Goal: Task Accomplishment & Management: Use online tool/utility

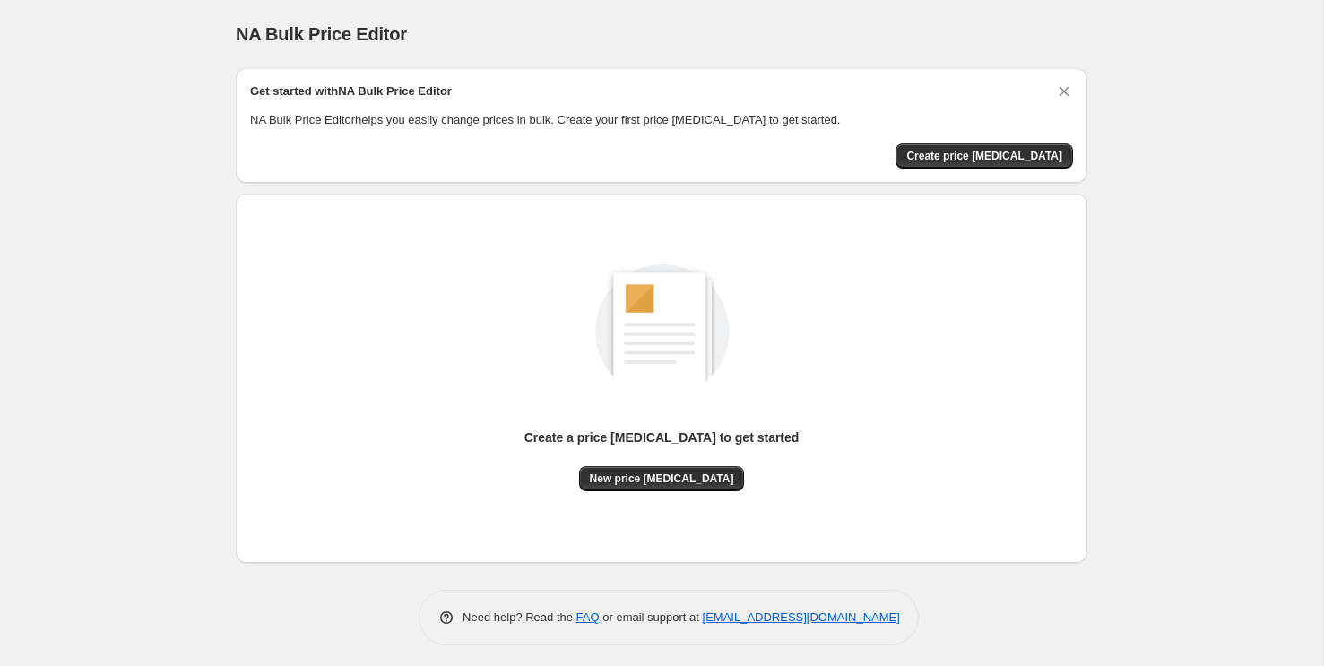
scroll to position [5, 0]
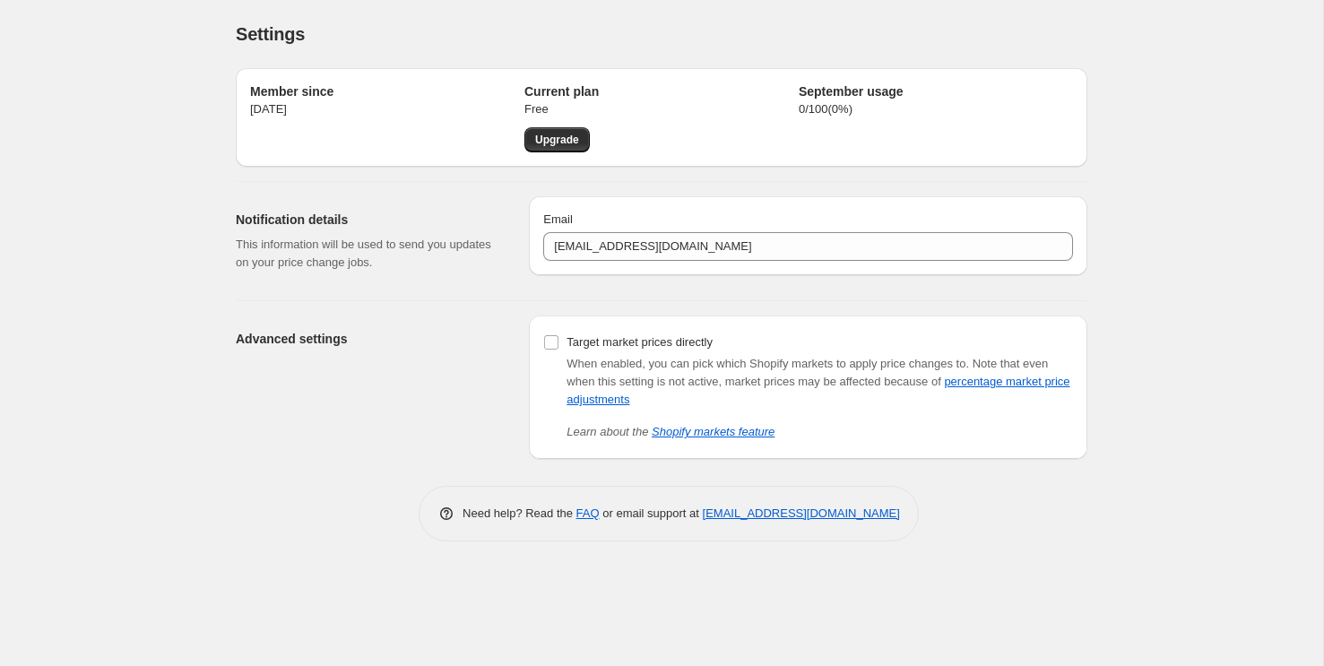
click at [739, 378] on span "Note that even when this setting is not active, market prices may be affected b…" at bounding box center [817, 381] width 503 height 49
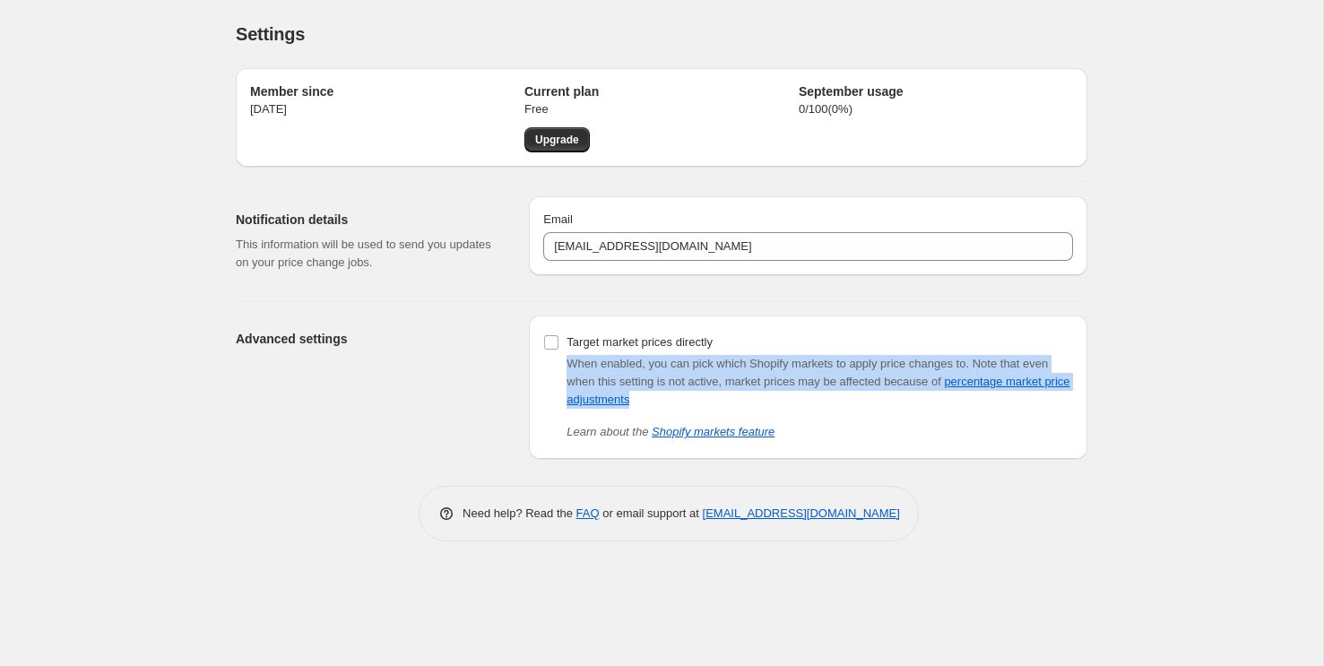
click at [739, 378] on span "Note that even when this setting is not active, market prices may be affected b…" at bounding box center [817, 381] width 503 height 49
click at [712, 364] on span "When enabled, you can pick which Shopify markets to apply price changes to." at bounding box center [767, 363] width 402 height 13
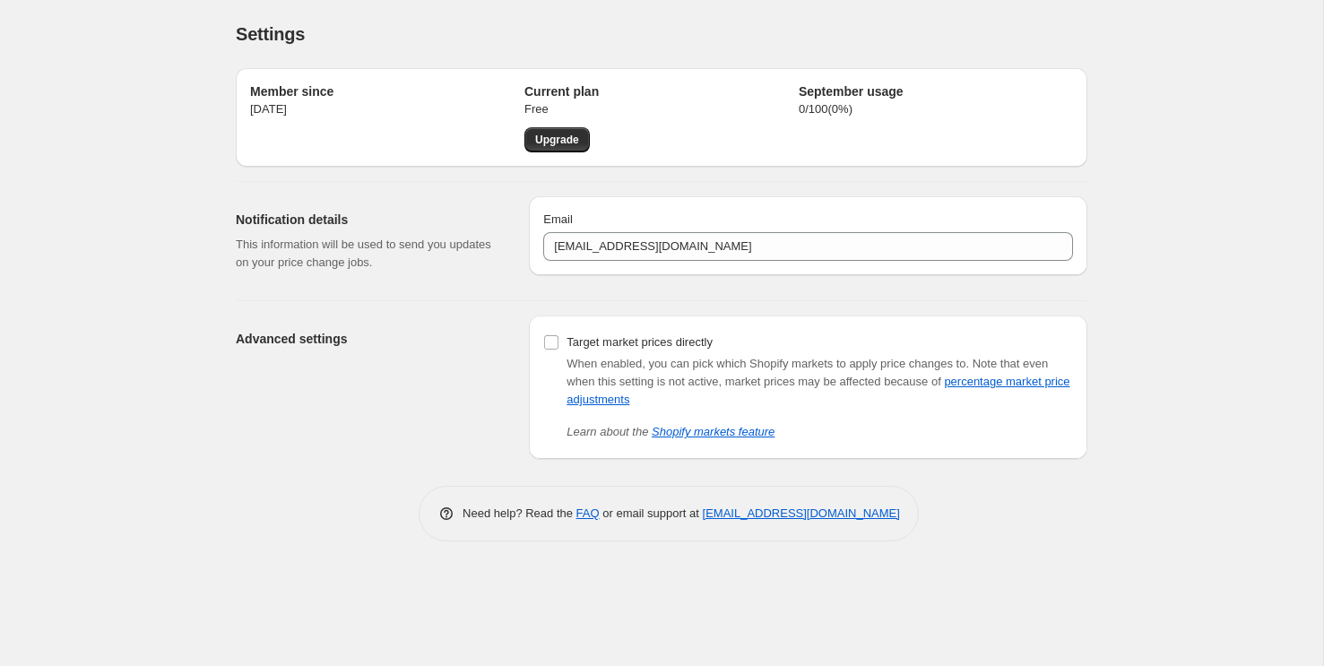
click at [712, 364] on span "When enabled, you can pick which Shopify markets to apply price changes to." at bounding box center [767, 363] width 402 height 13
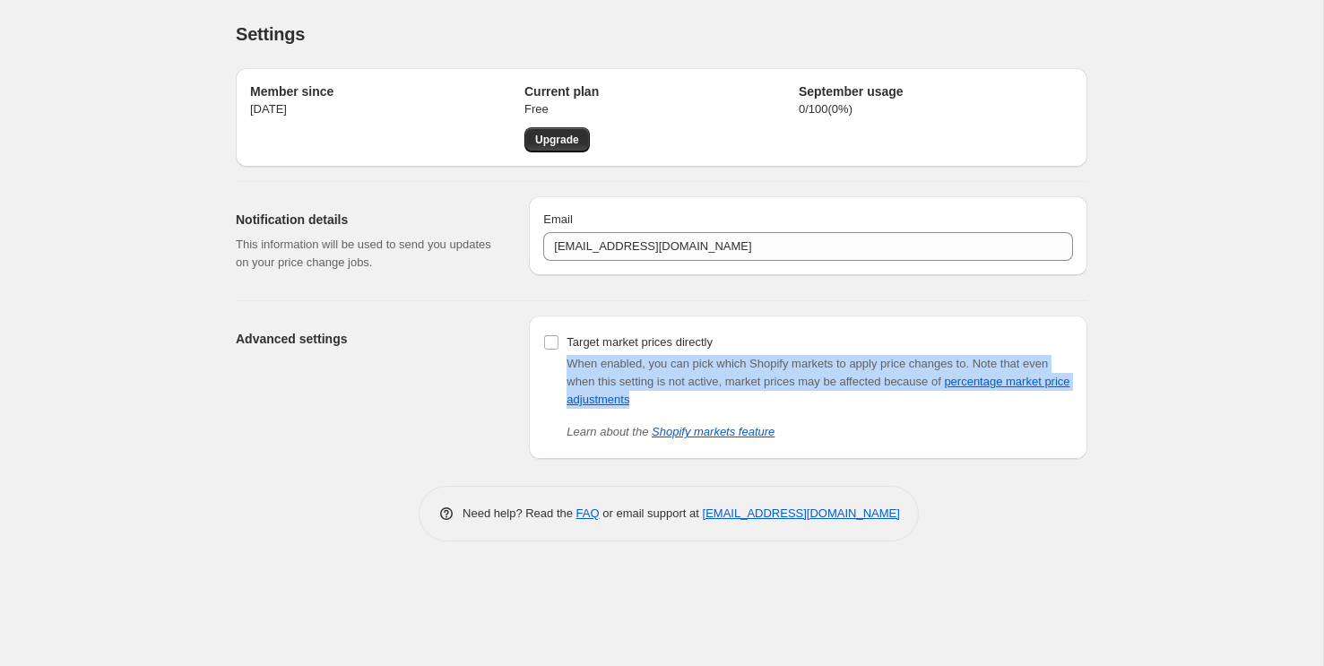
click at [712, 364] on span "When enabled, you can pick which Shopify markets to apply price changes to." at bounding box center [767, 363] width 402 height 13
click at [651, 367] on span "When enabled, you can pick which Shopify markets to apply price changes to." at bounding box center [767, 363] width 402 height 13
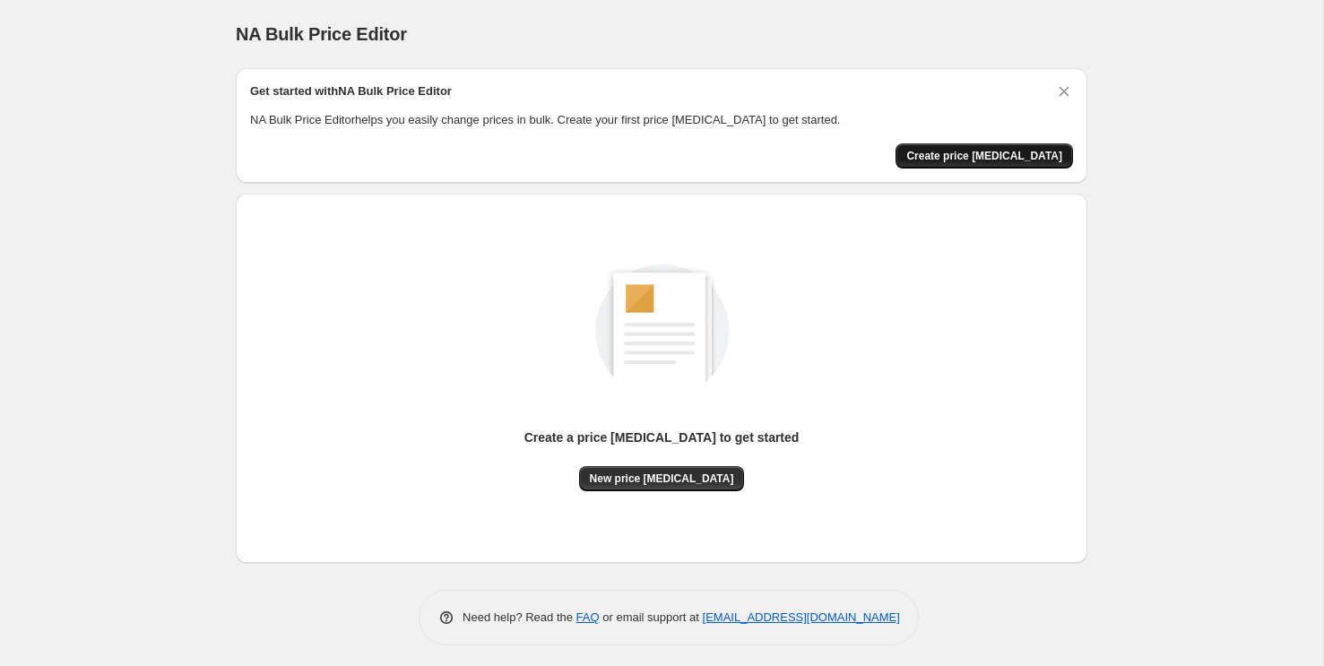
click at [965, 149] on span "Create price [MEDICAL_DATA]" at bounding box center [984, 156] width 156 height 14
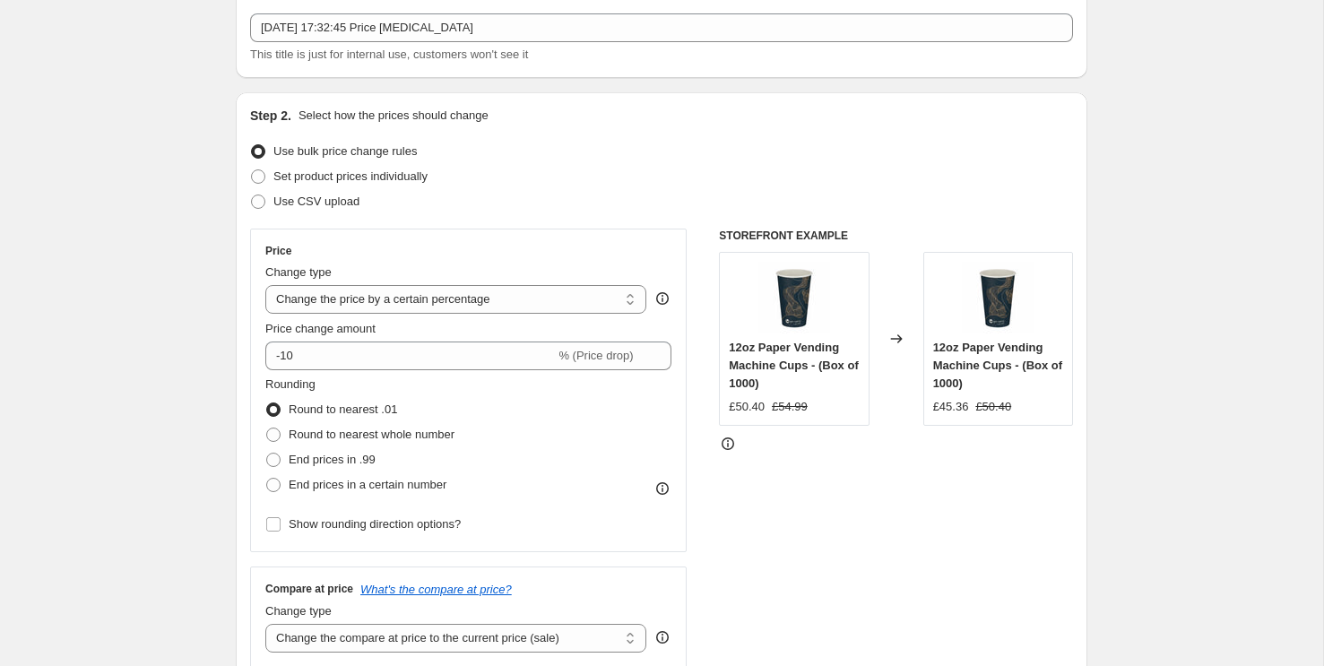
scroll to position [116, 0]
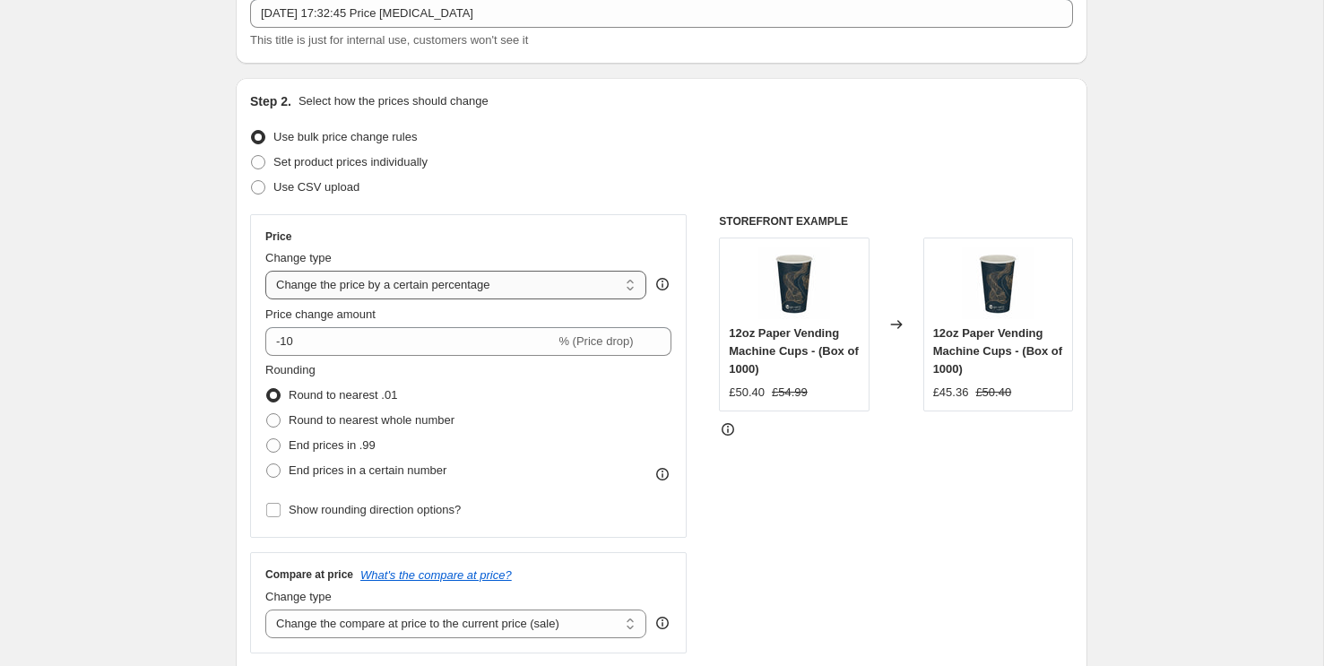
click at [389, 286] on select "Change the price to a certain amount Change the price by a certain amount Chang…" at bounding box center [455, 285] width 381 height 29
select select "pc"
type input "50"
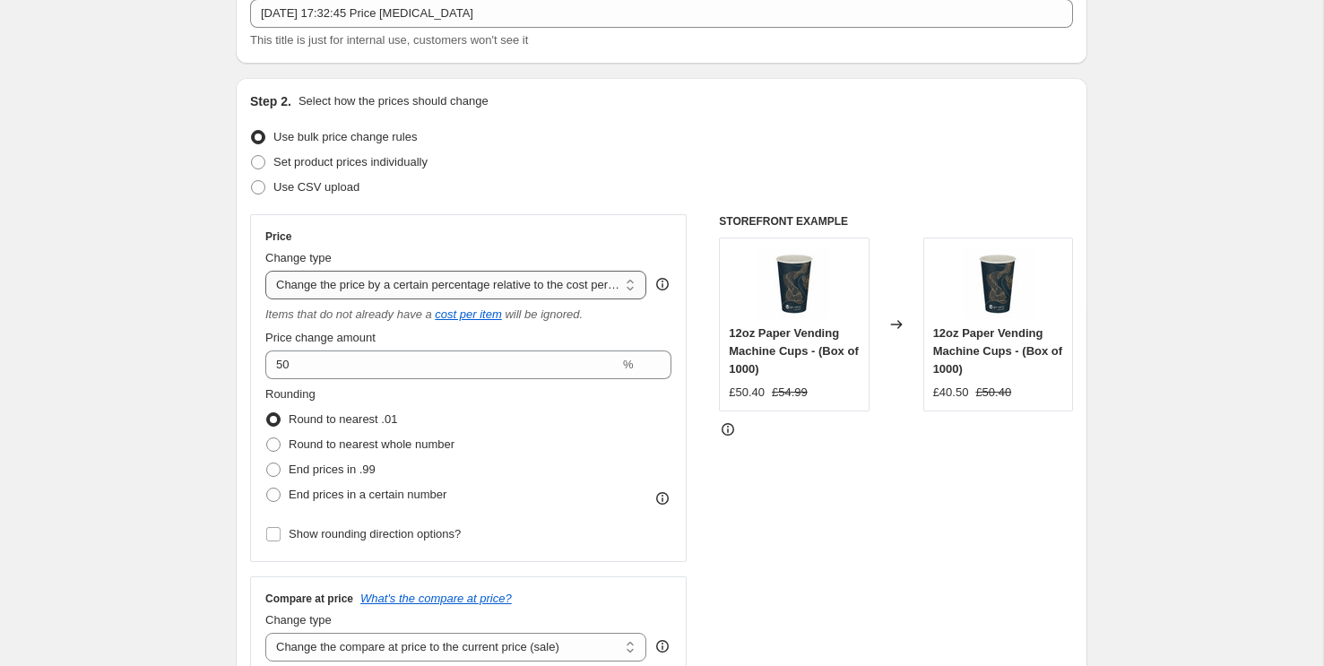
click at [406, 289] on select "Change the price to a certain amount Change the price by a certain amount Chang…" at bounding box center [455, 285] width 381 height 29
click at [265, 271] on select "Change the price to a certain amount Change the price by a certain amount Chang…" at bounding box center [455, 285] width 381 height 29
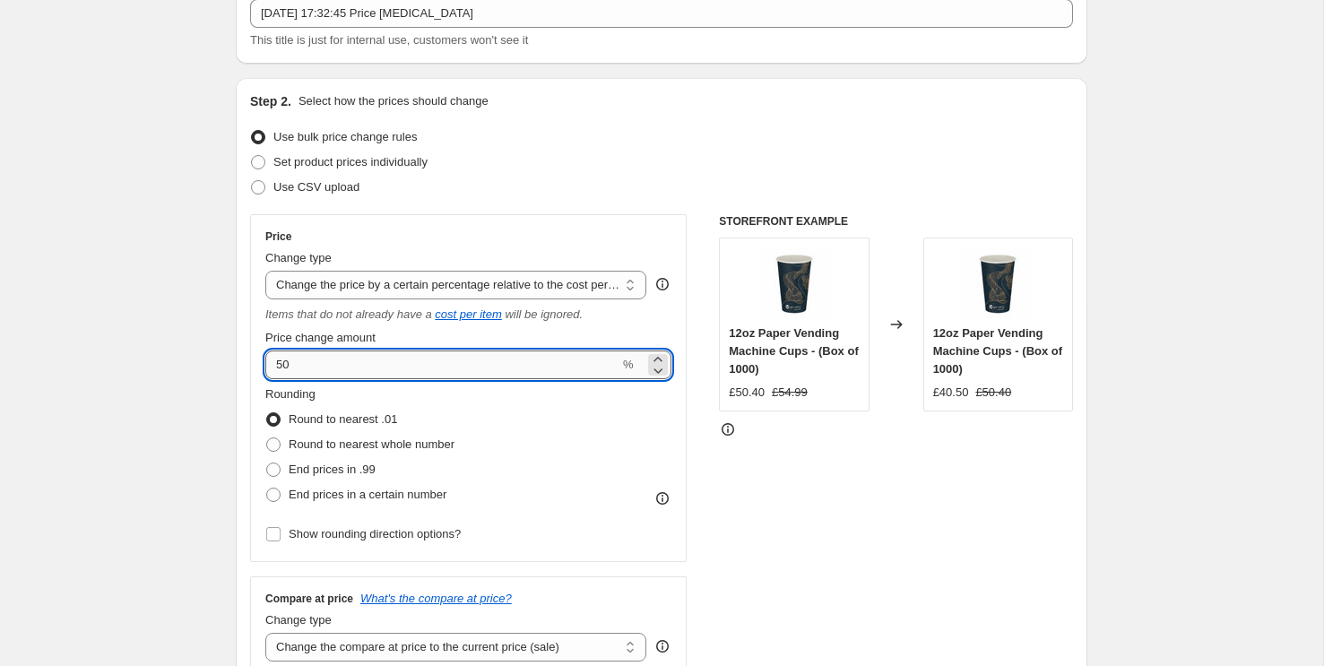
click at [419, 355] on input "50" at bounding box center [442, 364] width 354 height 29
click at [391, 361] on input "50" at bounding box center [442, 364] width 354 height 29
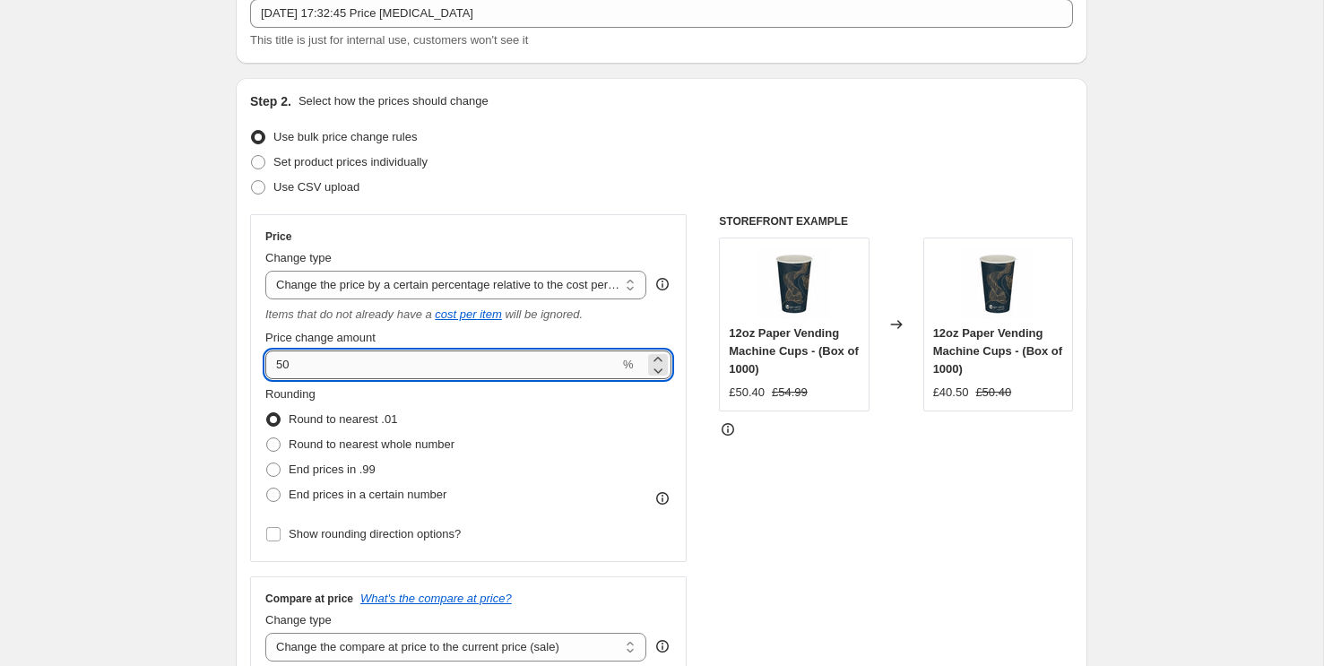
click at [391, 361] on input "50" at bounding box center [442, 364] width 354 height 29
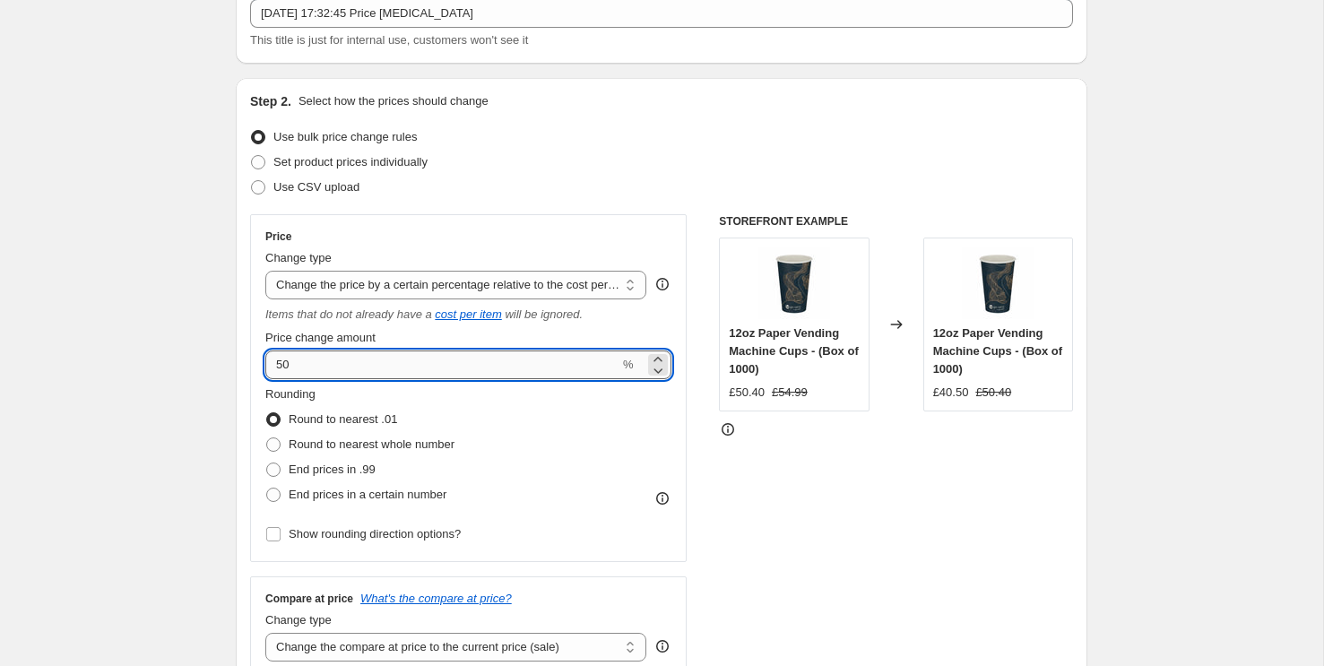
click at [391, 361] on input "50" at bounding box center [442, 364] width 354 height 29
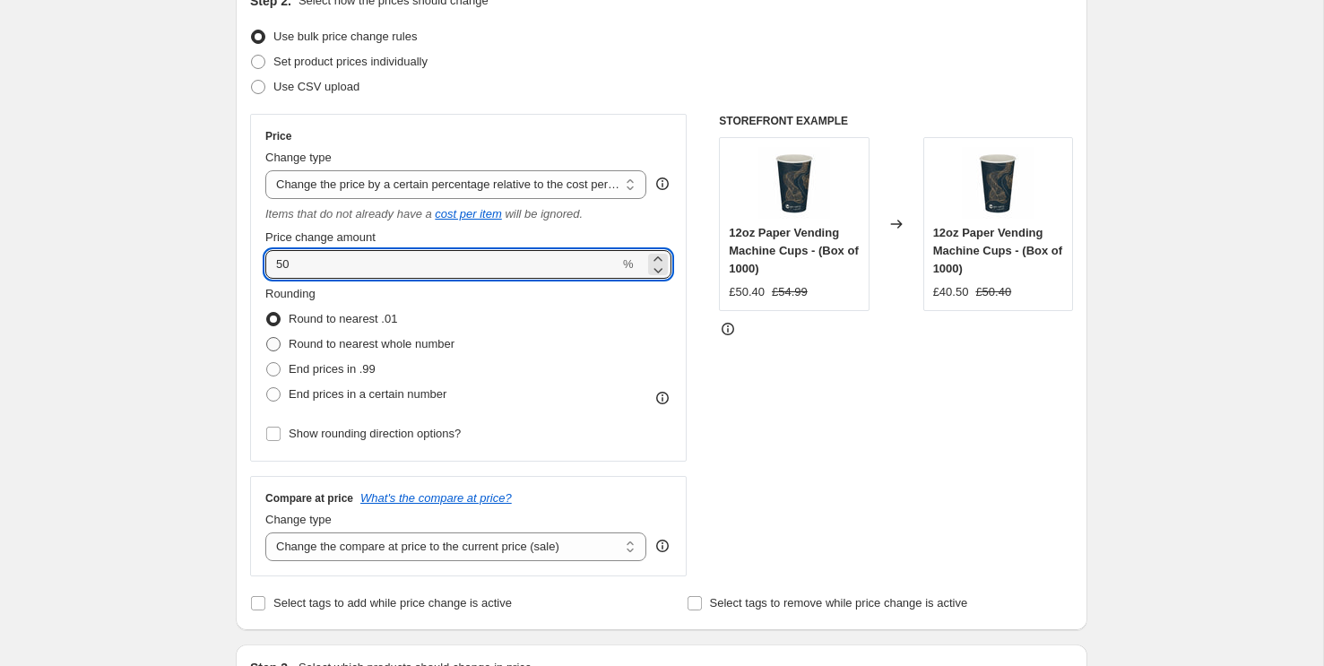
scroll to position [229, 0]
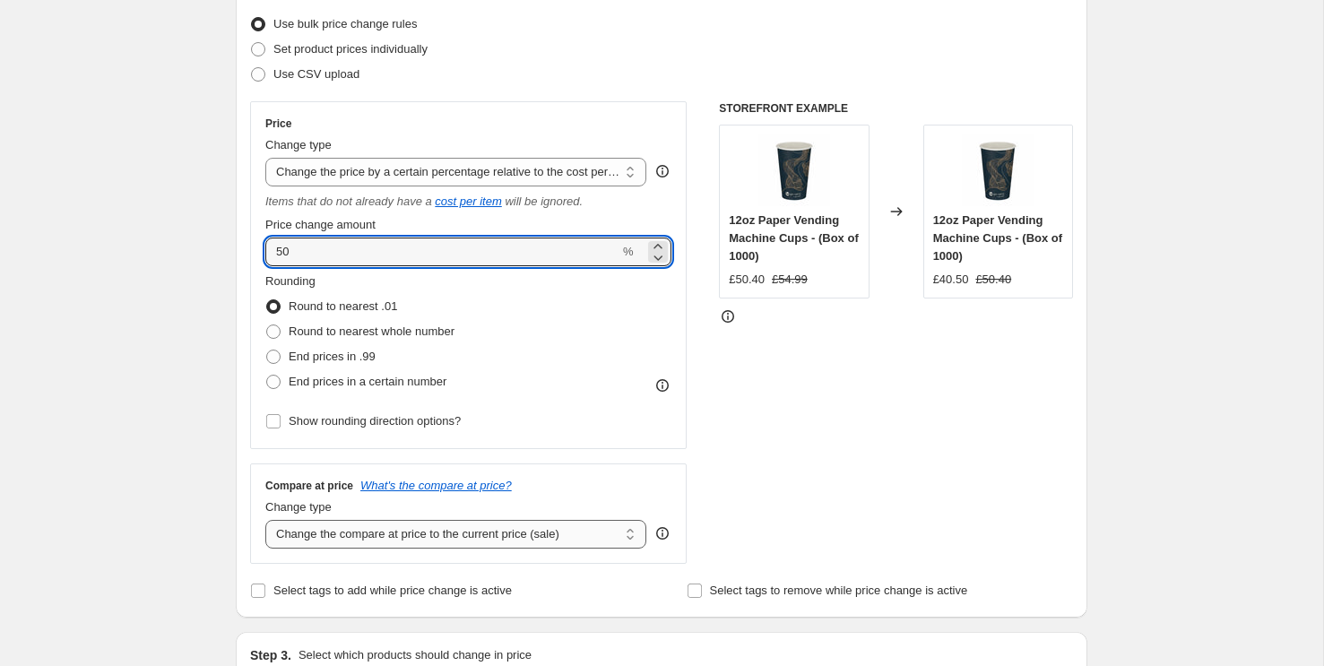
click at [382, 530] on select "Change the compare at price to the current price (sale) Change the compare at p…" at bounding box center [455, 534] width 381 height 29
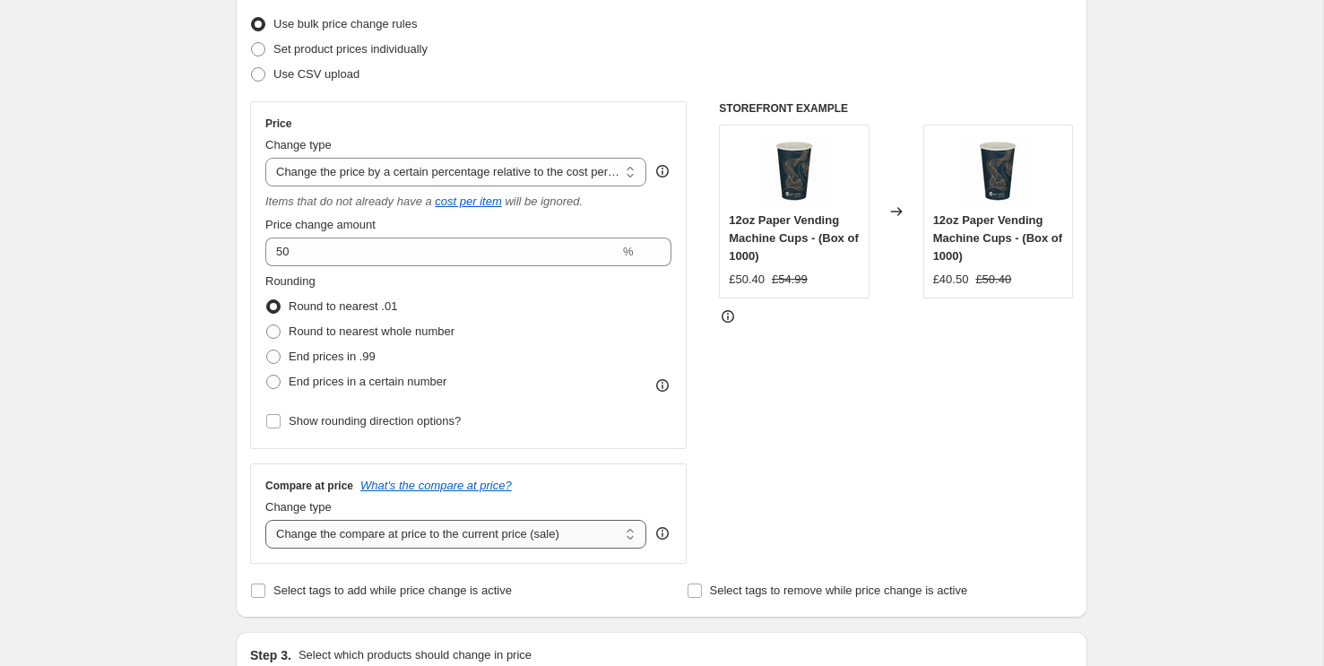
click at [413, 541] on select "Change the compare at price to the current price (sale) Change the compare at p…" at bounding box center [455, 534] width 381 height 29
click at [265, 520] on select "Change the compare at price to the current price (sale) Change the compare at p…" at bounding box center [455, 534] width 381 height 29
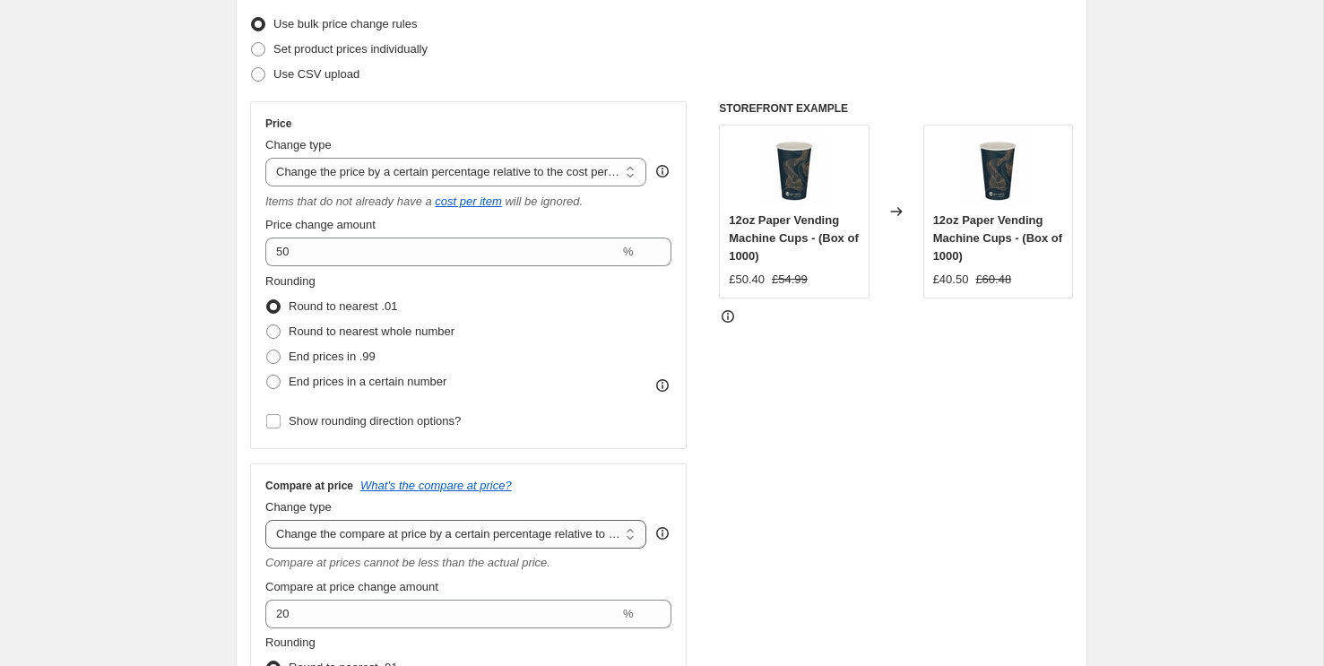
click at [404, 539] on select "Change the compare at price to the current price (sale) Change the compare at p…" at bounding box center [455, 534] width 381 height 29
select select "no_change"
click at [265, 520] on select "Change the compare at price to the current price (sale) Change the compare at p…" at bounding box center [455, 534] width 381 height 29
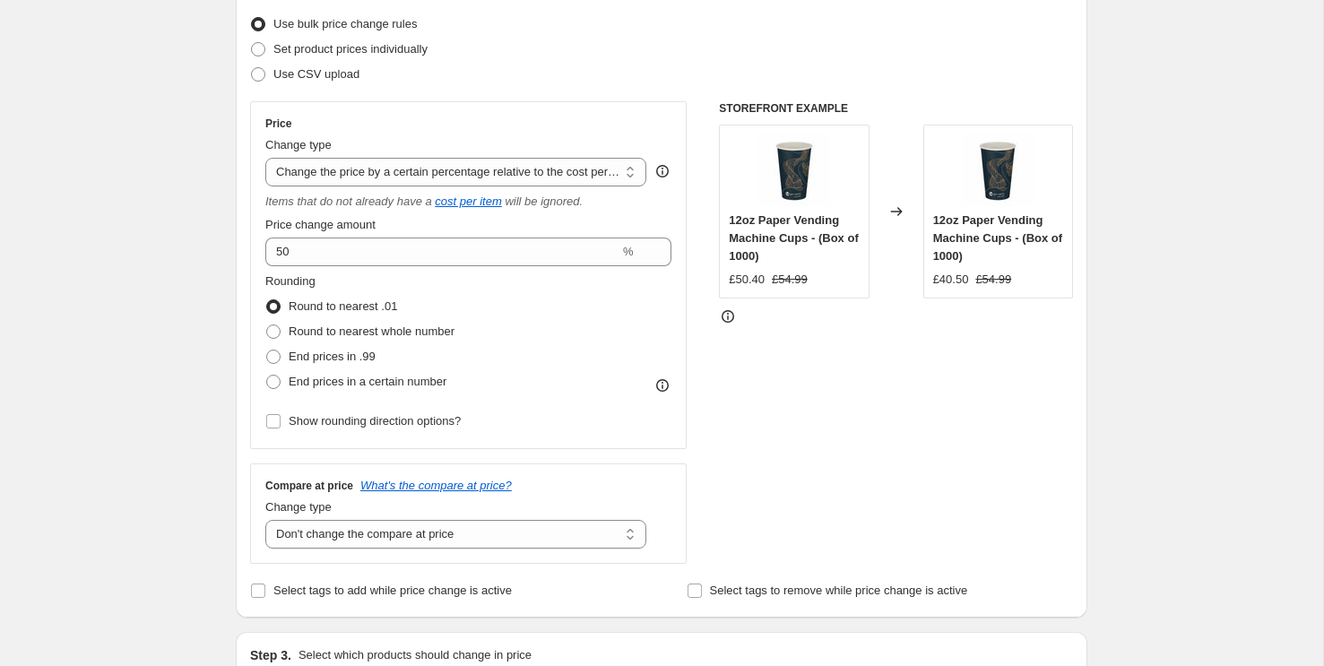
click at [252, 494] on div "Compare at price What's the compare at price? Change type Change the compare at…" at bounding box center [468, 513] width 436 height 100
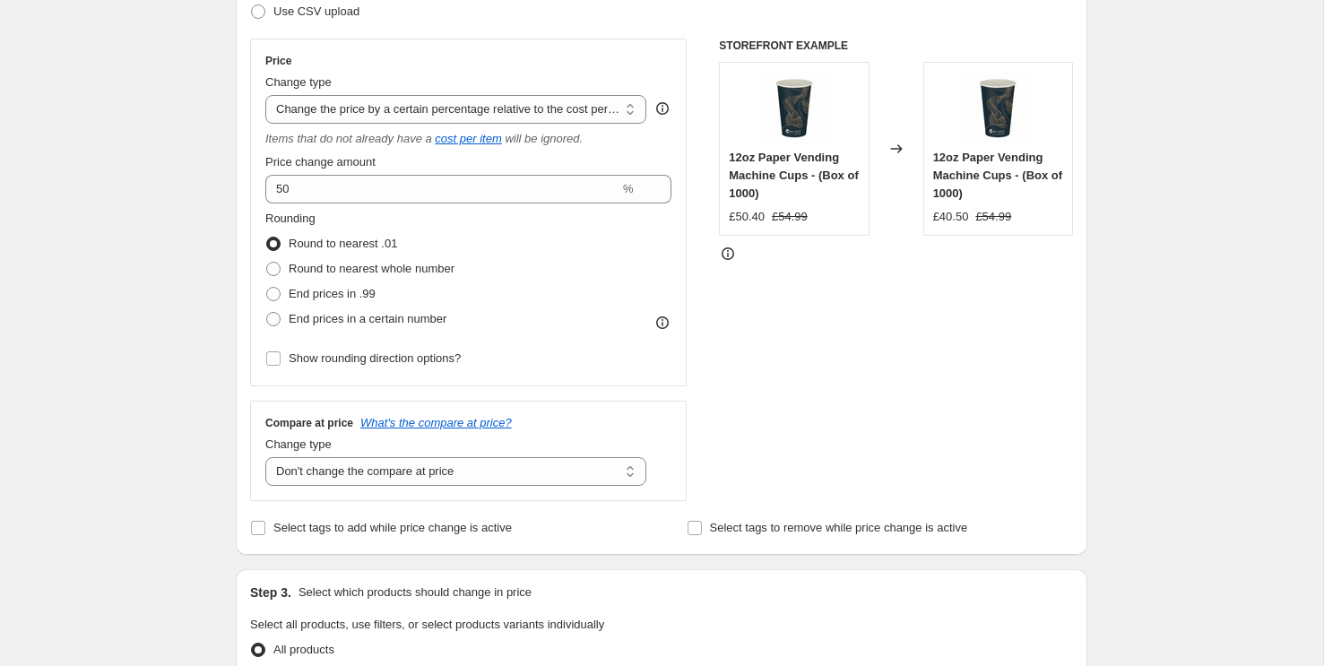
scroll to position [296, 0]
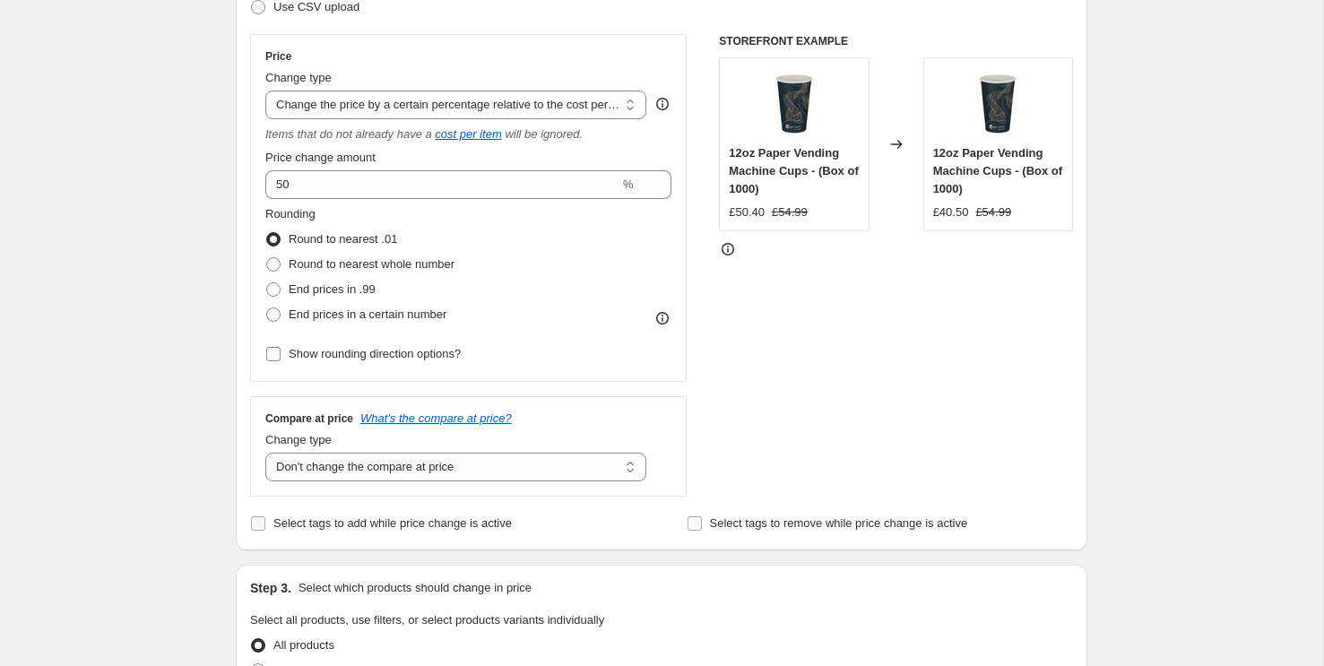
click at [367, 347] on span "Show rounding direction options?" at bounding box center [375, 353] width 172 height 13
click at [280, 347] on input "Show rounding direction options?" at bounding box center [273, 354] width 14 height 14
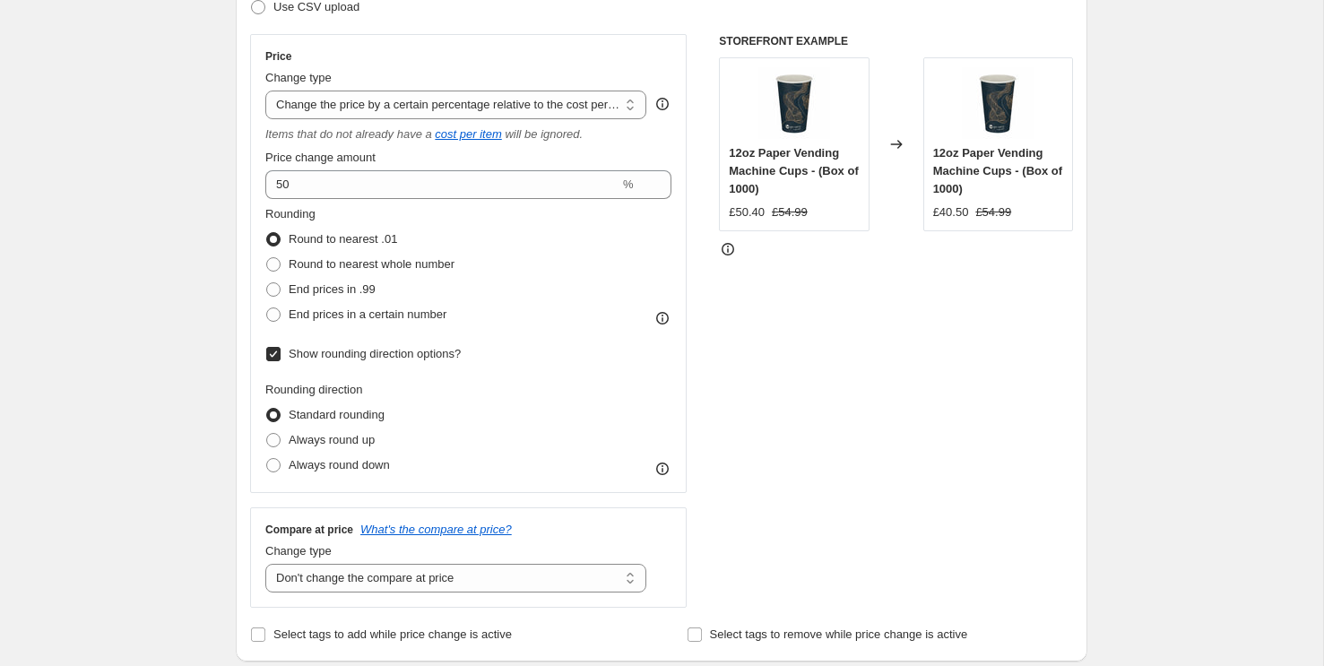
click at [367, 347] on span "Show rounding direction options?" at bounding box center [375, 353] width 172 height 13
click at [280, 347] on input "Show rounding direction options?" at bounding box center [273, 354] width 14 height 14
checkbox input "false"
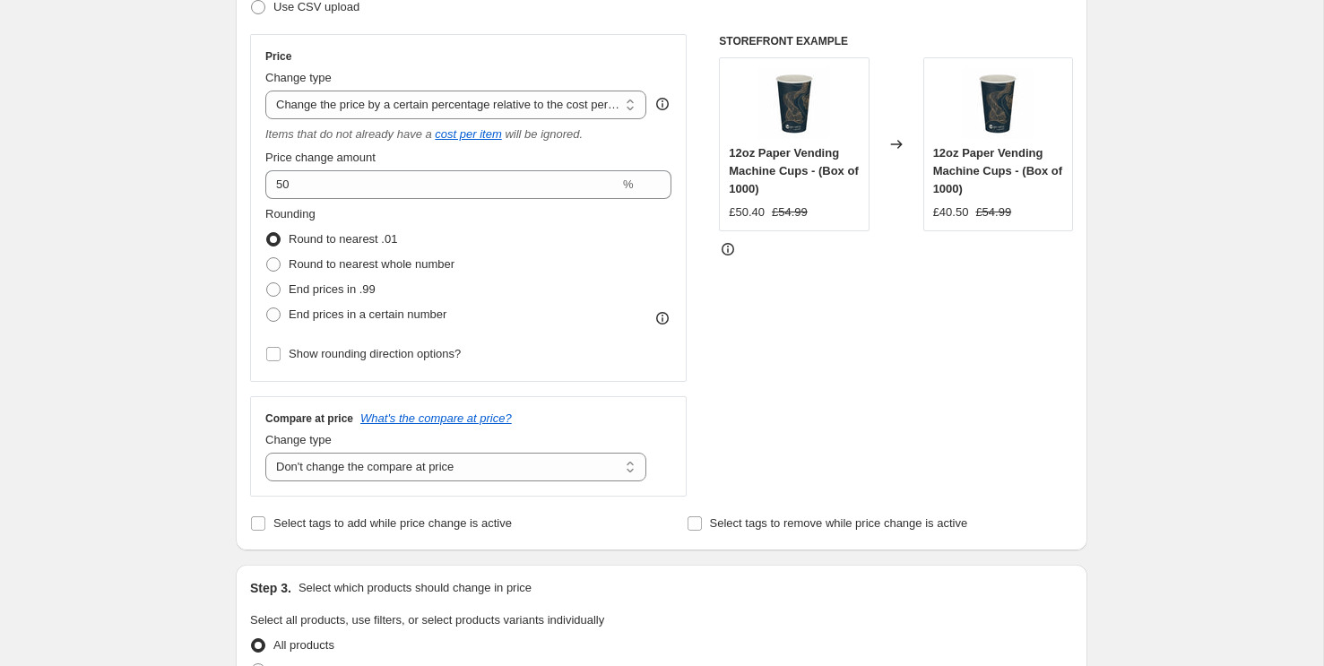
click at [208, 318] on div "Create new price change job. This page is ready Create new price change job Dra…" at bounding box center [661, 611] width 1323 height 1815
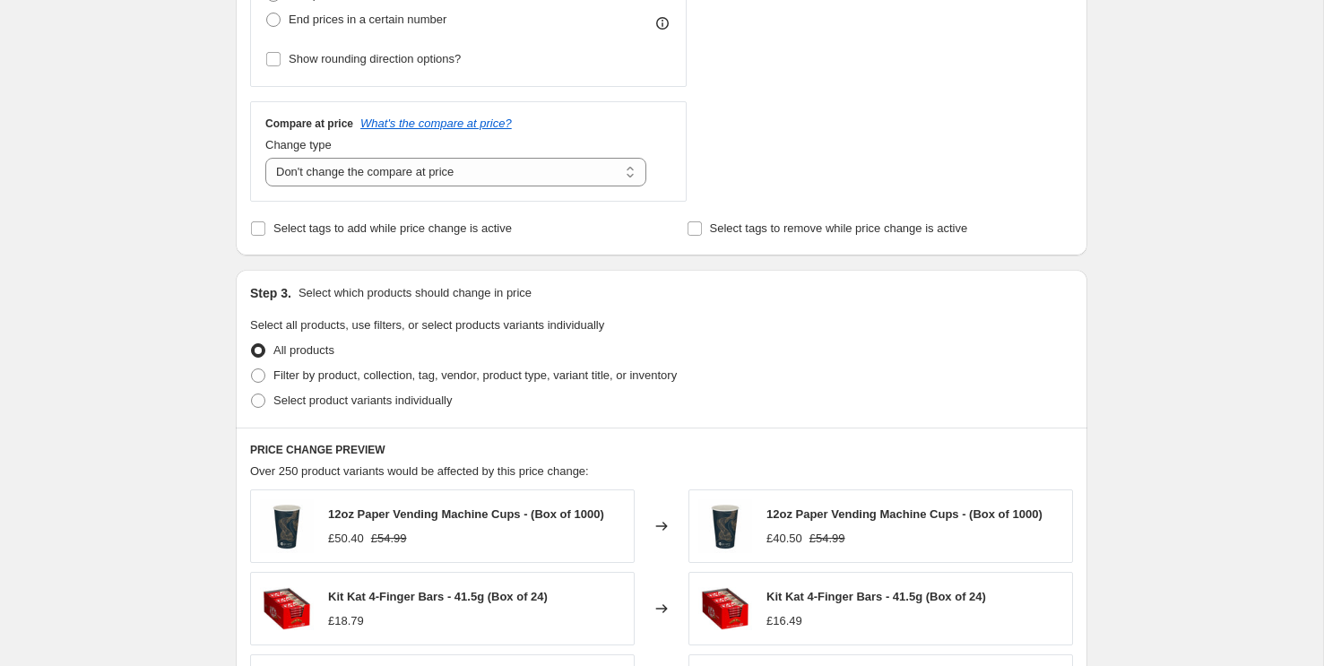
scroll to position [601, 0]
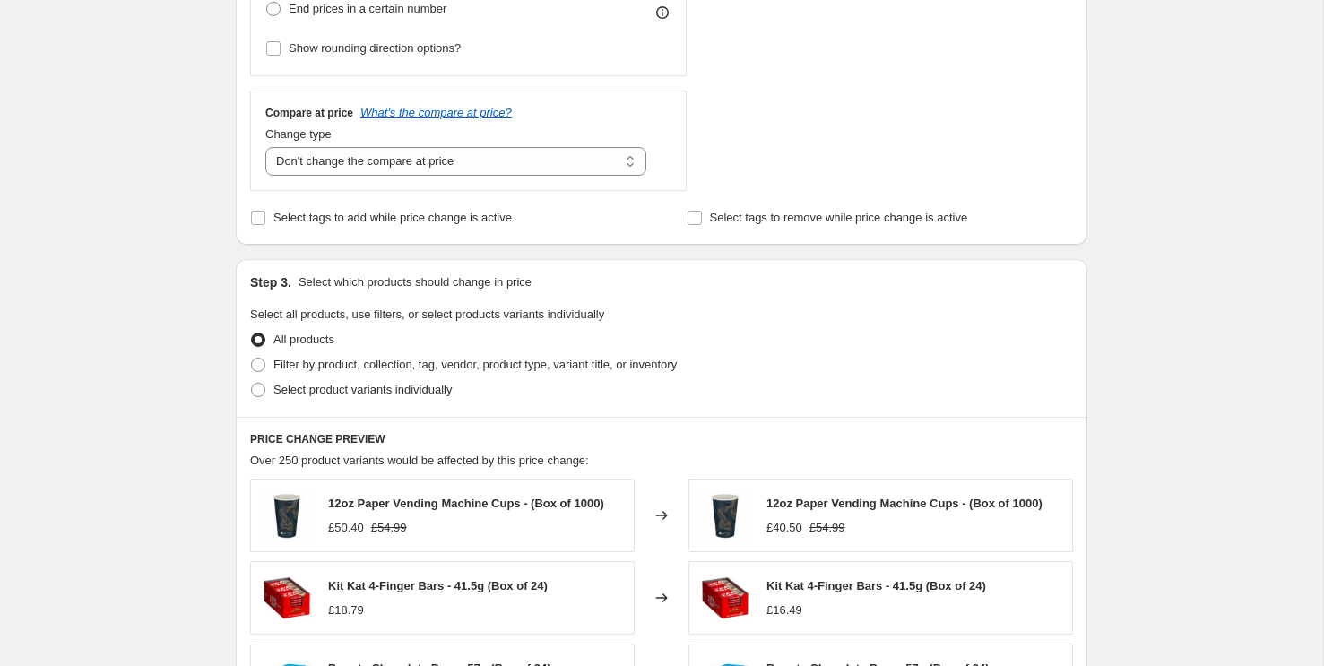
click at [230, 379] on div "Step 1. Optionally give your price change job a title (eg "March 30% off sale o…" at bounding box center [654, 278] width 866 height 1652
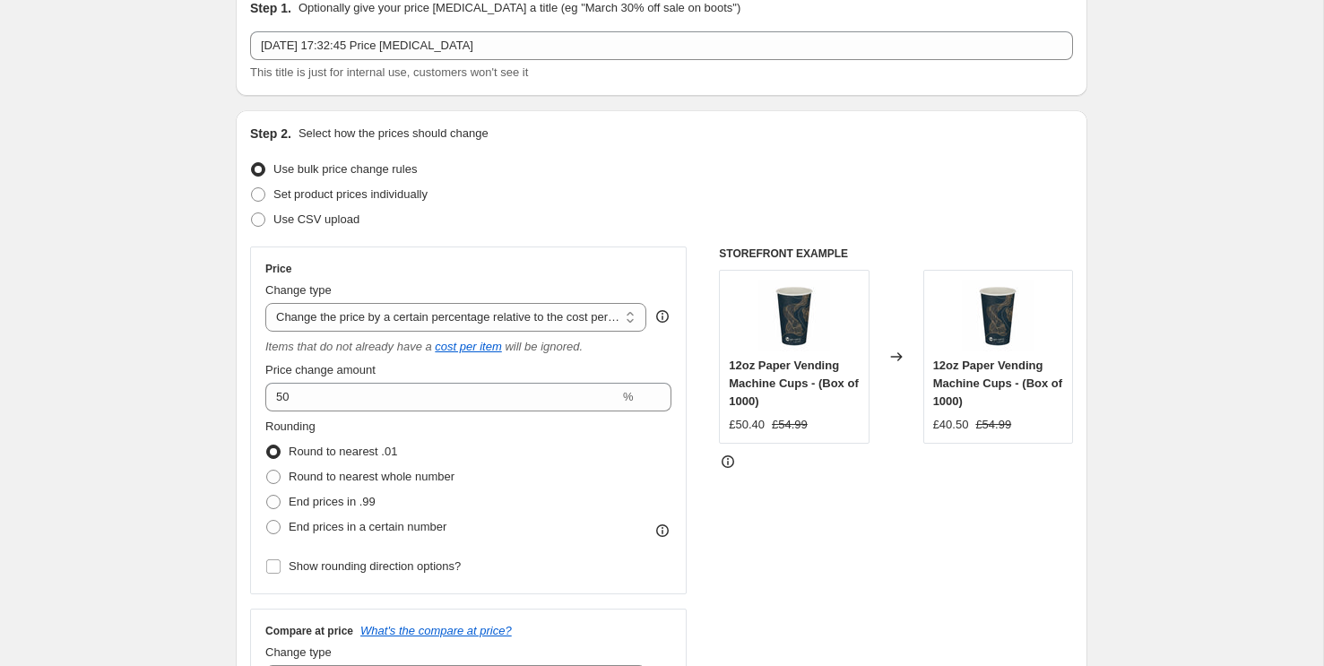
scroll to position [9, 0]
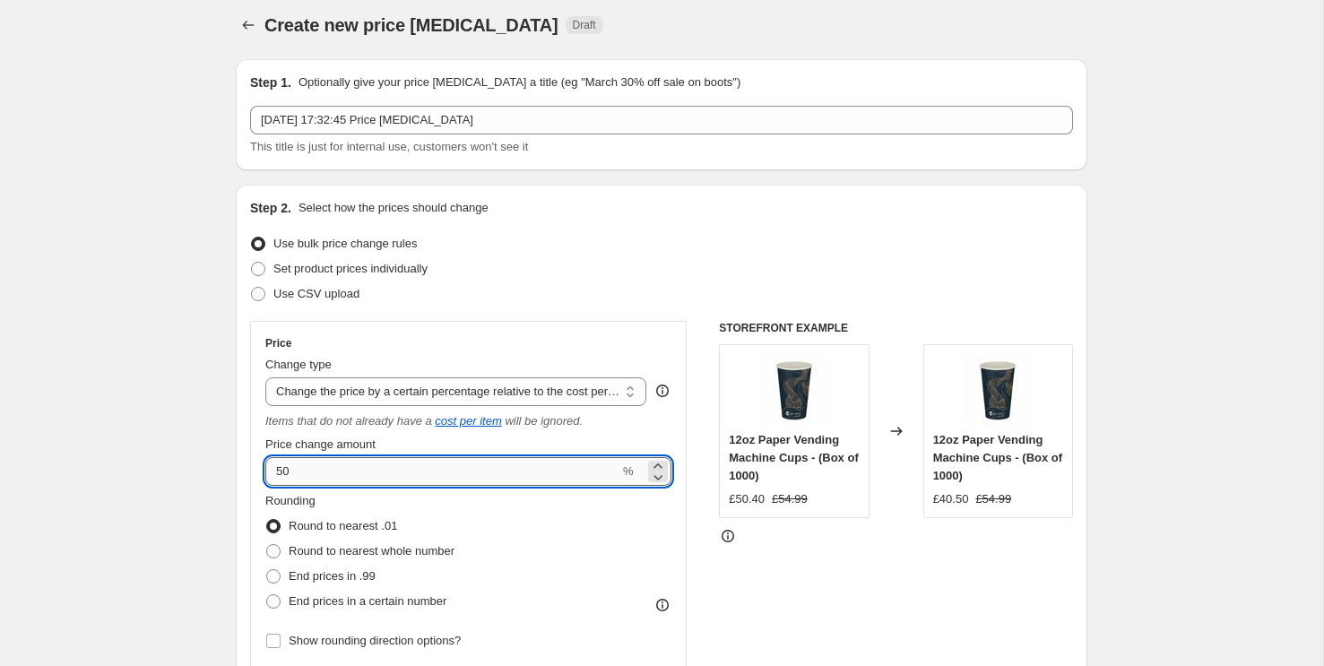
click at [446, 478] on input "50" at bounding box center [442, 471] width 354 height 29
click at [412, 419] on icon "Items that do not already have a" at bounding box center [348, 420] width 167 height 13
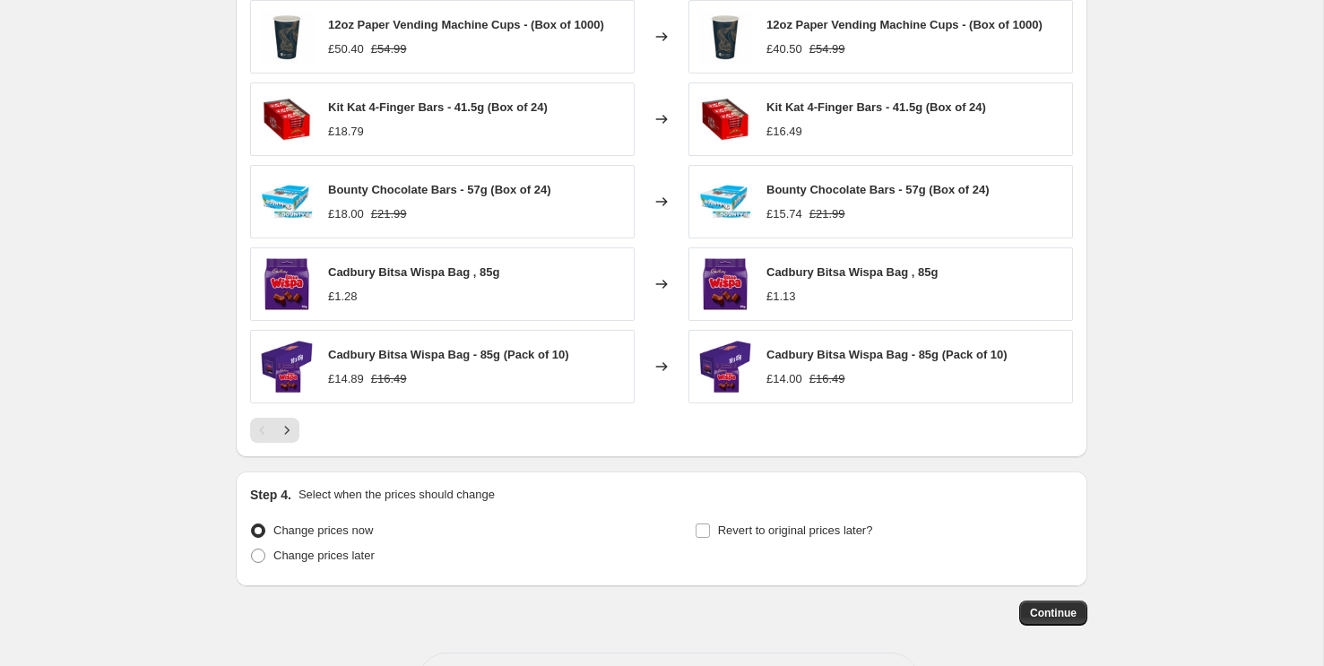
scroll to position [1149, 0]
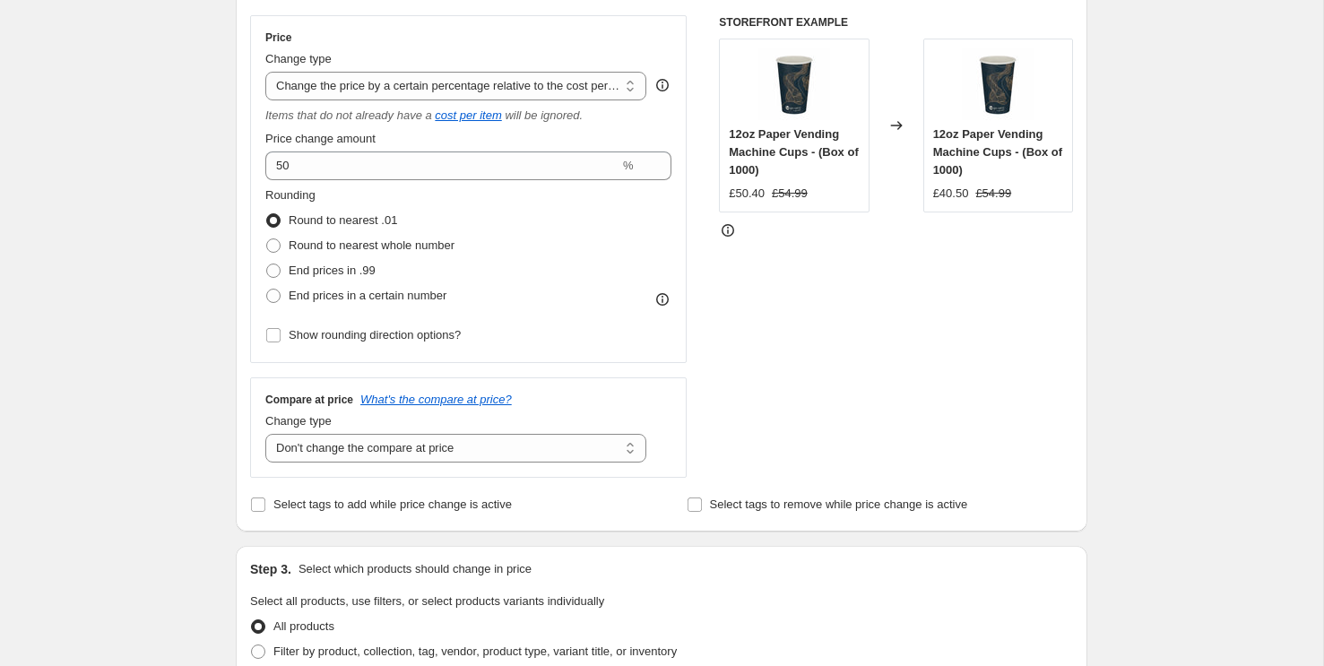
scroll to position [312, 0]
click at [586, 456] on select "Change the compare at price to the current price (sale) Change the compare at p…" at bounding box center [455, 450] width 381 height 29
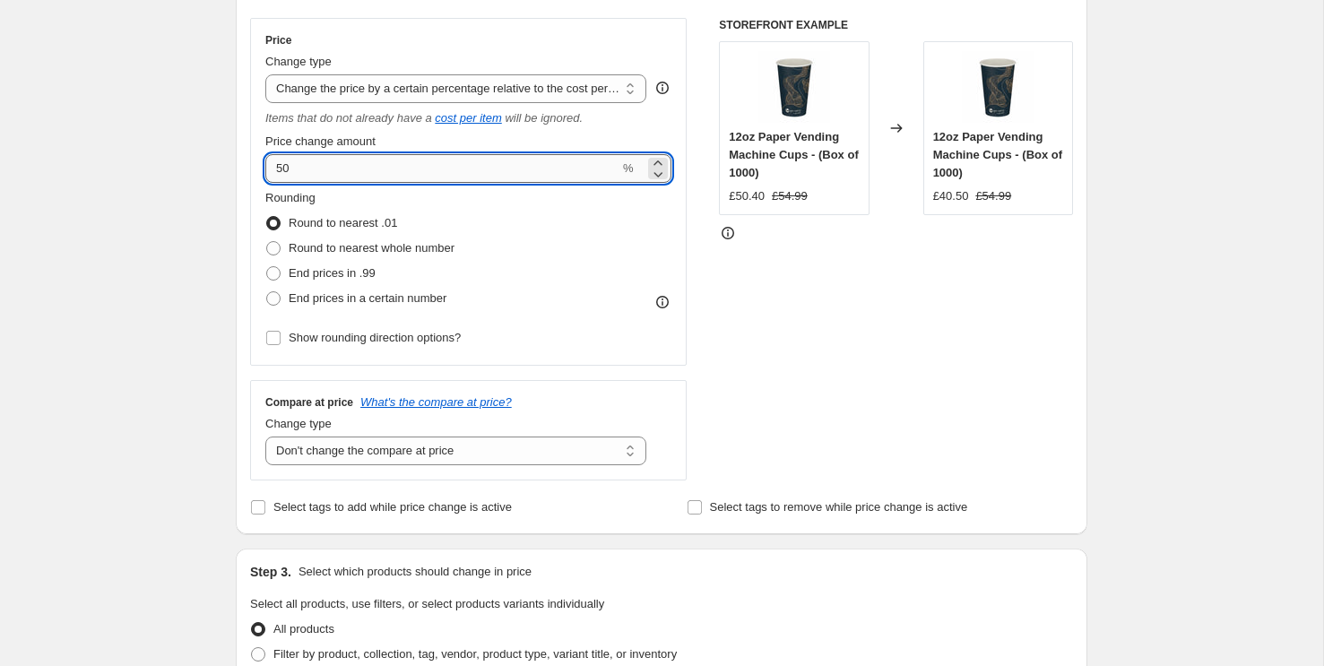
click at [484, 158] on input "50" at bounding box center [442, 168] width 354 height 29
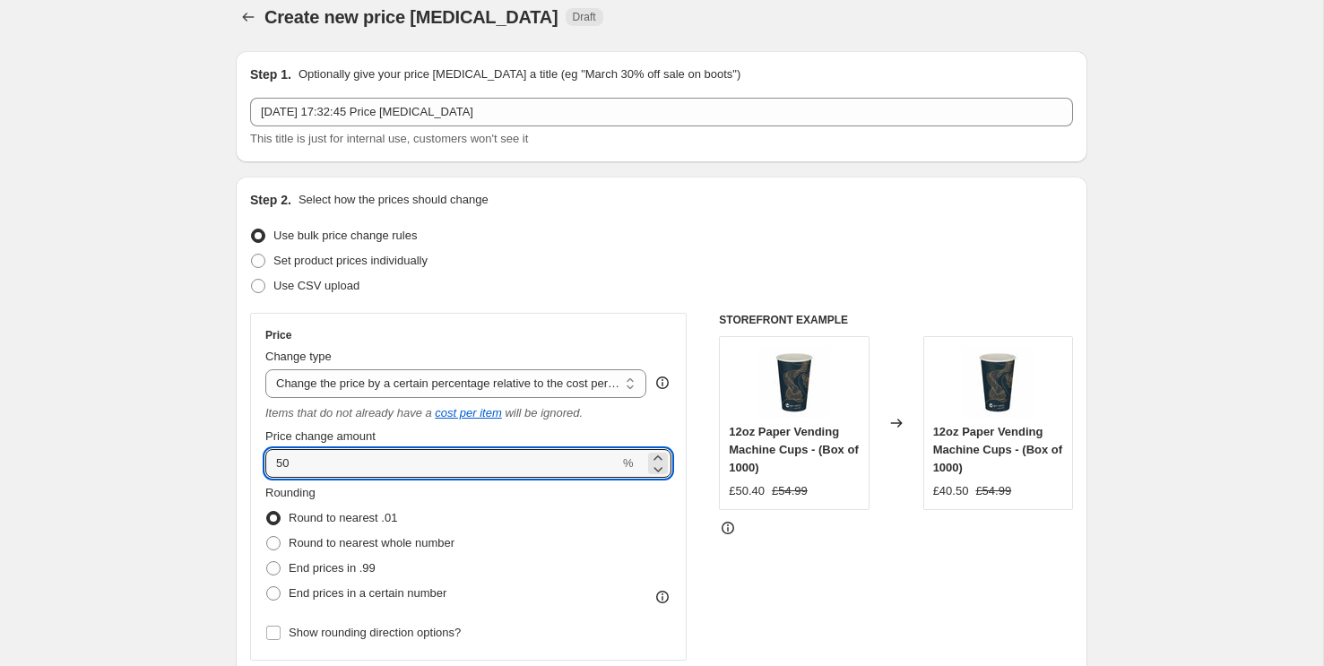
scroll to position [0, 0]
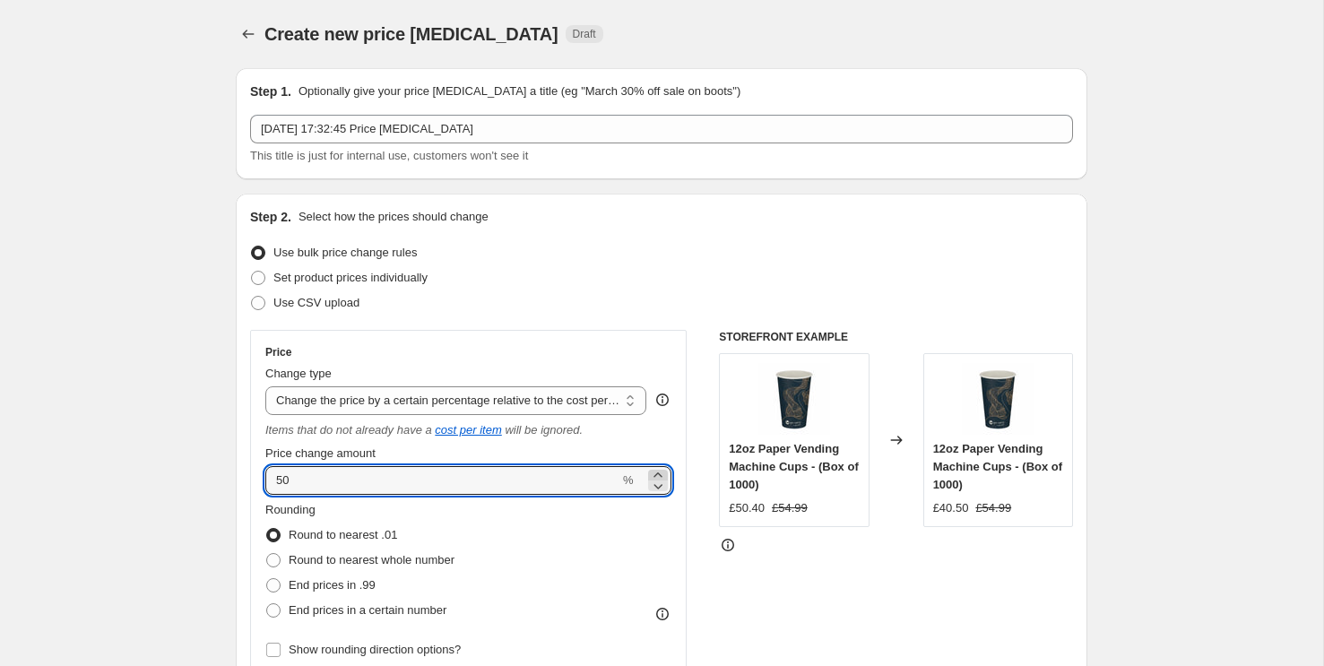
click at [654, 467] on icon at bounding box center [658, 475] width 18 height 18
click at [551, 487] on input "54" at bounding box center [442, 480] width 354 height 29
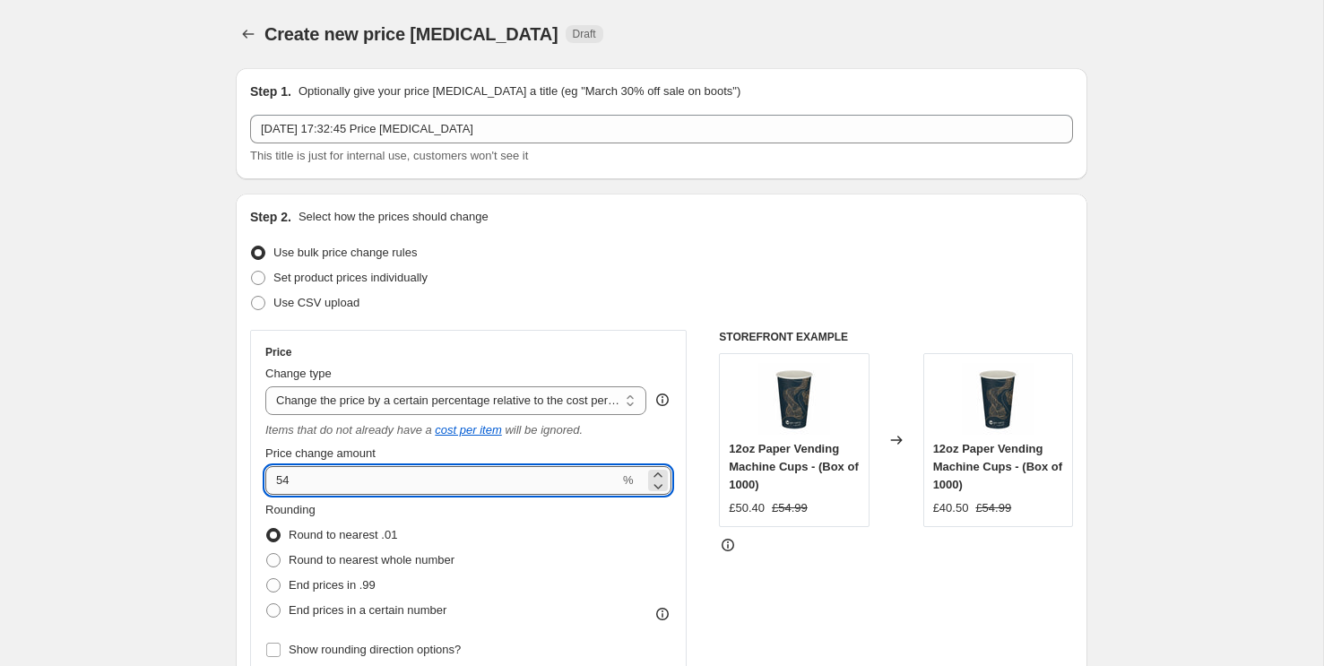
click at [551, 487] on input "54" at bounding box center [442, 480] width 354 height 29
click at [510, 453] on div "Price change amount" at bounding box center [468, 453] width 406 height 18
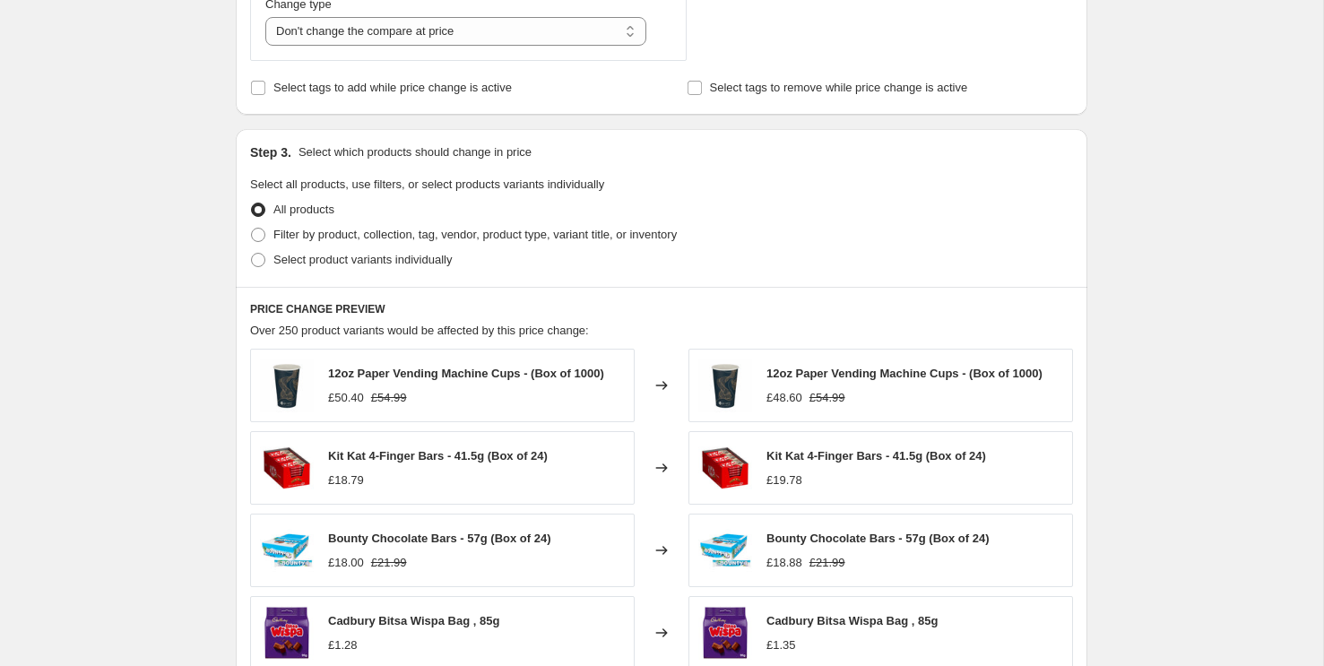
scroll to position [800, 0]
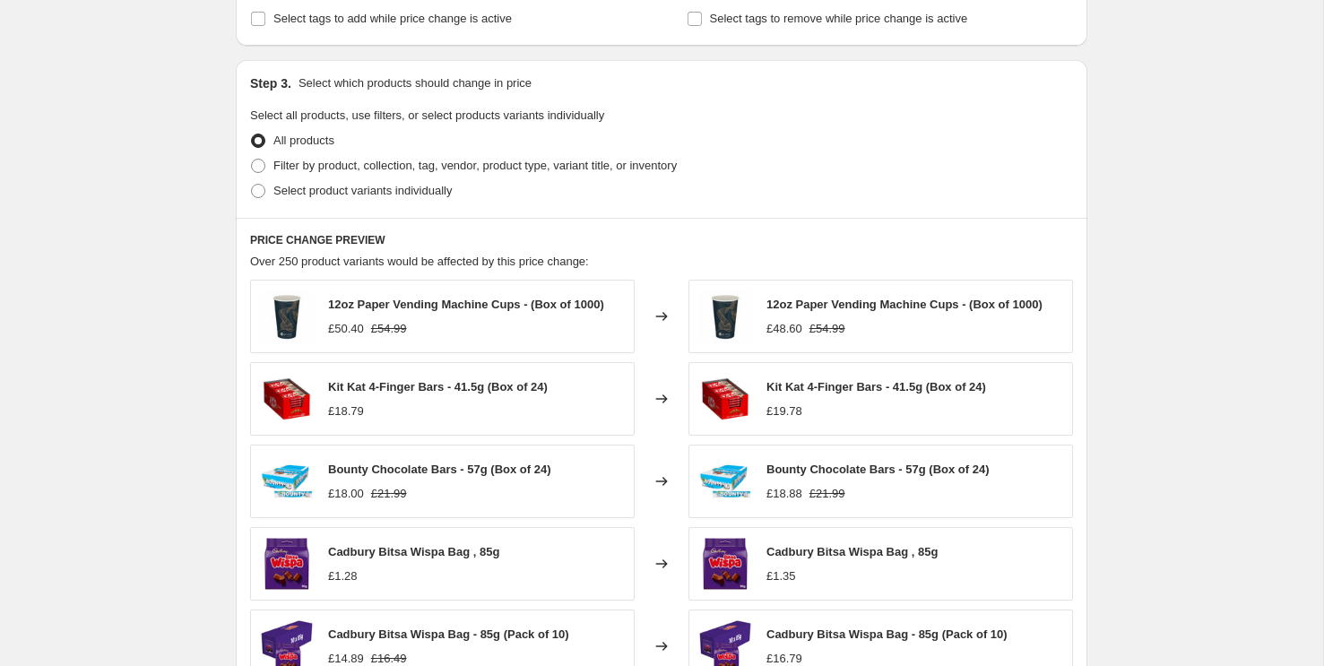
click at [824, 392] on span "Kit Kat 4-Finger Bars - 41.5g (Box of 24)" at bounding box center [876, 386] width 220 height 13
click at [815, 410] on div "£19.78" at bounding box center [876, 411] width 220 height 18
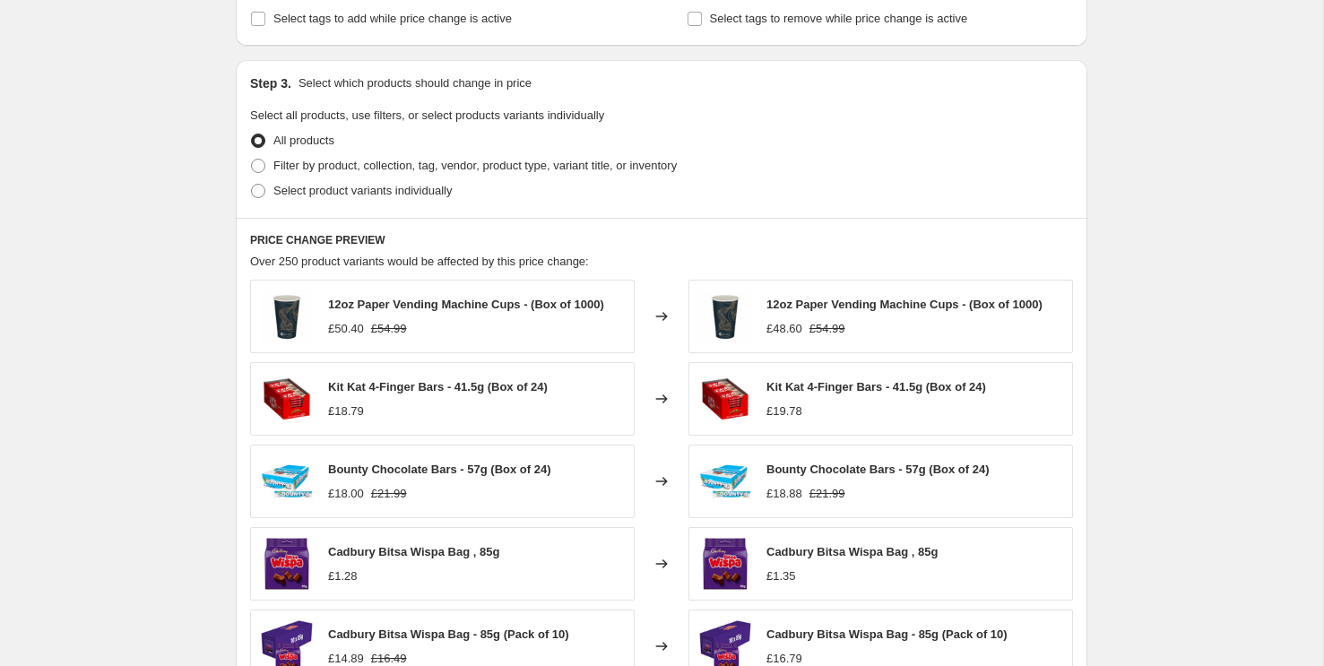
click at [815, 410] on div "£19.78" at bounding box center [876, 411] width 220 height 18
click at [817, 389] on span "Kit Kat 4-Finger Bars - 41.5g (Box of 24)" at bounding box center [876, 386] width 220 height 13
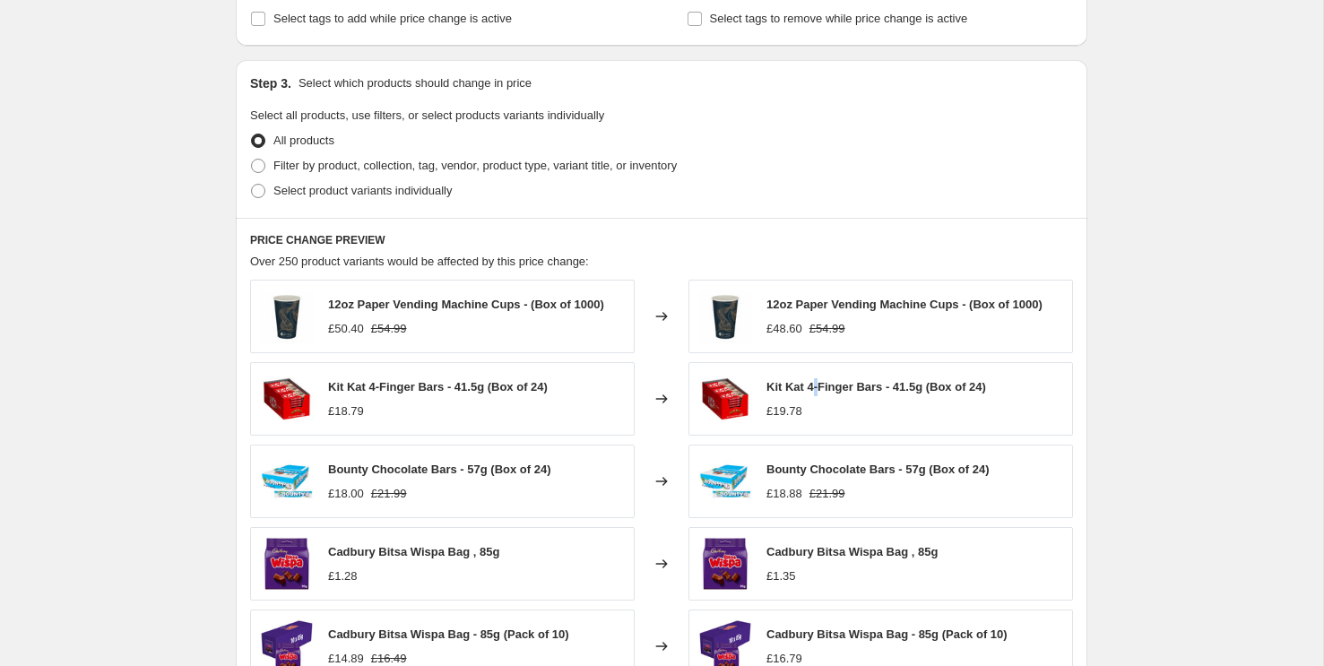
click at [817, 389] on span "Kit Kat 4-Finger Bars - 41.5g (Box of 24)" at bounding box center [876, 386] width 220 height 13
click at [197, 174] on div "Create new price change job. This page is ready Create new price change job Dra…" at bounding box center [661, 107] width 1323 height 1815
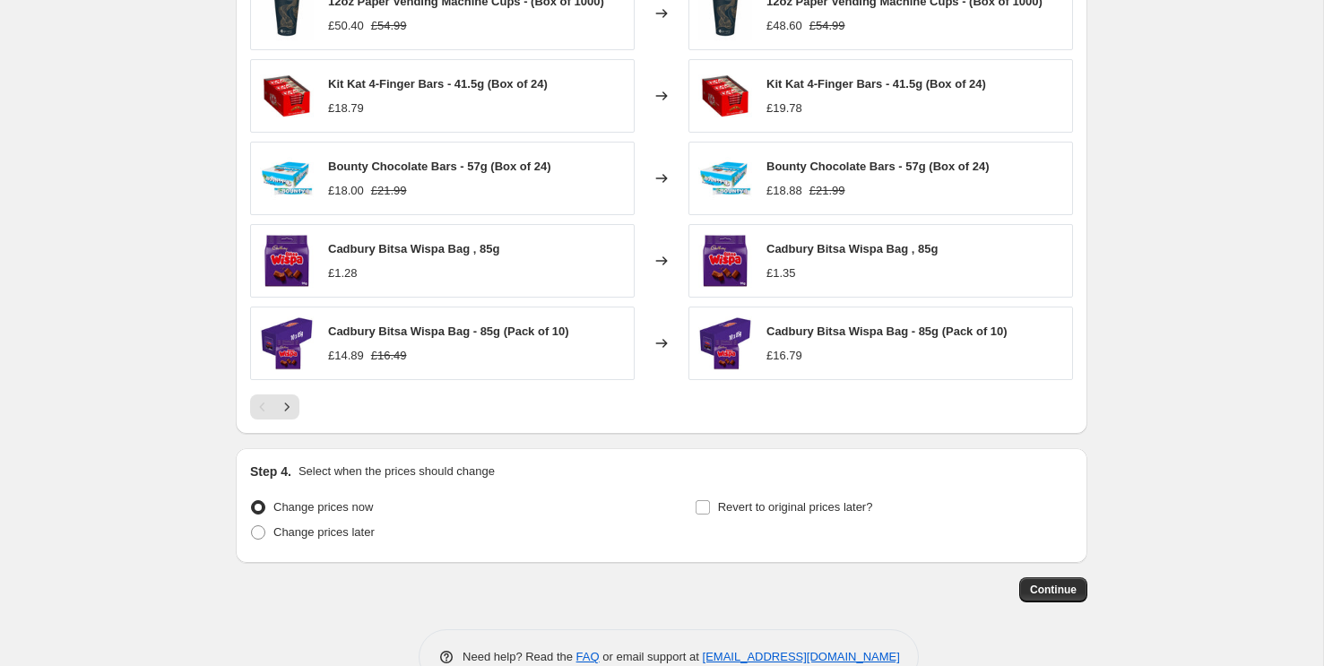
scroll to position [1149, 0]
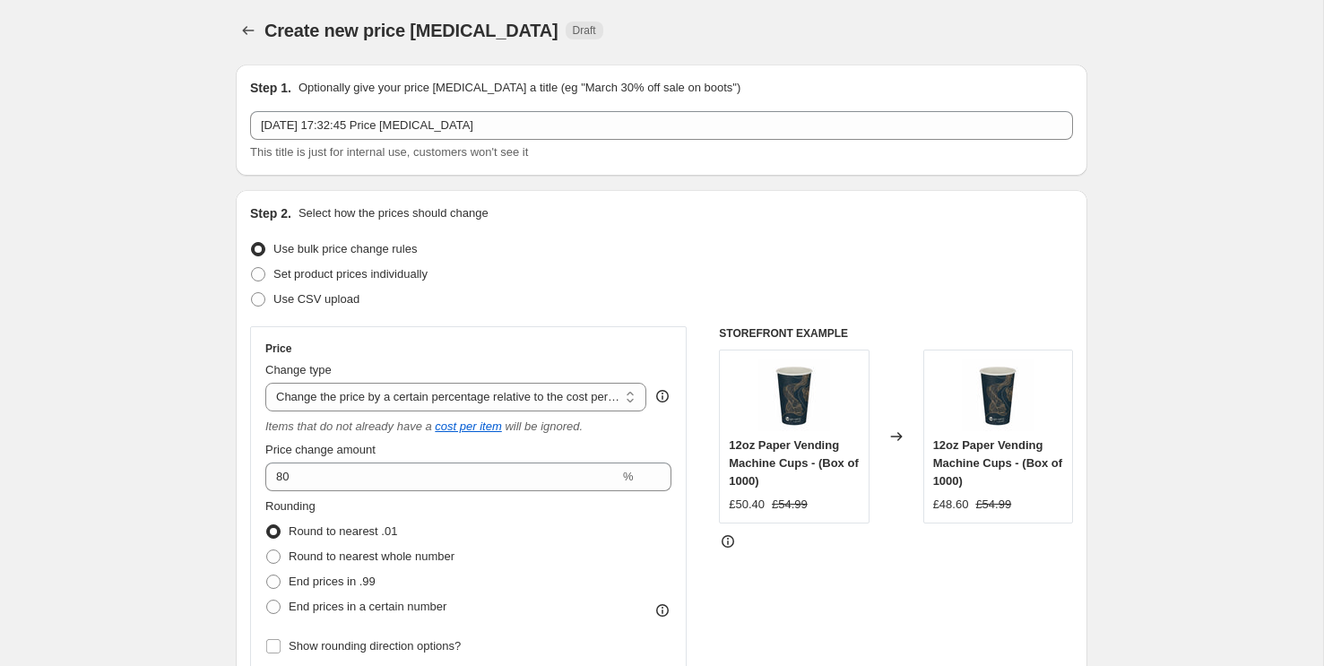
scroll to position [0, 0]
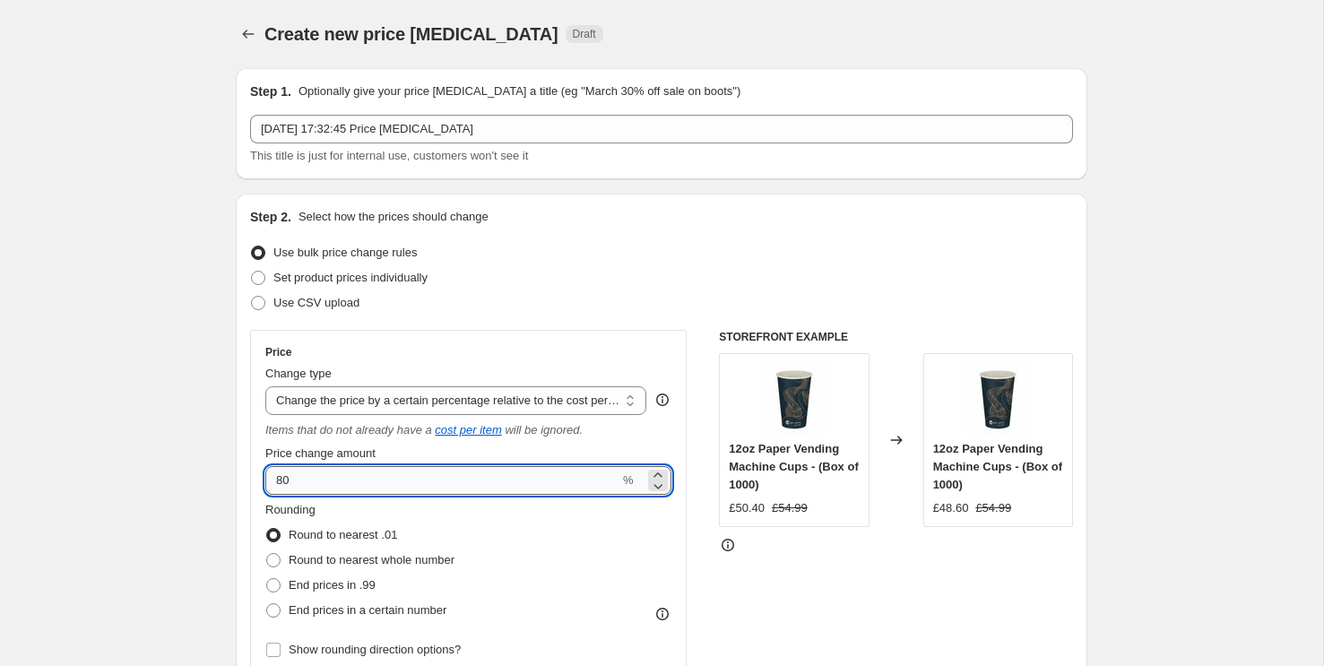
click at [417, 490] on input "80" at bounding box center [442, 480] width 354 height 29
click at [276, 436] on div "Items that do not already have a cost per item will be ignored." at bounding box center [468, 430] width 406 height 18
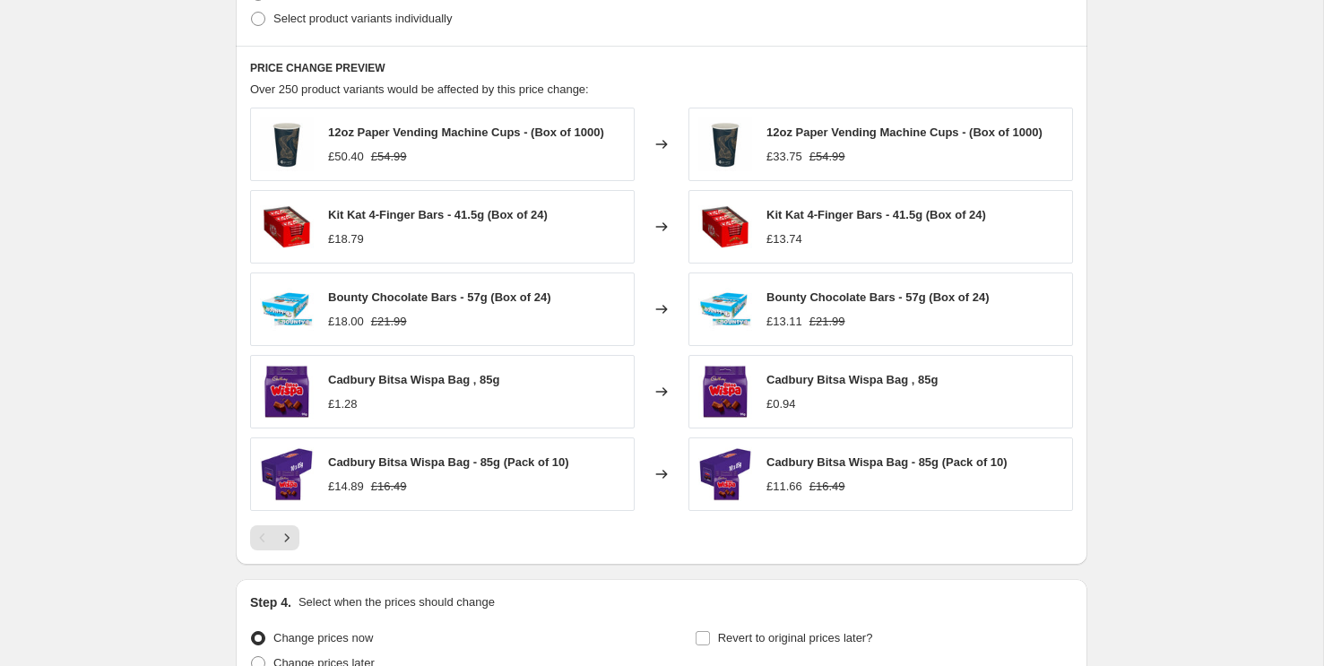
scroll to position [975, 0]
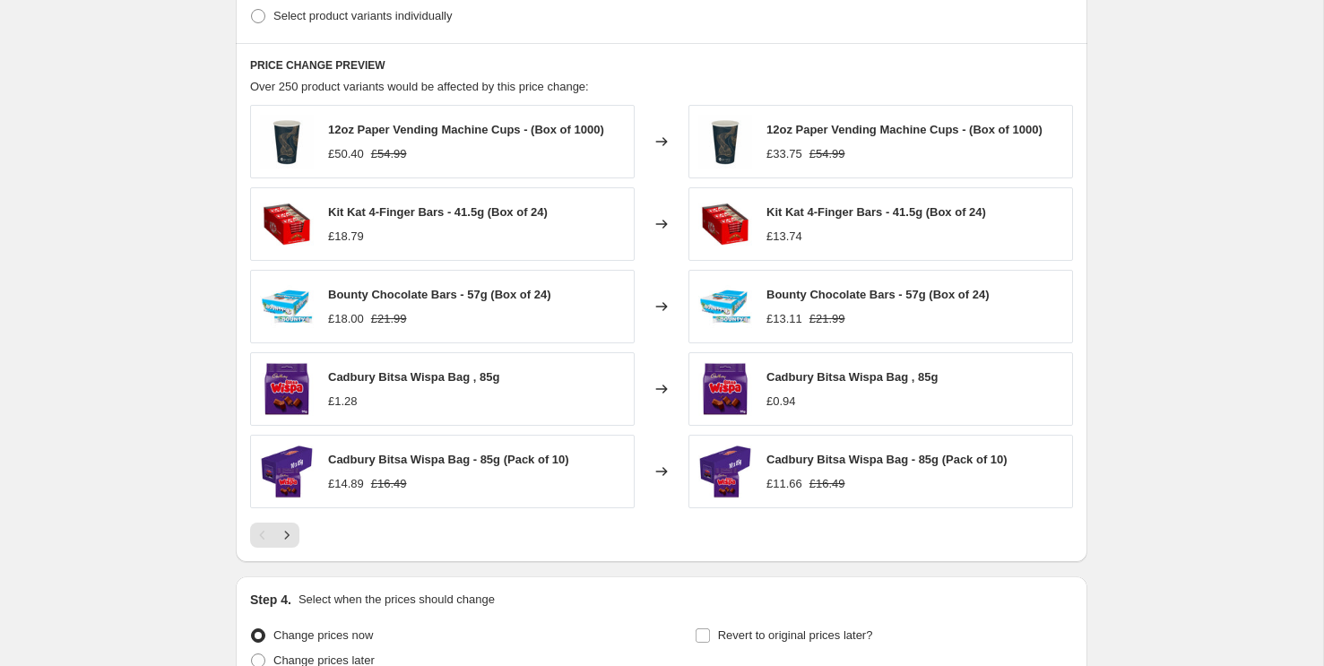
click at [797, 238] on div "£13.74" at bounding box center [784, 237] width 36 height 18
copy div "£13.74"
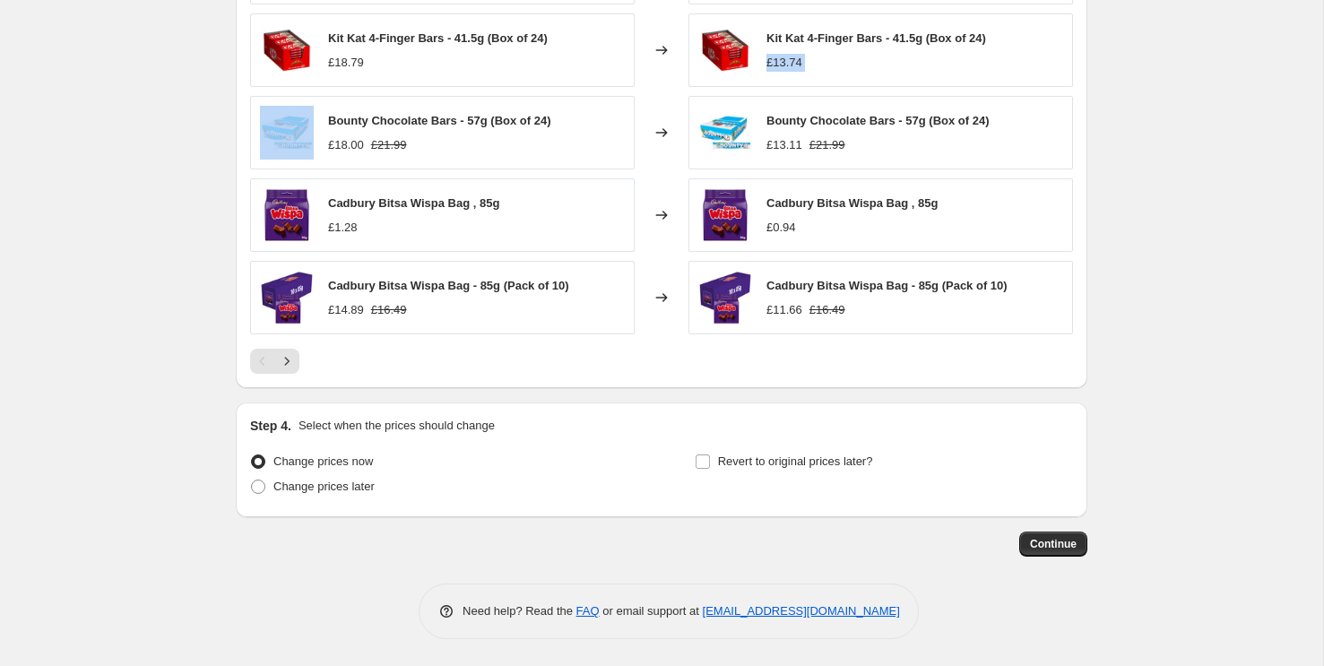
scroll to position [1117, 0]
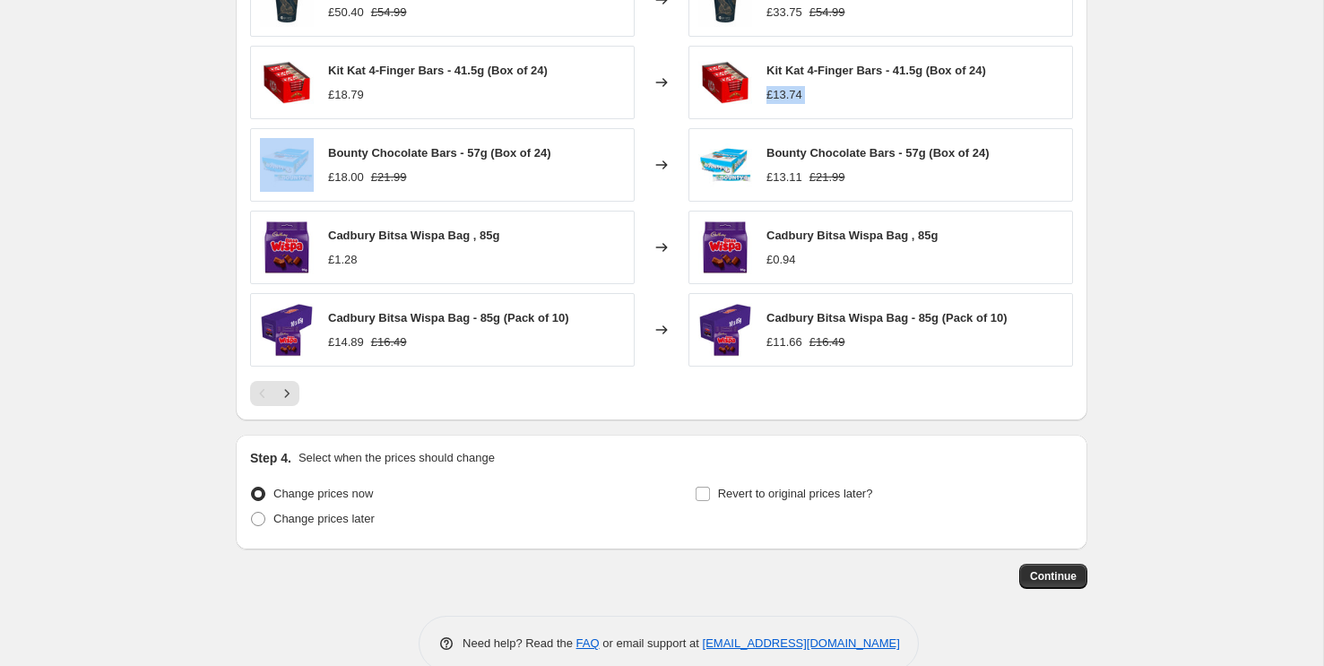
click at [798, 98] on div "£13.74" at bounding box center [784, 95] width 36 height 18
click at [794, 97] on div "£13.74" at bounding box center [784, 95] width 36 height 18
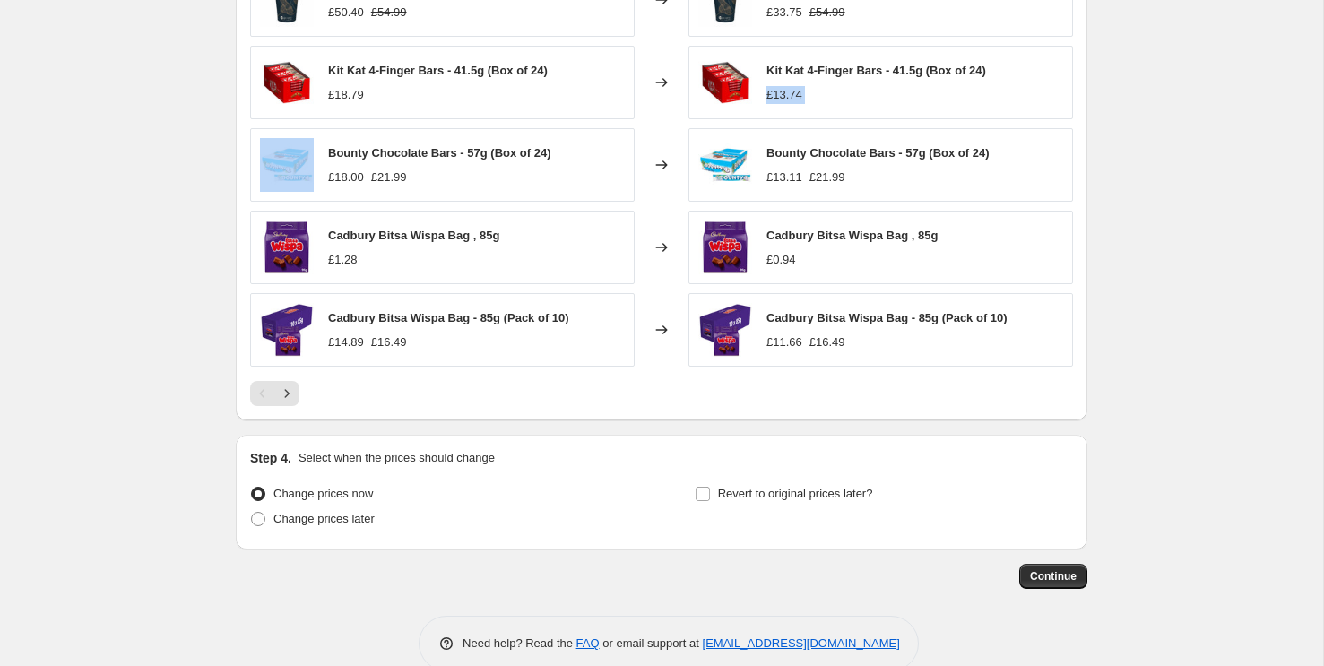
copy div "£13.74"
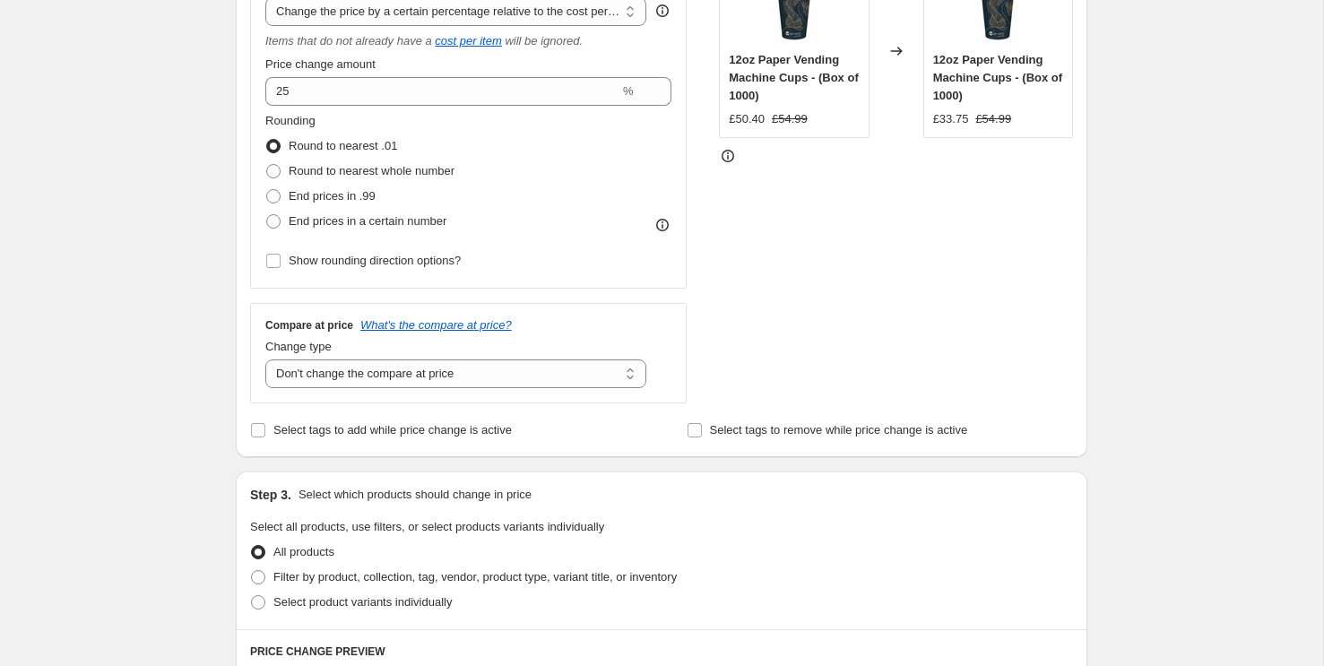
scroll to position [0, 0]
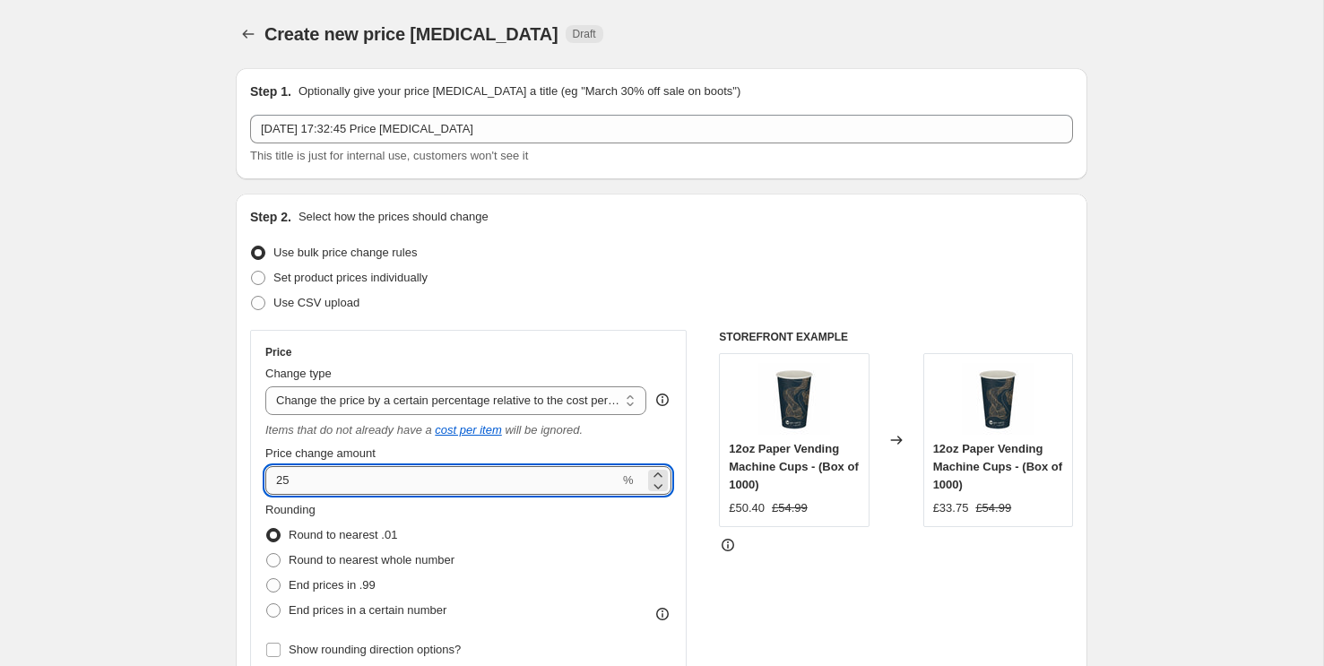
click at [459, 482] on input "25" at bounding box center [442, 480] width 354 height 29
paste input "42.9"
click at [294, 453] on span "Price change amount" at bounding box center [320, 452] width 110 height 13
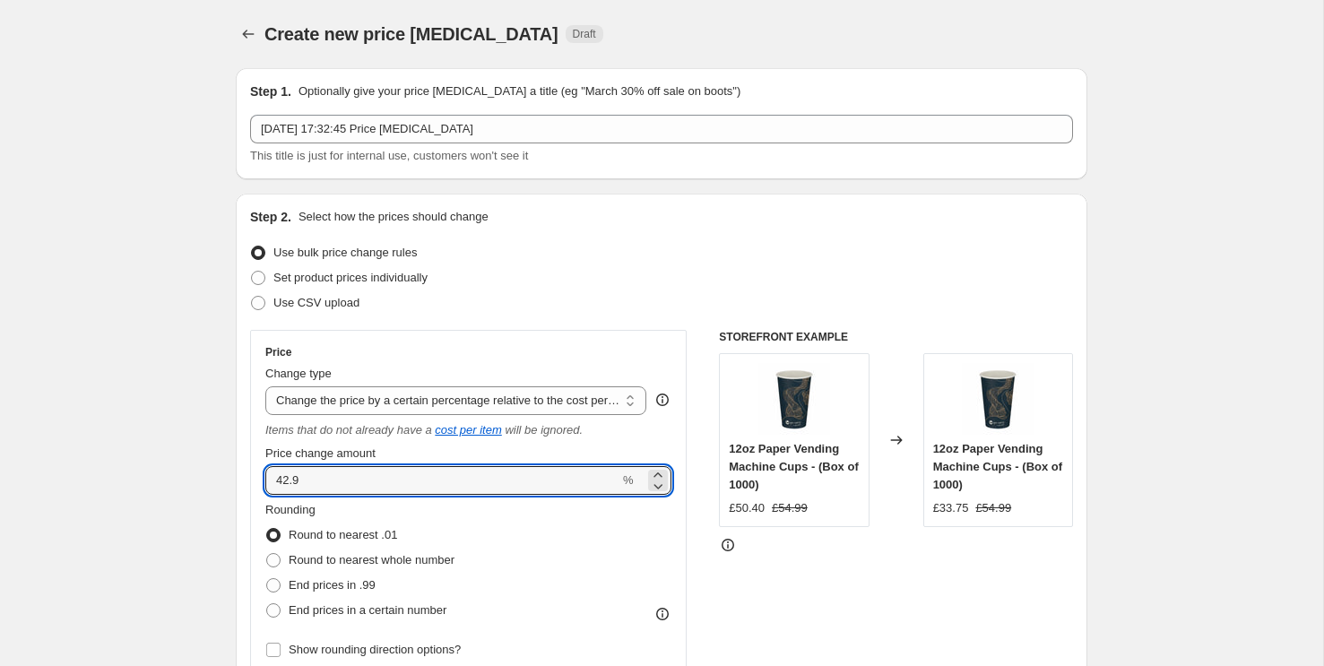
click at [294, 466] on input "42.9" at bounding box center [442, 480] width 354 height 29
click at [263, 432] on div "Price Change type Change the price to a certain amount Change the price by a ce…" at bounding box center [468, 504] width 436 height 348
click at [439, 468] on input "42.9" at bounding box center [442, 480] width 354 height 29
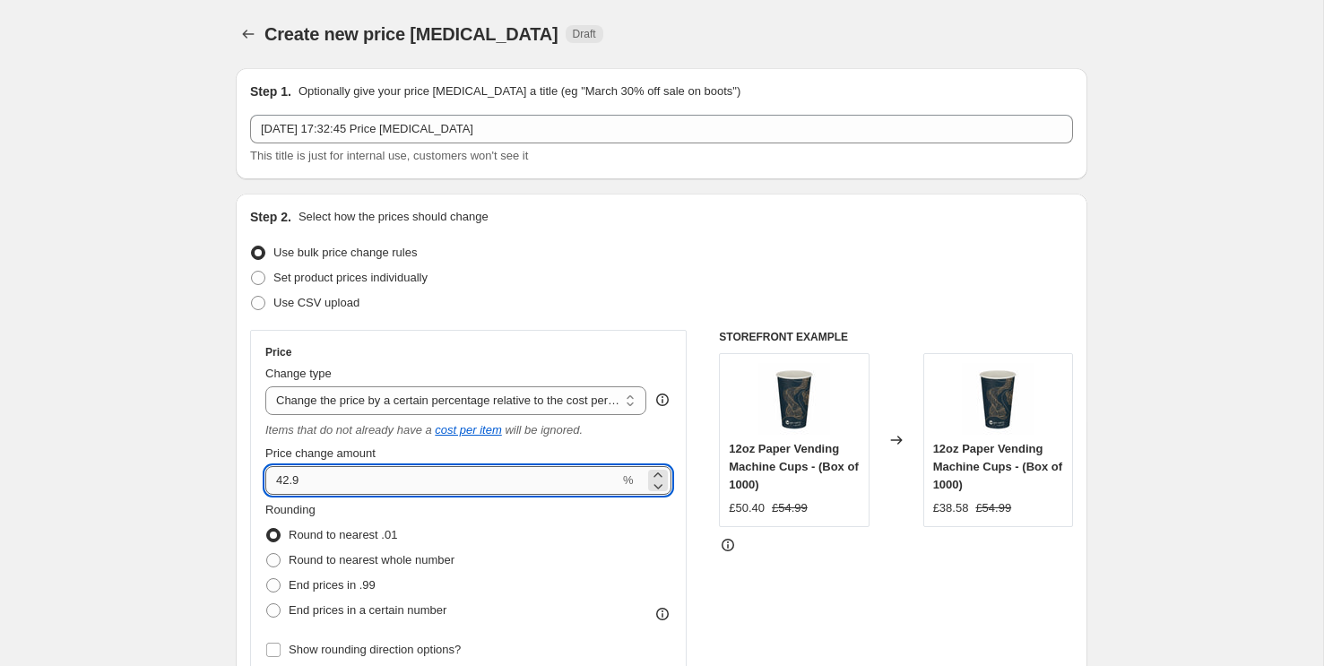
paste input "71.4"
type input "71.4"
click at [329, 455] on span "Price change amount" at bounding box center [320, 452] width 110 height 13
click at [329, 466] on input "71.4" at bounding box center [442, 480] width 354 height 29
click at [321, 436] on icon "Items that do not already have a" at bounding box center [348, 429] width 167 height 13
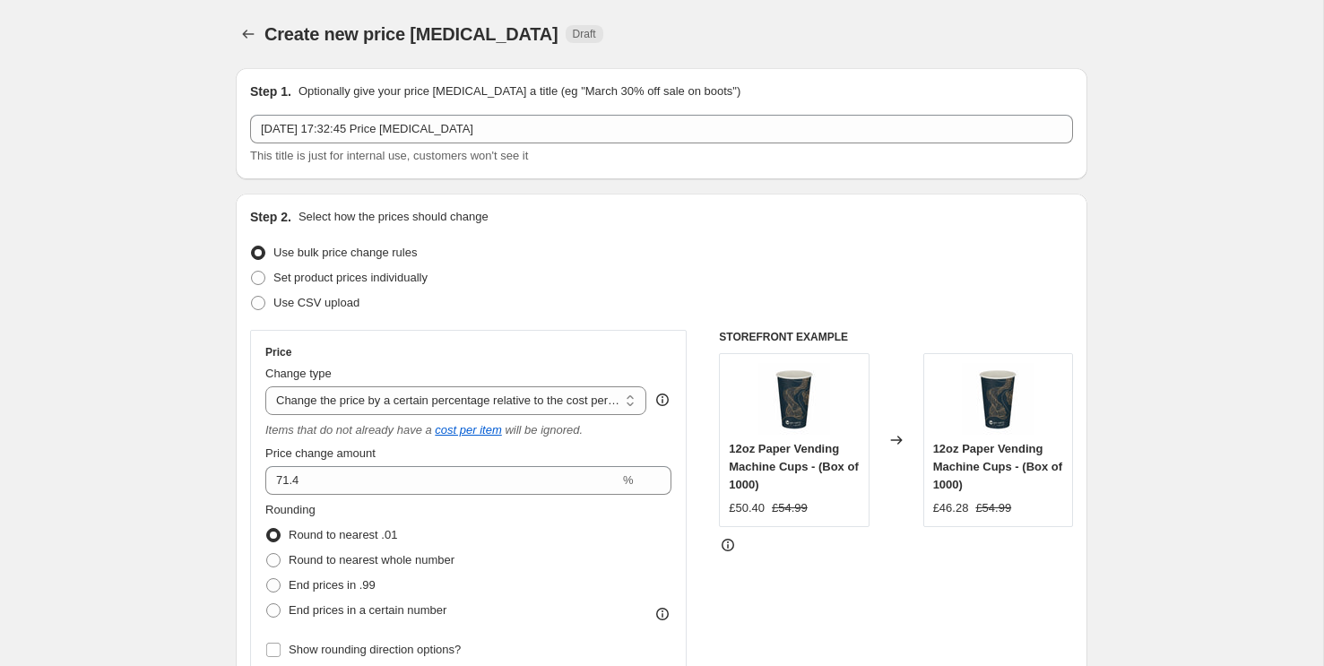
click at [321, 436] on icon "Items that do not already have a" at bounding box center [348, 429] width 167 height 13
click at [280, 444] on div "Price Change type Change the price to a certain amount Change the price by a ce…" at bounding box center [468, 503] width 406 height 317
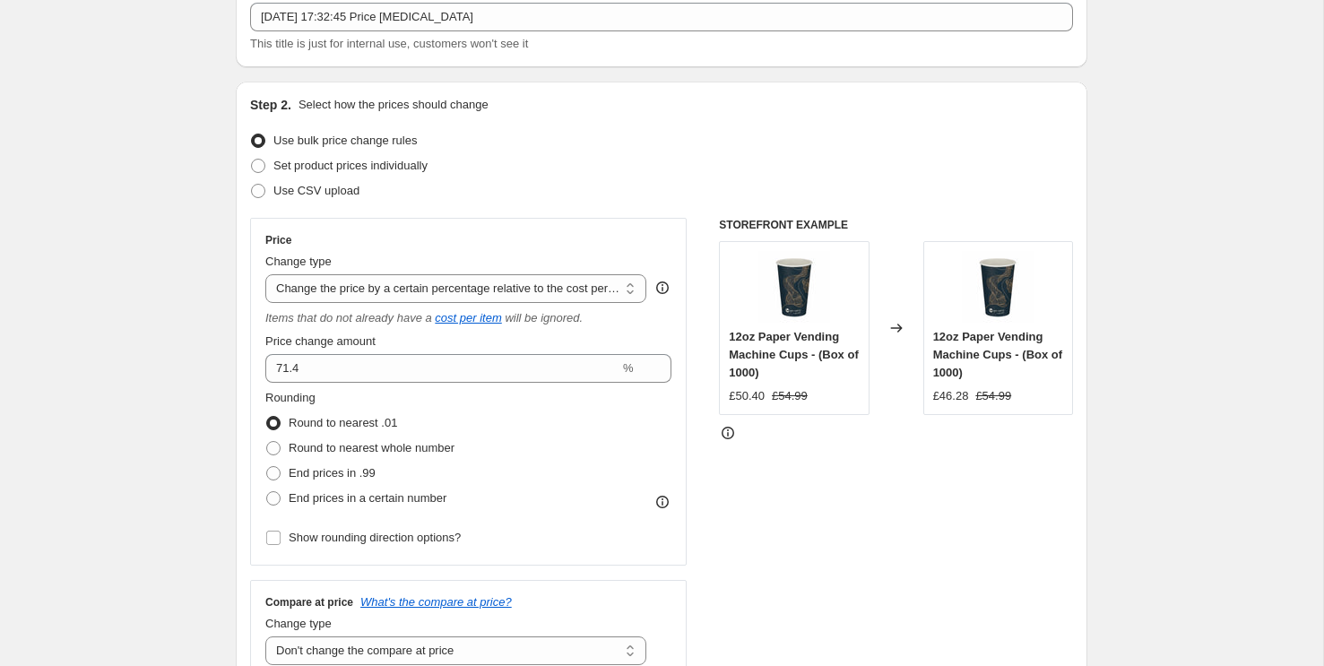
scroll to position [209, 0]
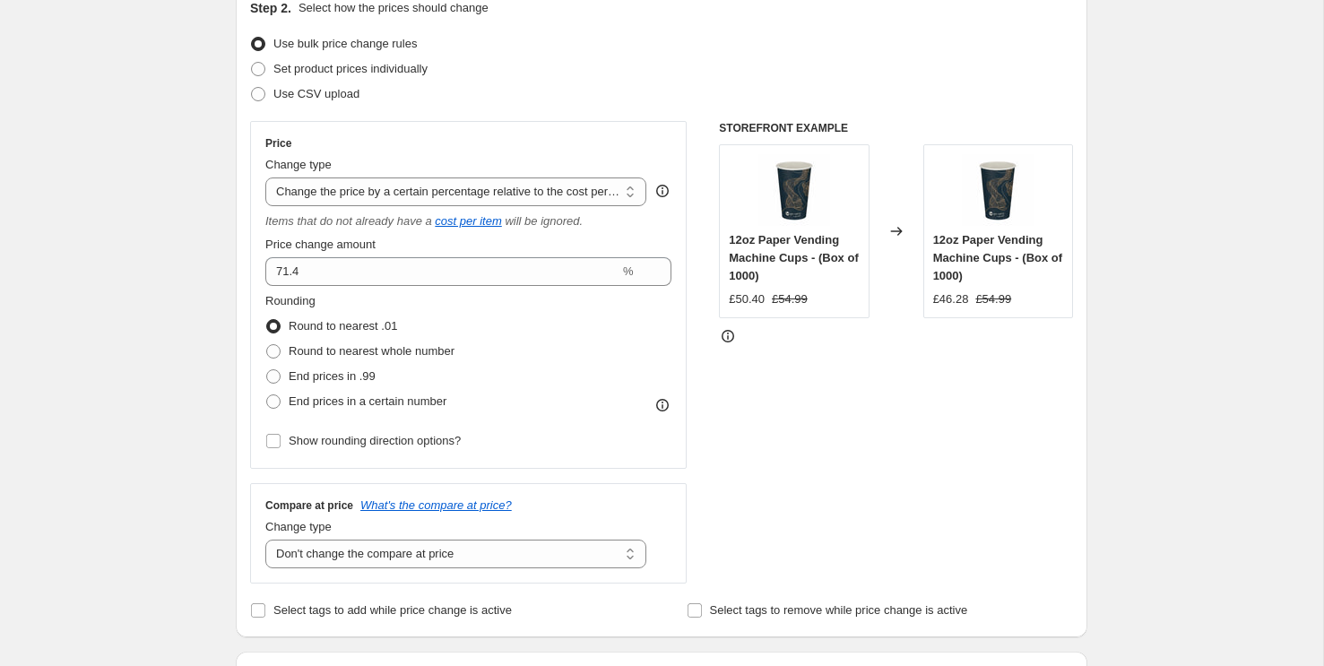
click at [293, 357] on span "Round to nearest whole number" at bounding box center [372, 350] width 166 height 13
click at [267, 345] on input "Round to nearest whole number" at bounding box center [266, 344] width 1 height 1
radio input "true"
click at [311, 374] on span "End prices in .99" at bounding box center [332, 375] width 87 height 13
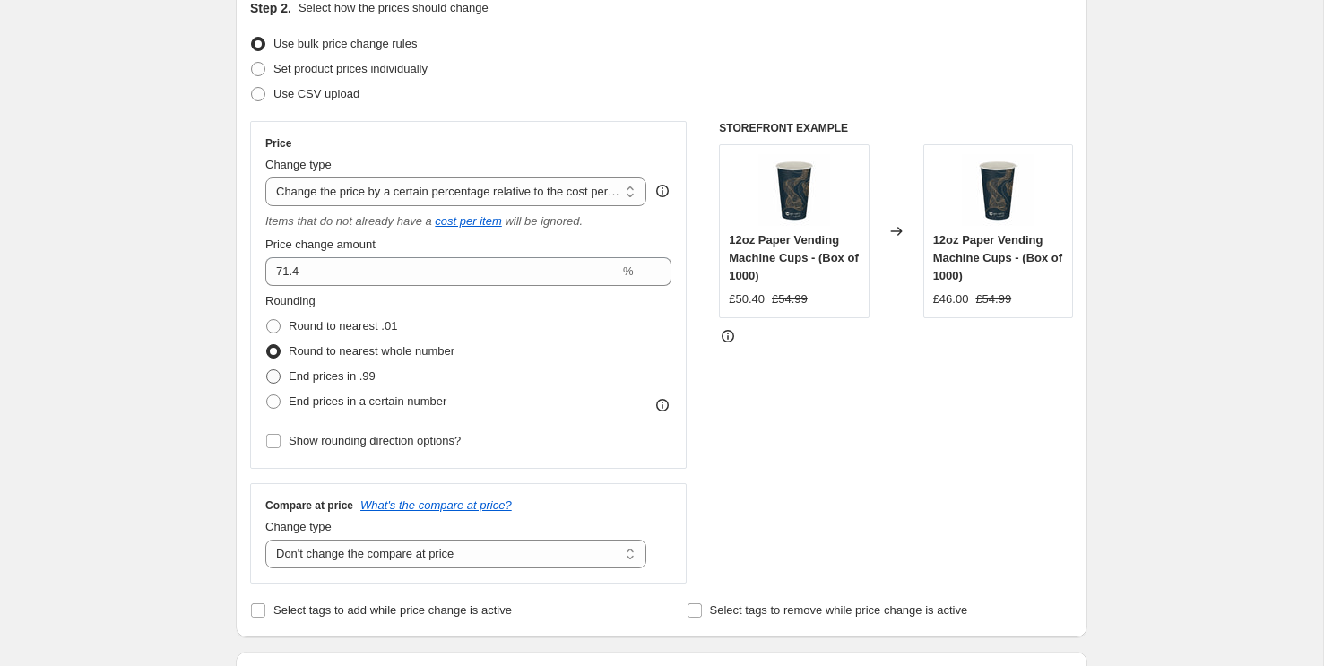
click at [267, 370] on input "End prices in .99" at bounding box center [266, 369] width 1 height 1
radio input "true"
click at [323, 349] on span "Round to nearest whole number" at bounding box center [372, 350] width 166 height 13
click at [267, 345] on input "Round to nearest whole number" at bounding box center [266, 344] width 1 height 1
radio input "true"
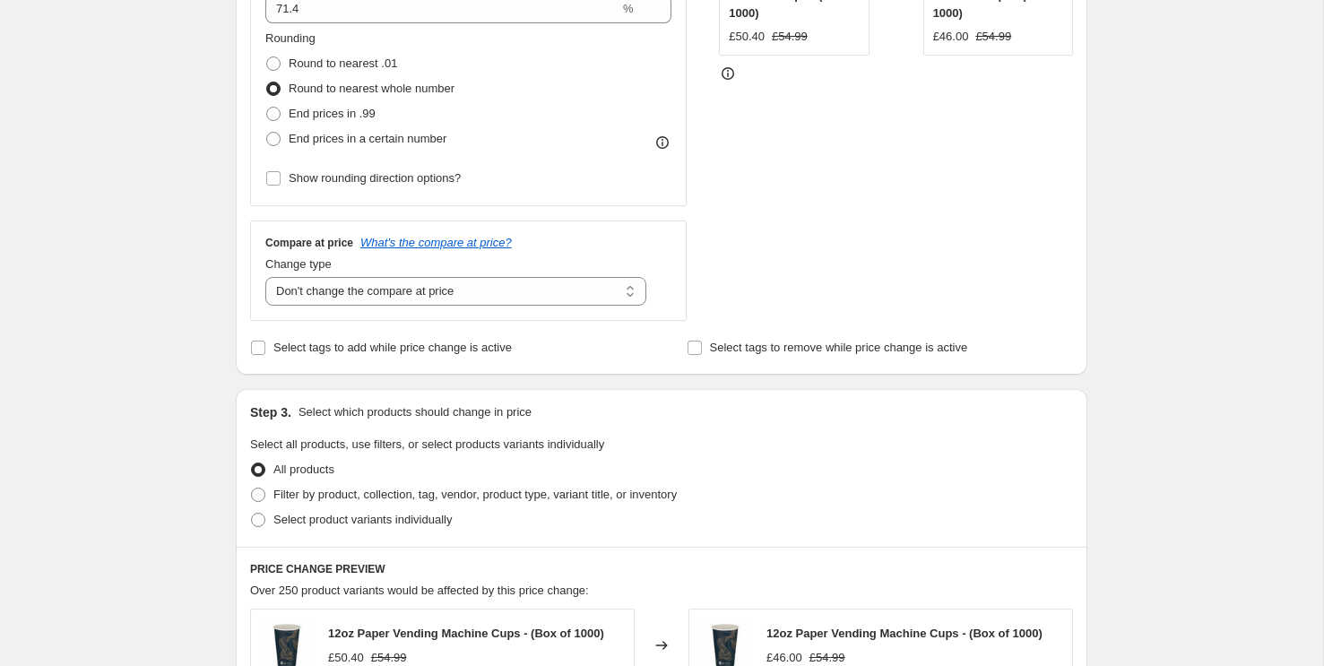
scroll to position [419, 0]
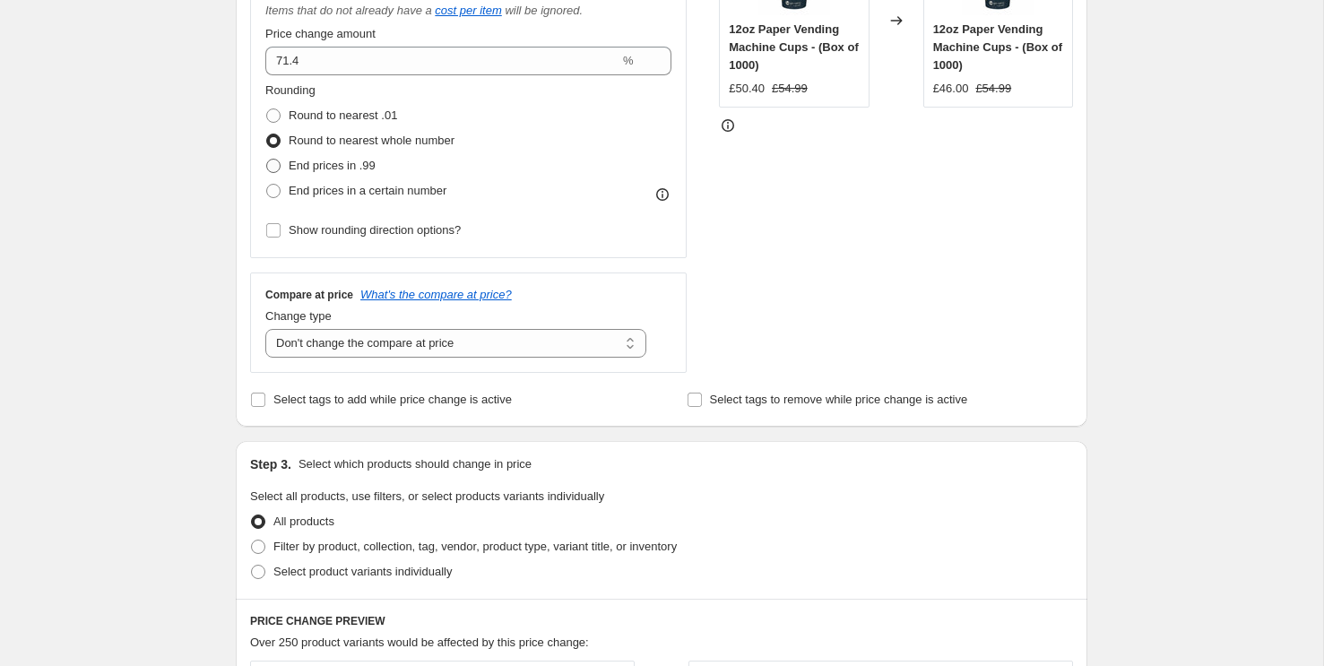
click at [315, 173] on span "End prices in .99" at bounding box center [332, 166] width 87 height 18
click at [267, 160] on input "End prices in .99" at bounding box center [266, 159] width 1 height 1
radio input "true"
click at [335, 115] on span "Round to nearest .01" at bounding box center [343, 114] width 108 height 13
click at [267, 109] on input "Round to nearest .01" at bounding box center [266, 108] width 1 height 1
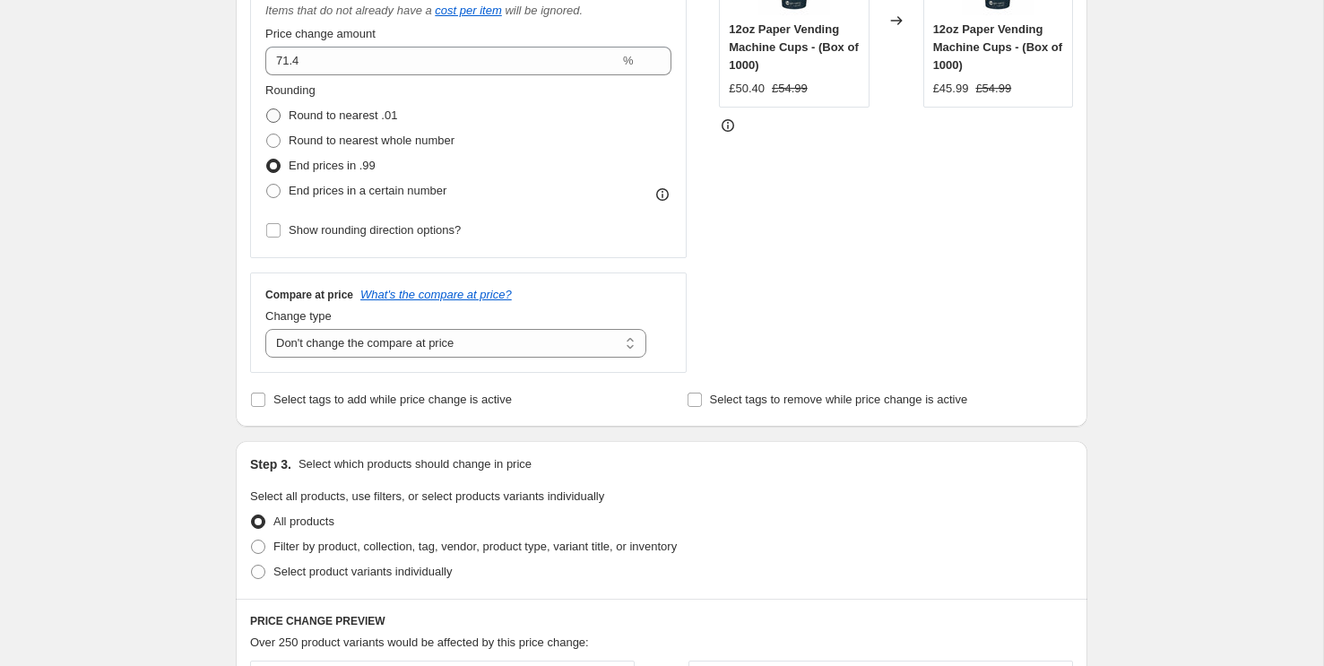
radio input "true"
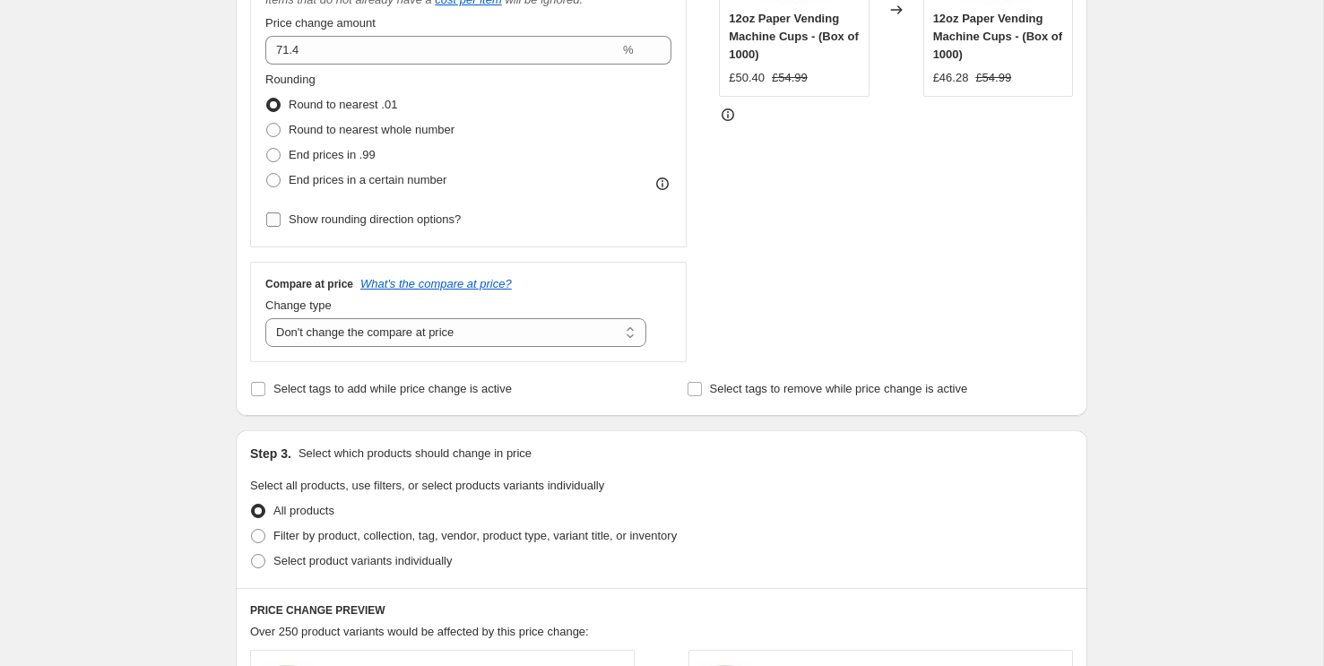
click at [358, 220] on span "Show rounding direction options?" at bounding box center [375, 218] width 172 height 13
click at [280, 220] on input "Show rounding direction options?" at bounding box center [273, 219] width 14 height 14
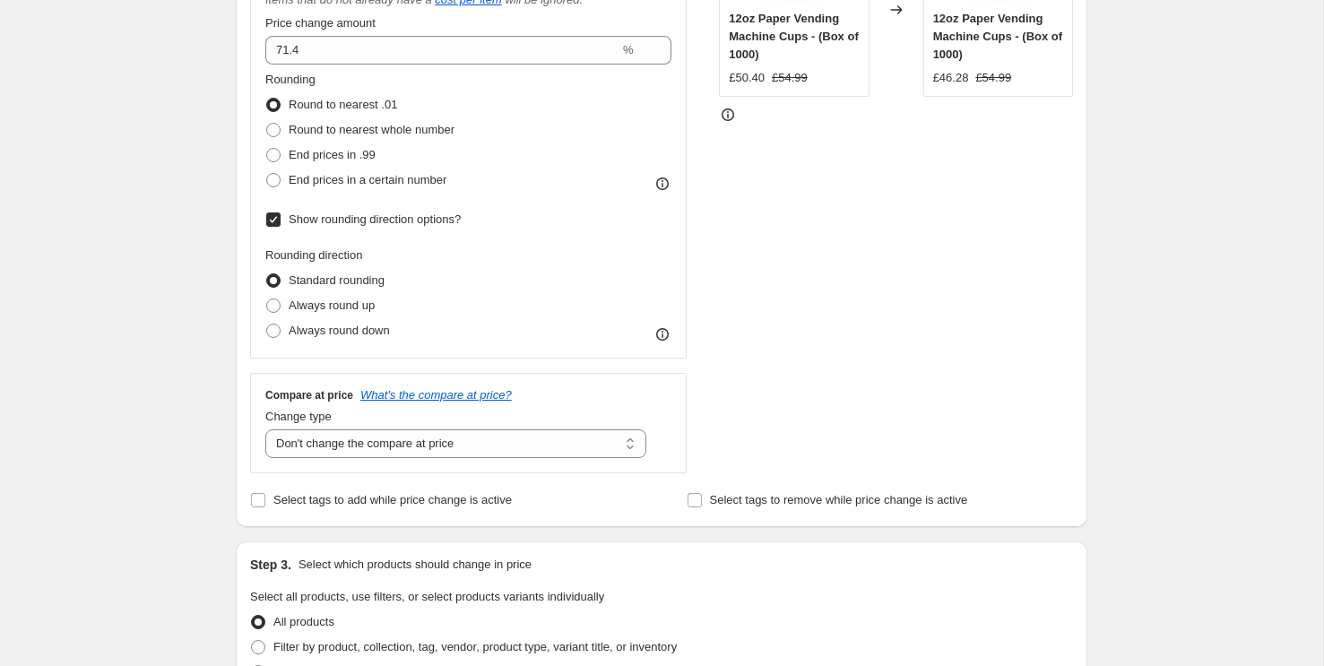
click at [358, 220] on span "Show rounding direction options?" at bounding box center [375, 218] width 172 height 13
click at [280, 220] on input "Show rounding direction options?" at bounding box center [273, 219] width 14 height 14
checkbox input "false"
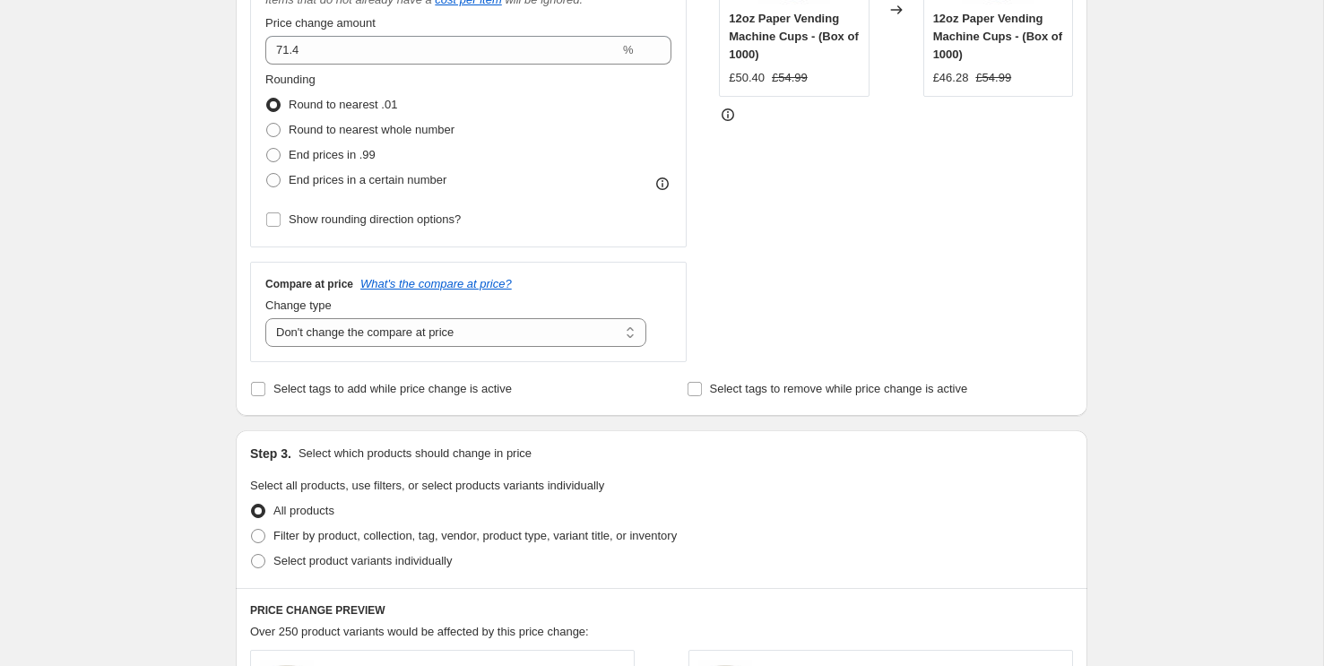
click at [242, 222] on div "Step 2. Select how the prices should change Use bulk price change rules Set pro…" at bounding box center [661, 89] width 851 height 652
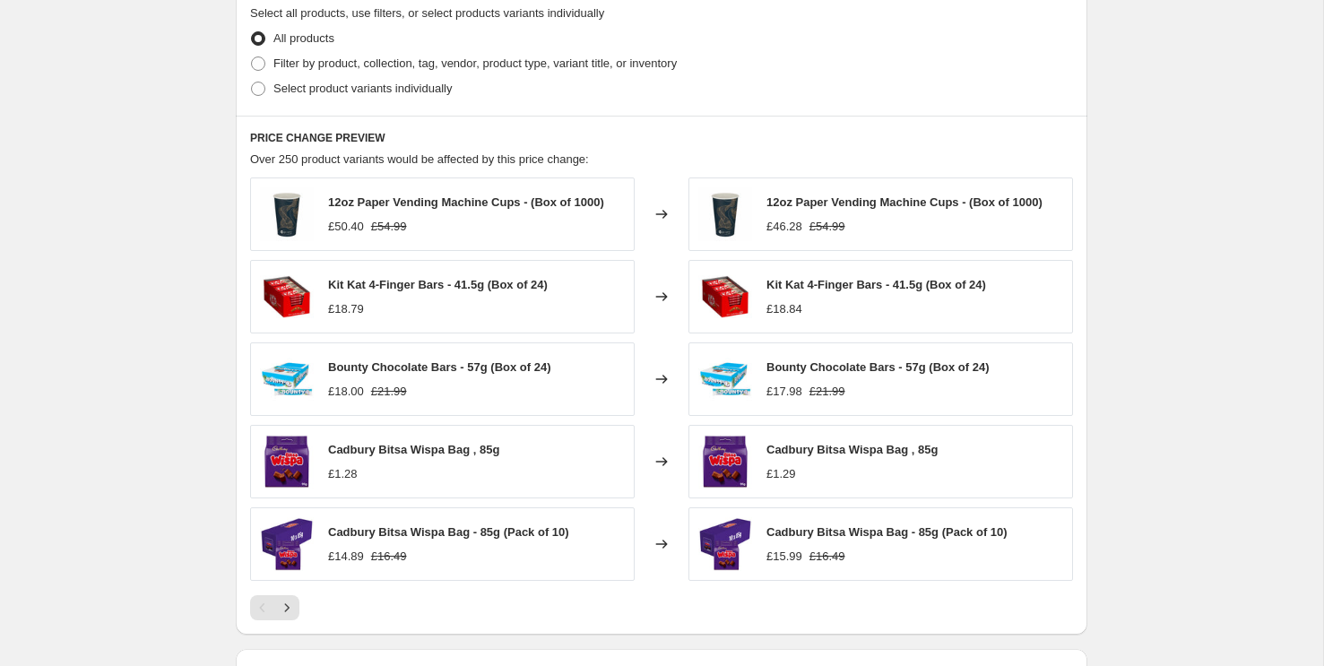
scroll to position [906, 0]
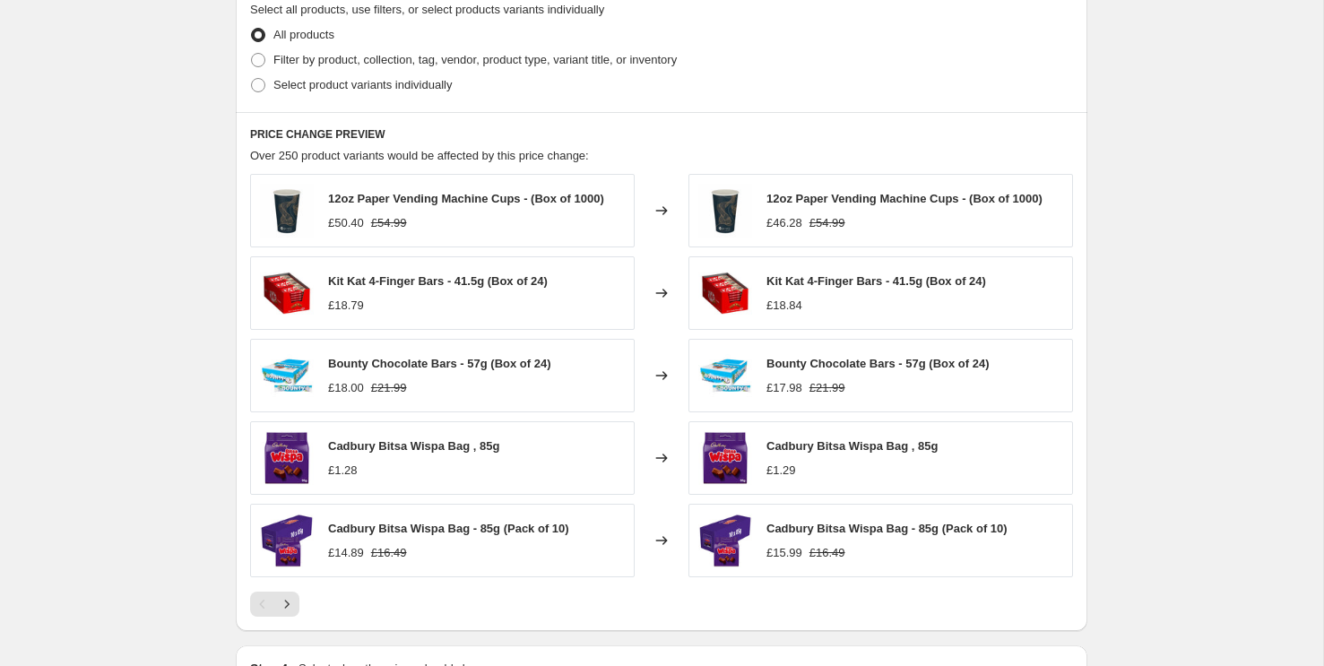
click at [780, 299] on div "£18.84" at bounding box center [784, 306] width 36 height 18
click at [788, 306] on div "£18.84" at bounding box center [784, 306] width 36 height 18
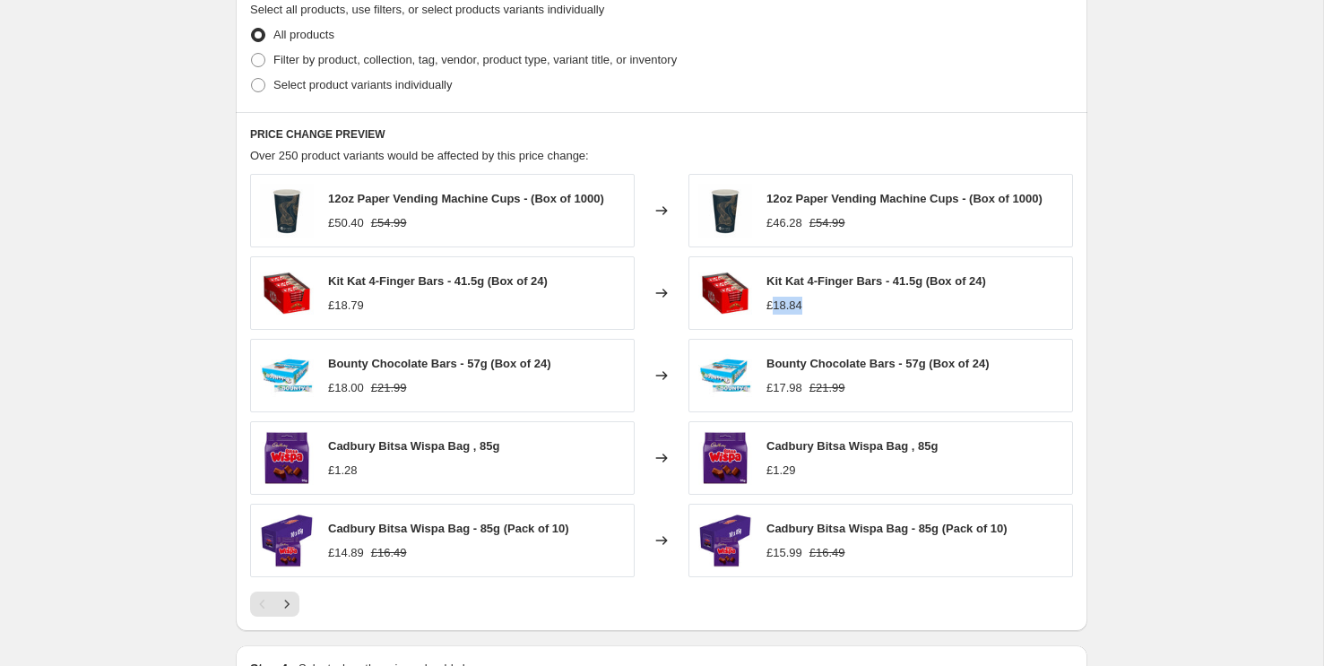
click at [788, 306] on div "£18.84" at bounding box center [784, 306] width 36 height 18
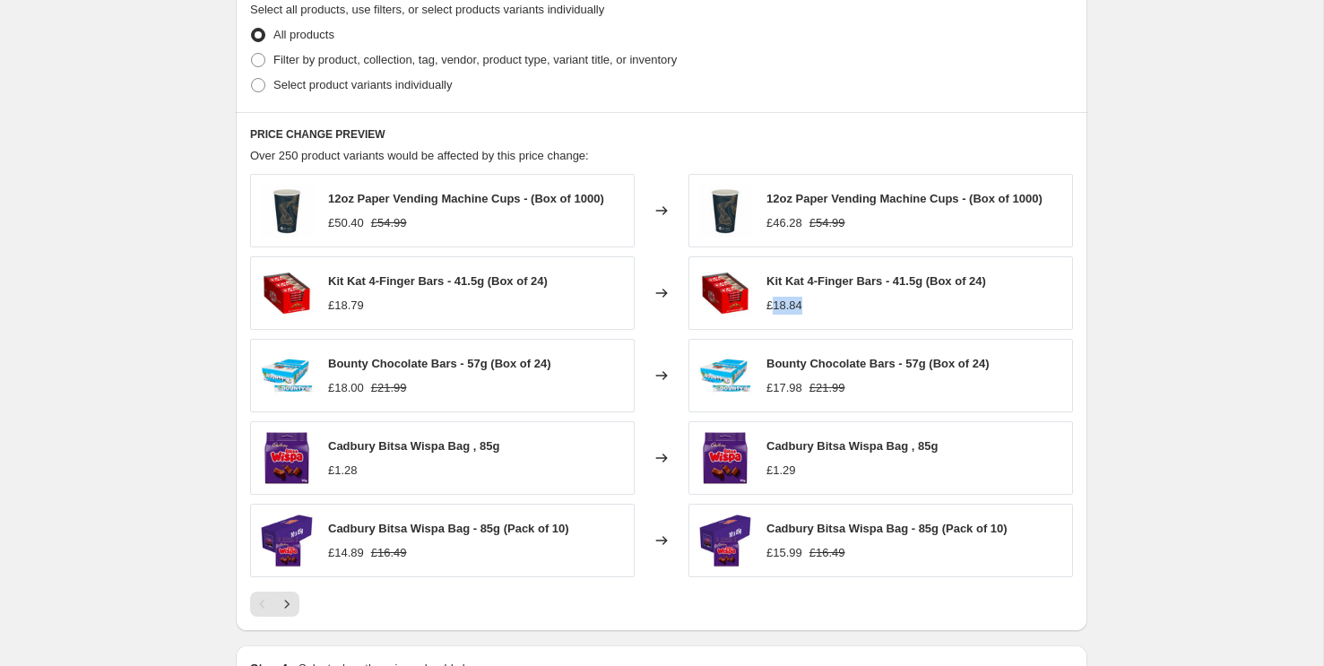
click at [1098, 113] on div "Create new price change job. This page is ready Create new price change job Dra…" at bounding box center [661, 1] width 894 height 1815
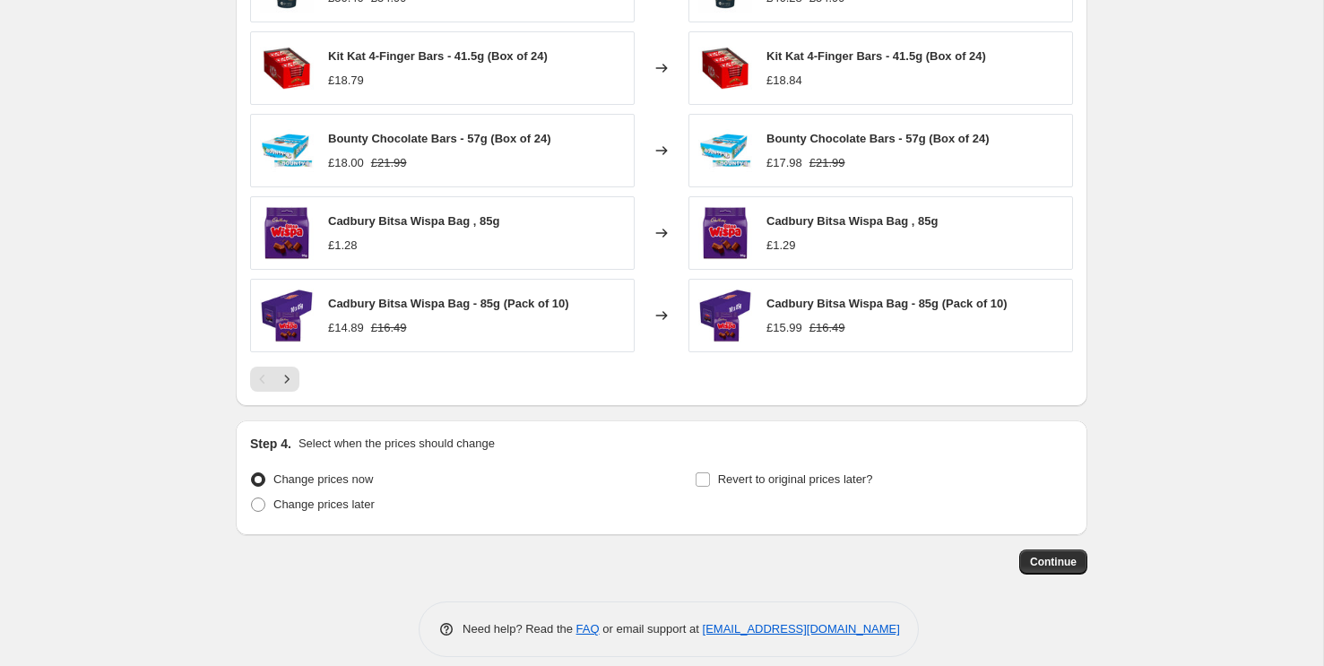
scroll to position [1149, 0]
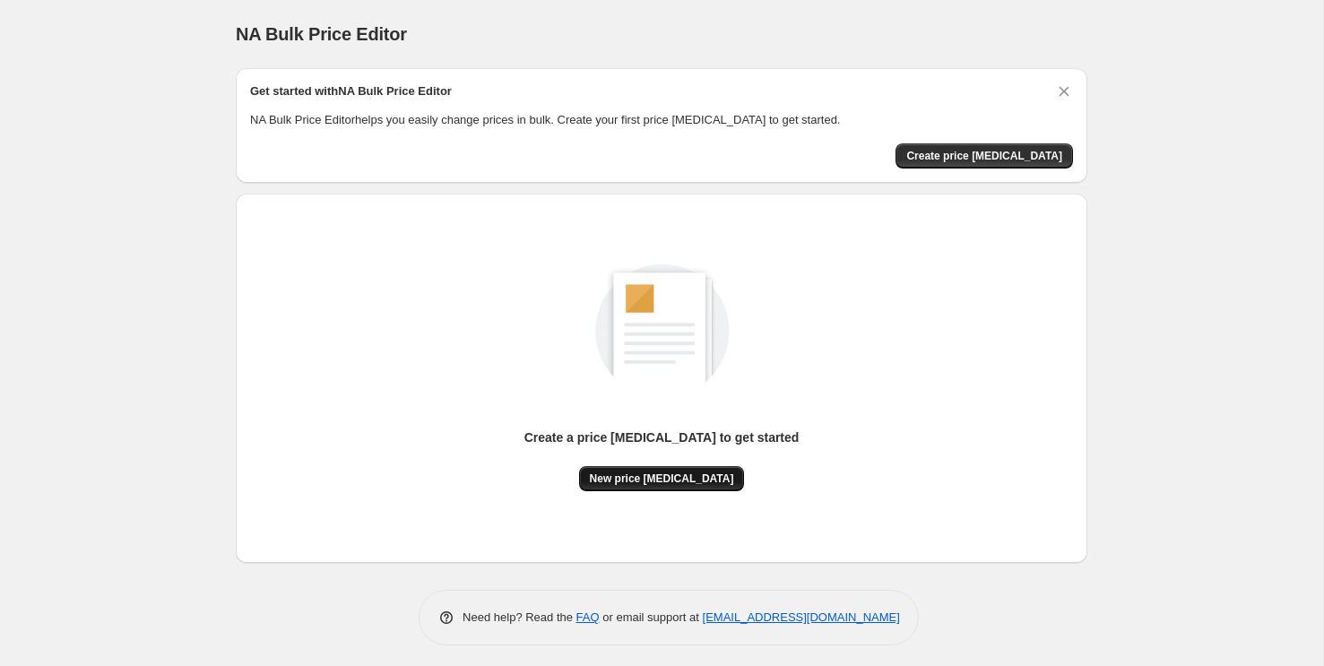
click at [665, 479] on span "New price change job" at bounding box center [662, 478] width 144 height 14
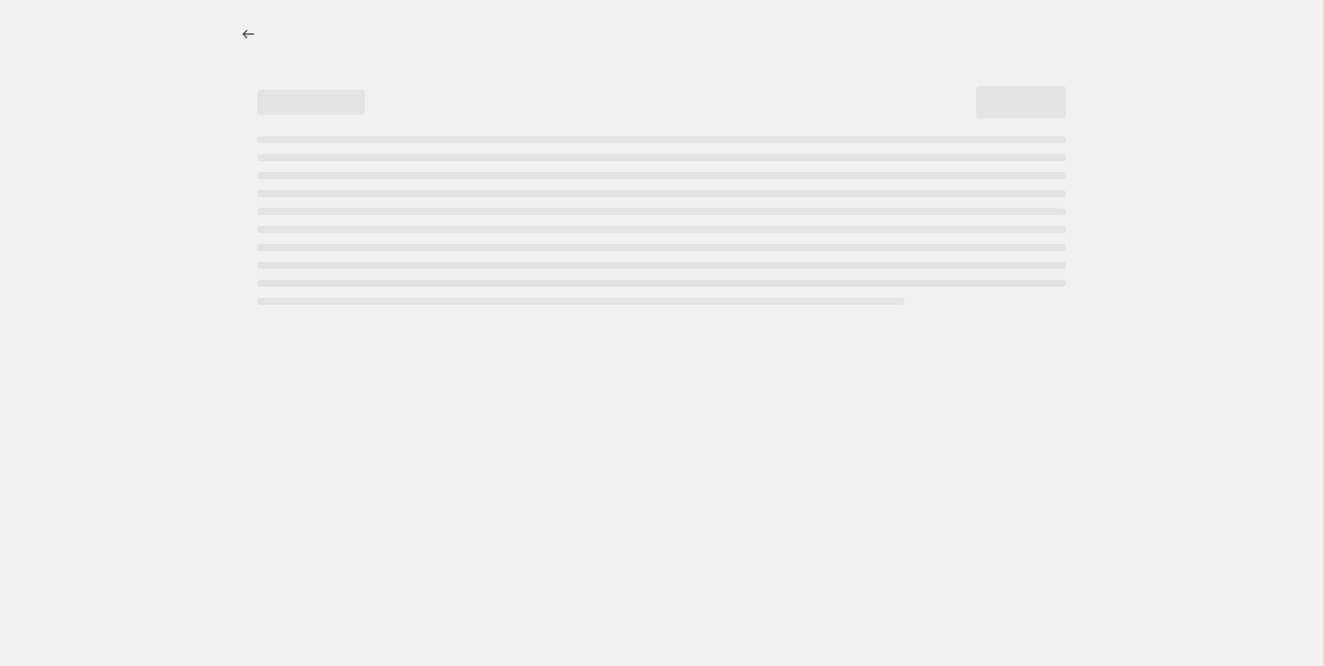
select select "percentage"
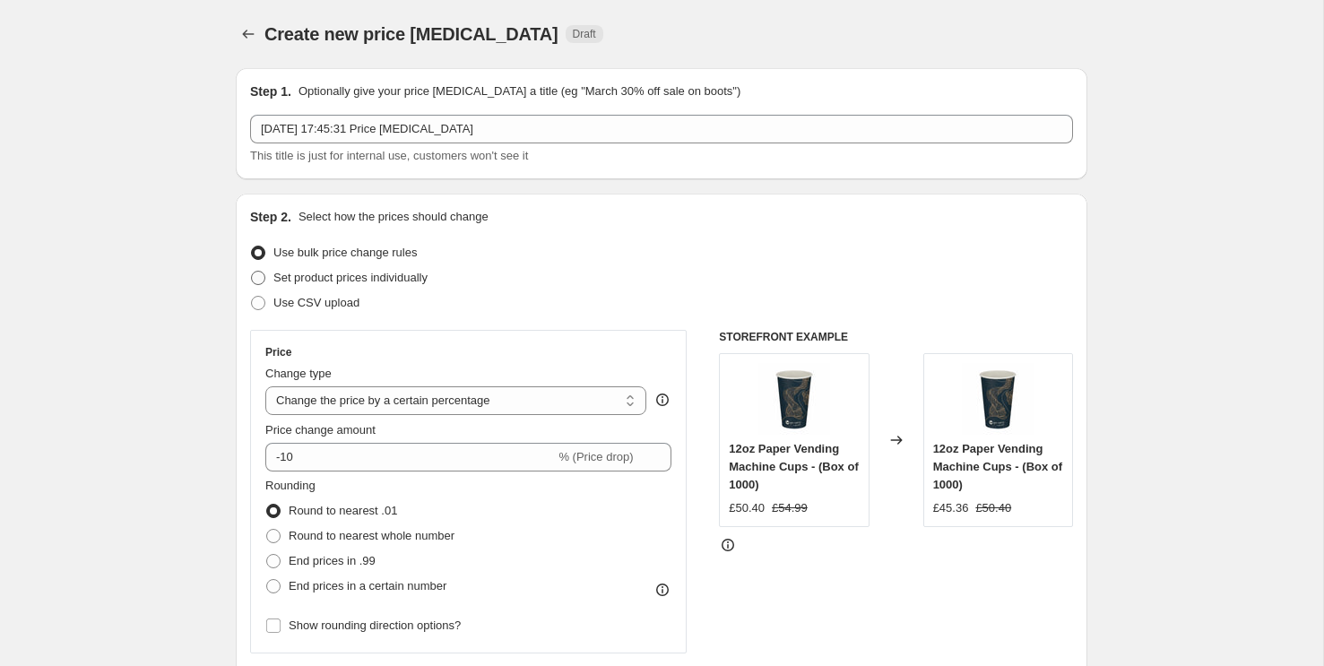
click at [397, 280] on span "Set product prices individually" at bounding box center [350, 277] width 154 height 13
click at [252, 272] on input "Set product prices individually" at bounding box center [251, 271] width 1 height 1
radio input "true"
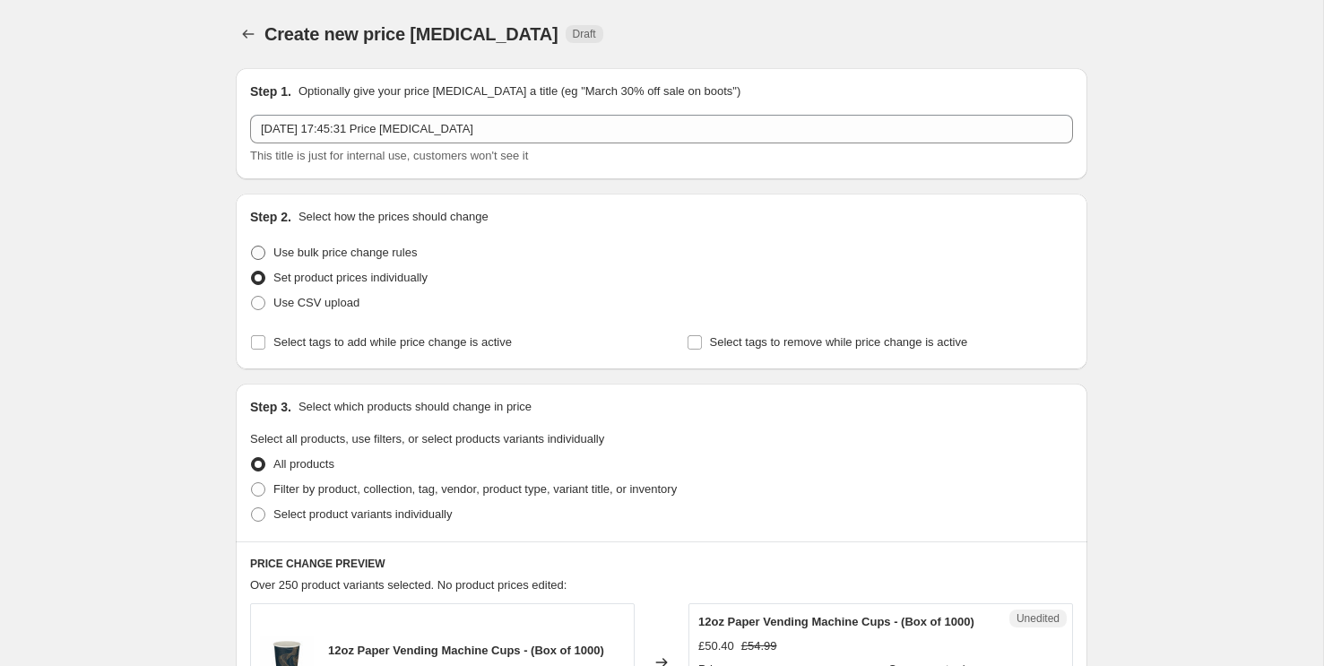
click at [396, 260] on span "Use bulk price change rules" at bounding box center [344, 253] width 143 height 18
click at [252, 246] on input "Use bulk price change rules" at bounding box center [251, 246] width 1 height 1
radio input "true"
select select "percentage"
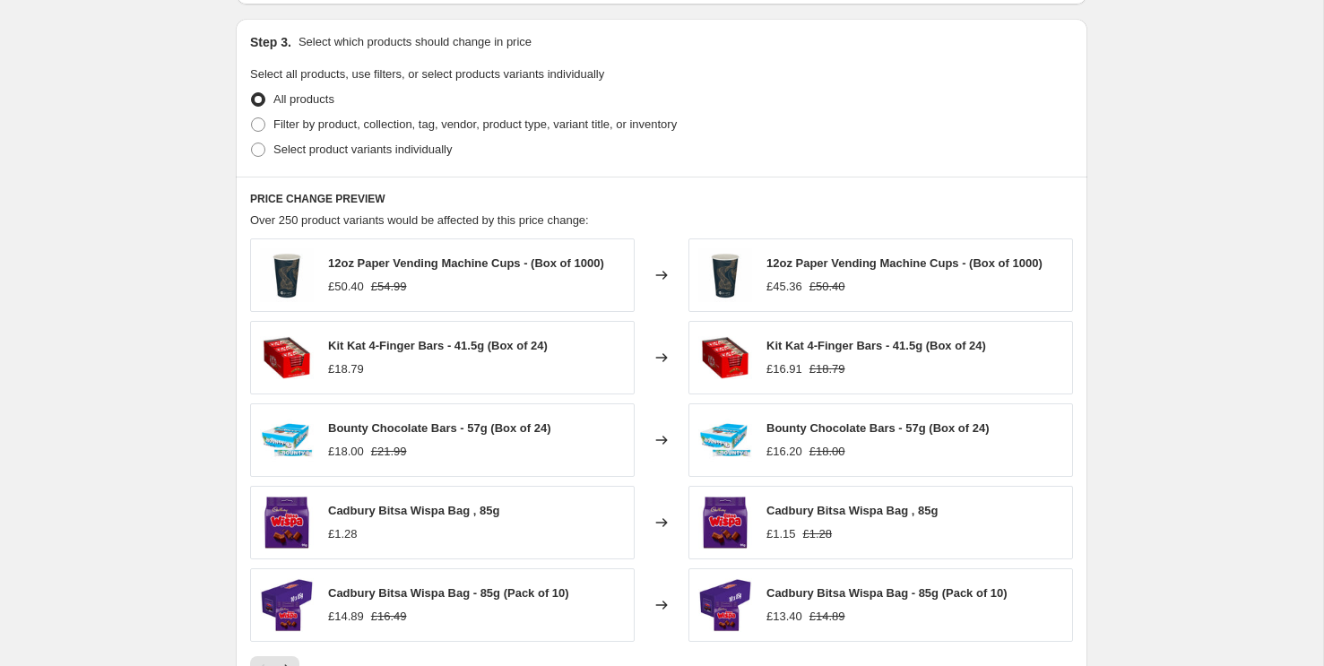
scroll to position [874, 0]
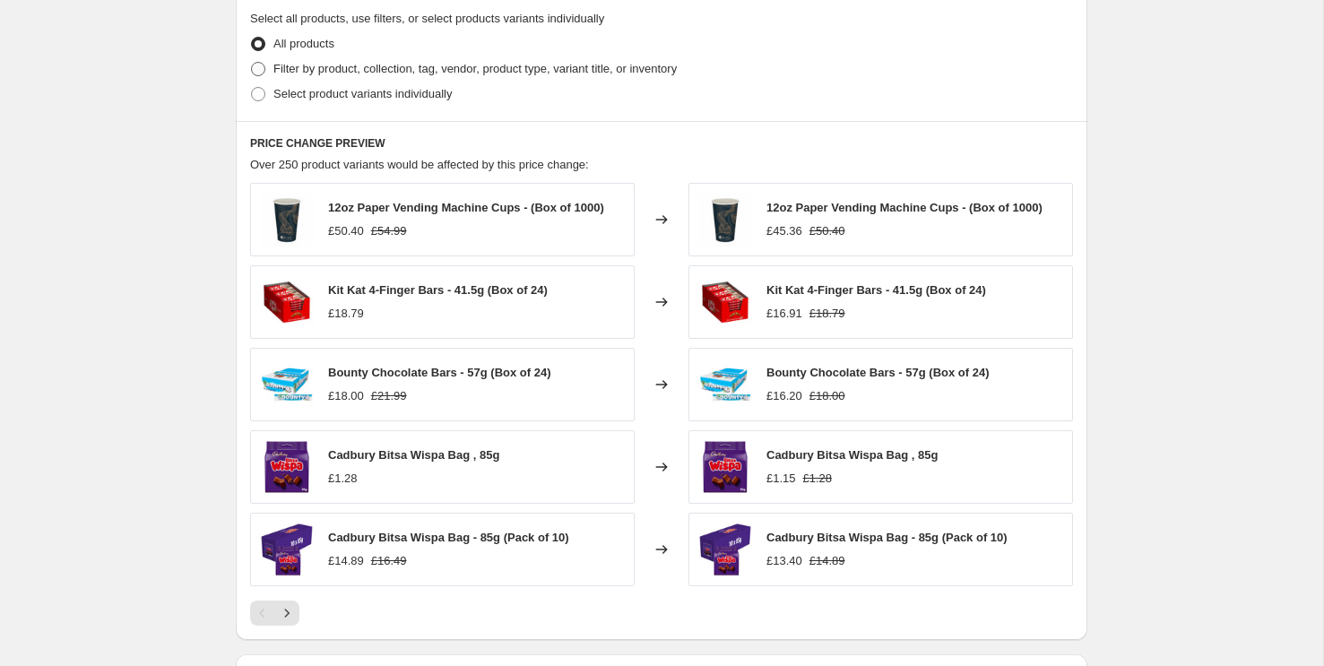
click at [424, 62] on span "Filter by product, collection, tag, vendor, product type, variant title, or inv…" at bounding box center [474, 68] width 403 height 13
click at [252, 62] on input "Filter by product, collection, tag, vendor, product type, variant title, or inv…" at bounding box center [251, 62] width 1 height 1
radio input "true"
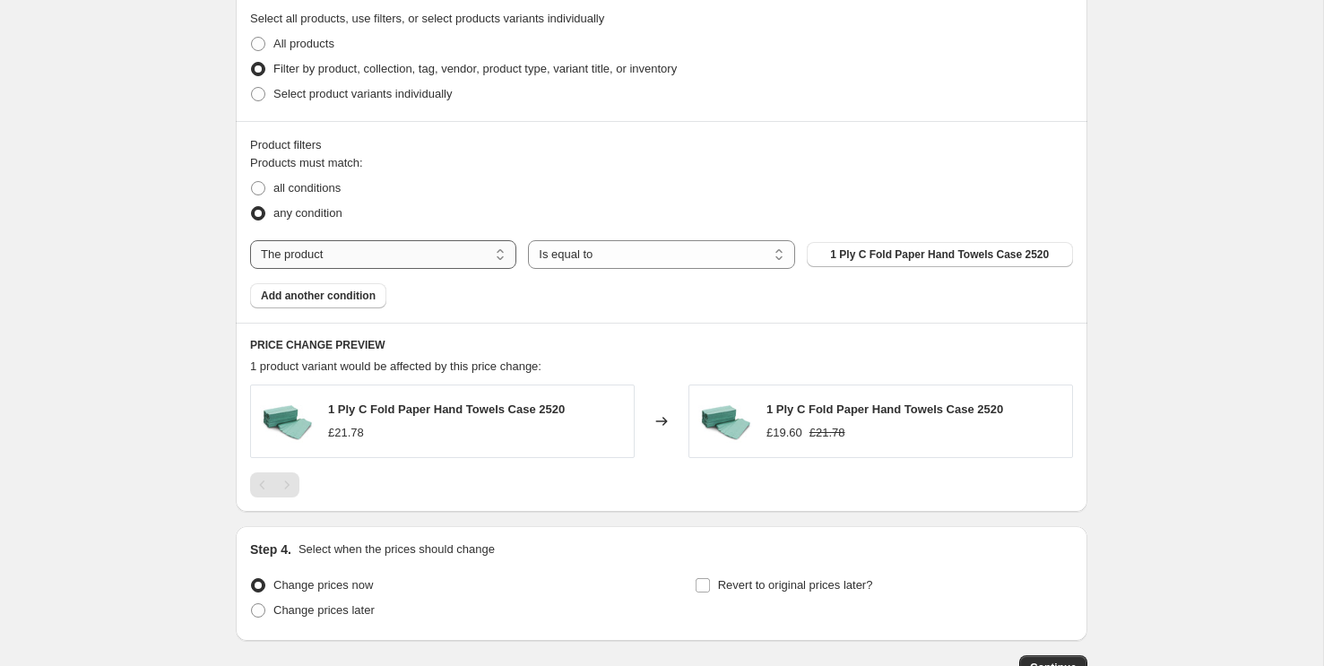
click at [404, 253] on select "The product The product's collection The product's tag The product's vendor The…" at bounding box center [383, 254] width 266 height 29
click at [588, 251] on select "Is equal to Is not equal to" at bounding box center [661, 254] width 266 height 29
click at [582, 263] on select "Is equal to Is not equal to" at bounding box center [661, 254] width 266 height 29
click at [456, 256] on select "The product The product's collection The product's tag The product's vendor The…" at bounding box center [383, 254] width 266 height 29
select select "tag"
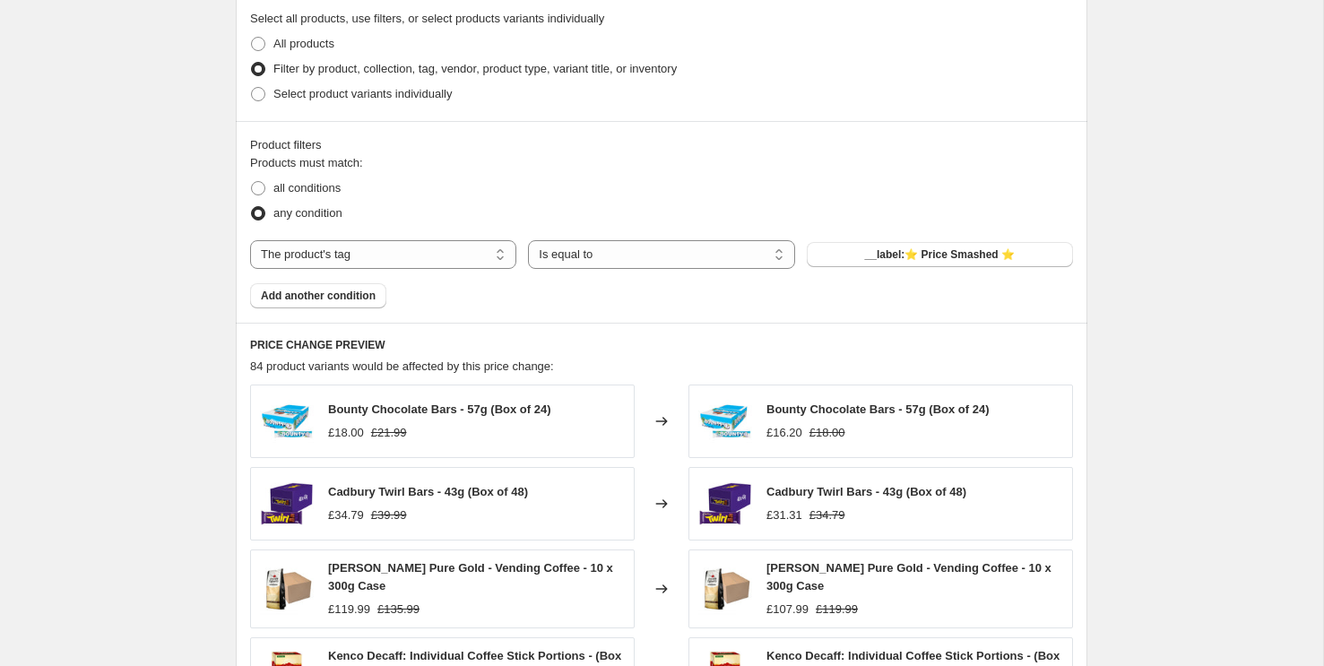
click at [453, 292] on div "Products must match: all conditions any condition The product The product's col…" at bounding box center [661, 231] width 823 height 154
click at [432, 101] on span "Select product variants individually" at bounding box center [362, 94] width 178 height 18
click at [252, 88] on input "Select product variants individually" at bounding box center [251, 87] width 1 height 1
radio input "true"
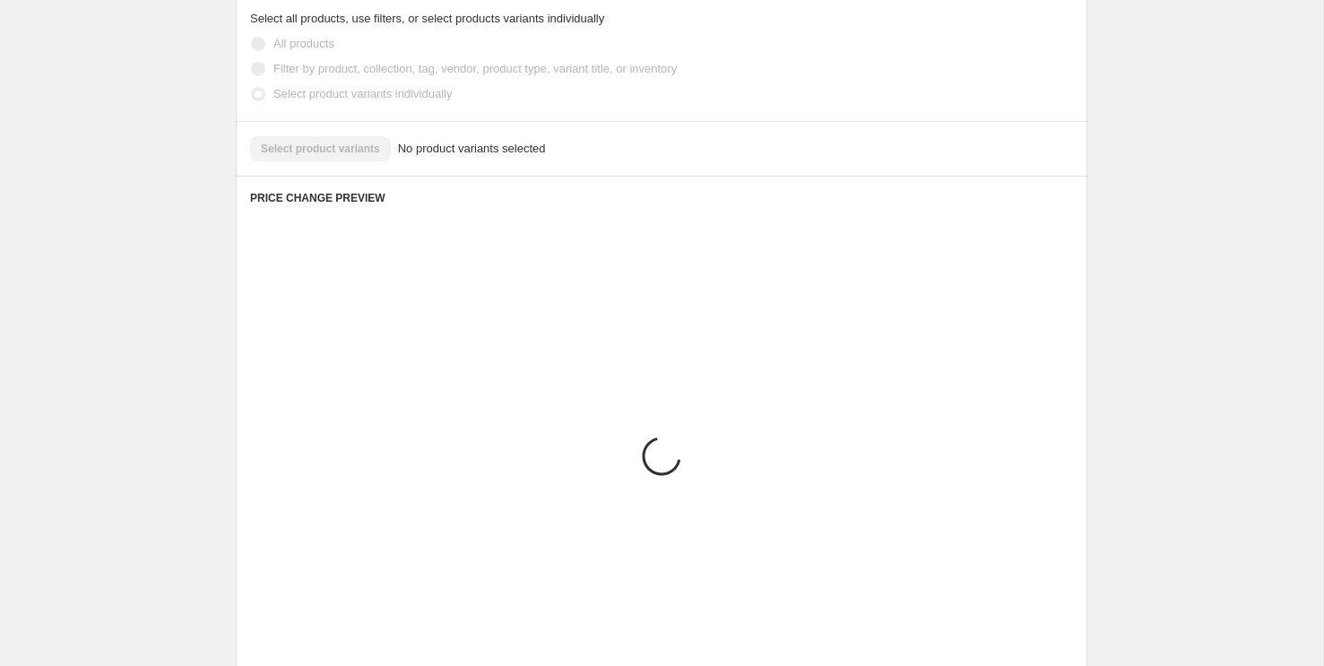
scroll to position [729, 0]
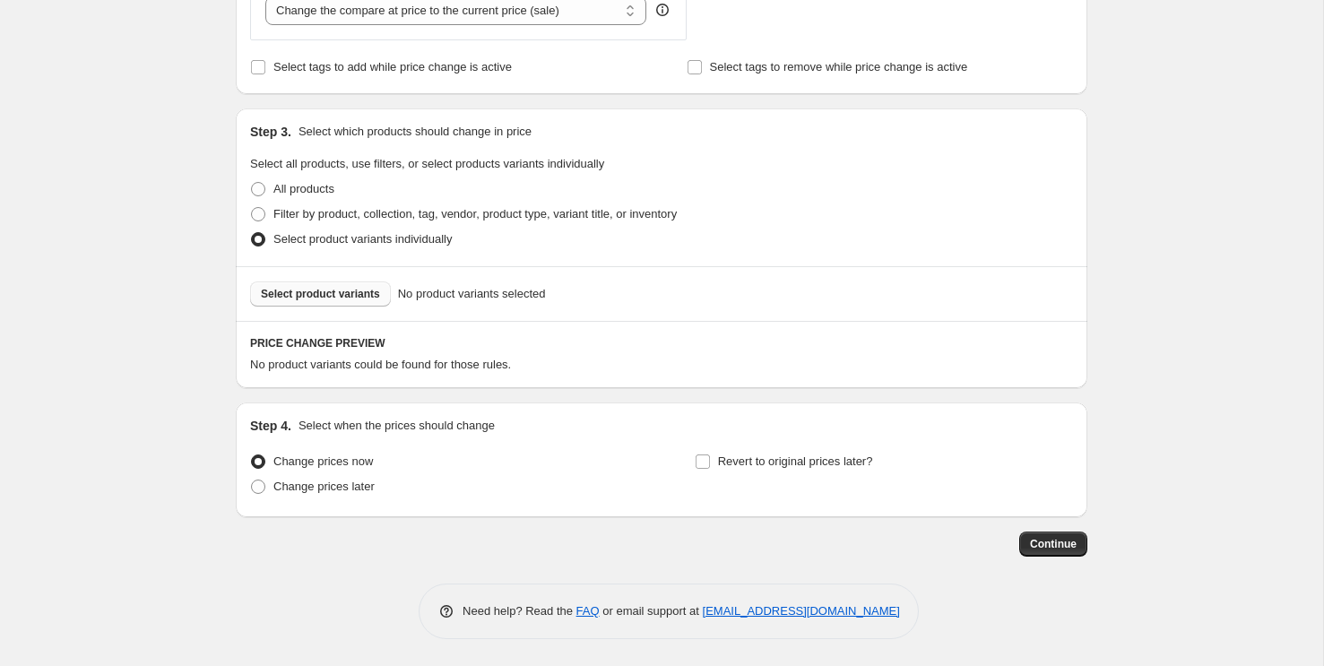
click at [362, 303] on button "Select product variants" at bounding box center [320, 293] width 141 height 25
click at [402, 382] on div "PRICE CHANGE PREVIEW No product variants could be found for those rules." at bounding box center [661, 354] width 851 height 67
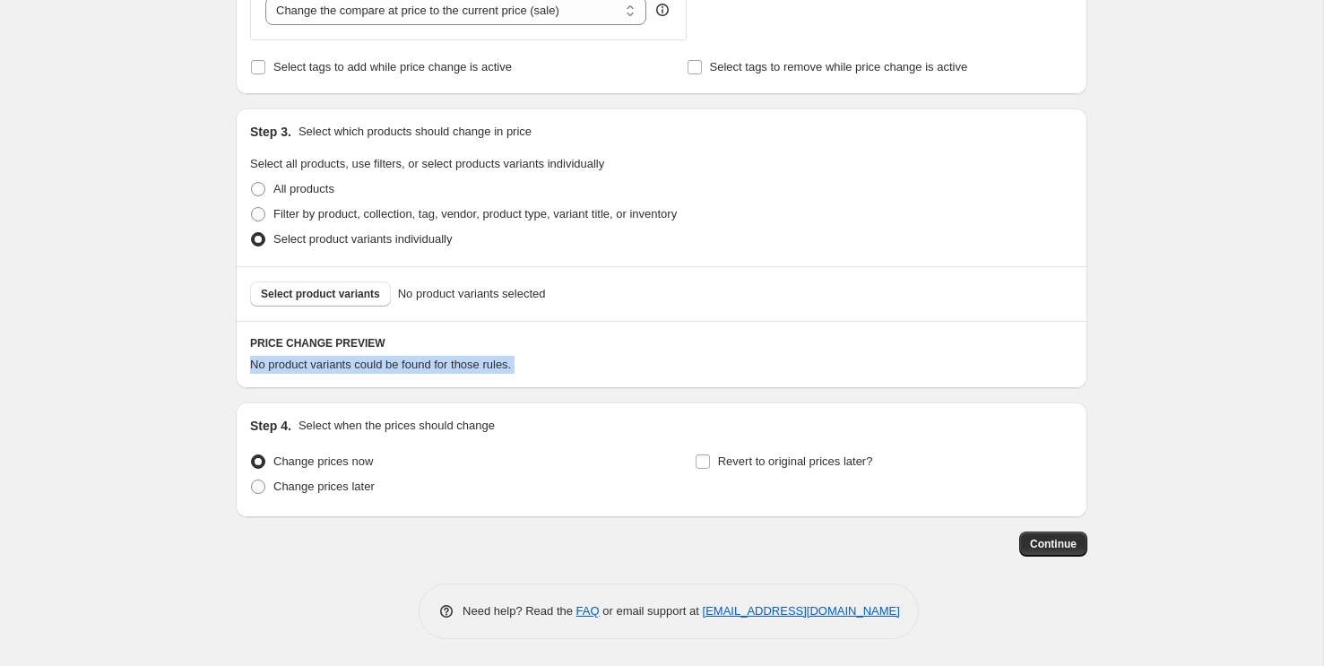
click at [402, 373] on div "No product variants could be found for those rules." at bounding box center [661, 365] width 823 height 18
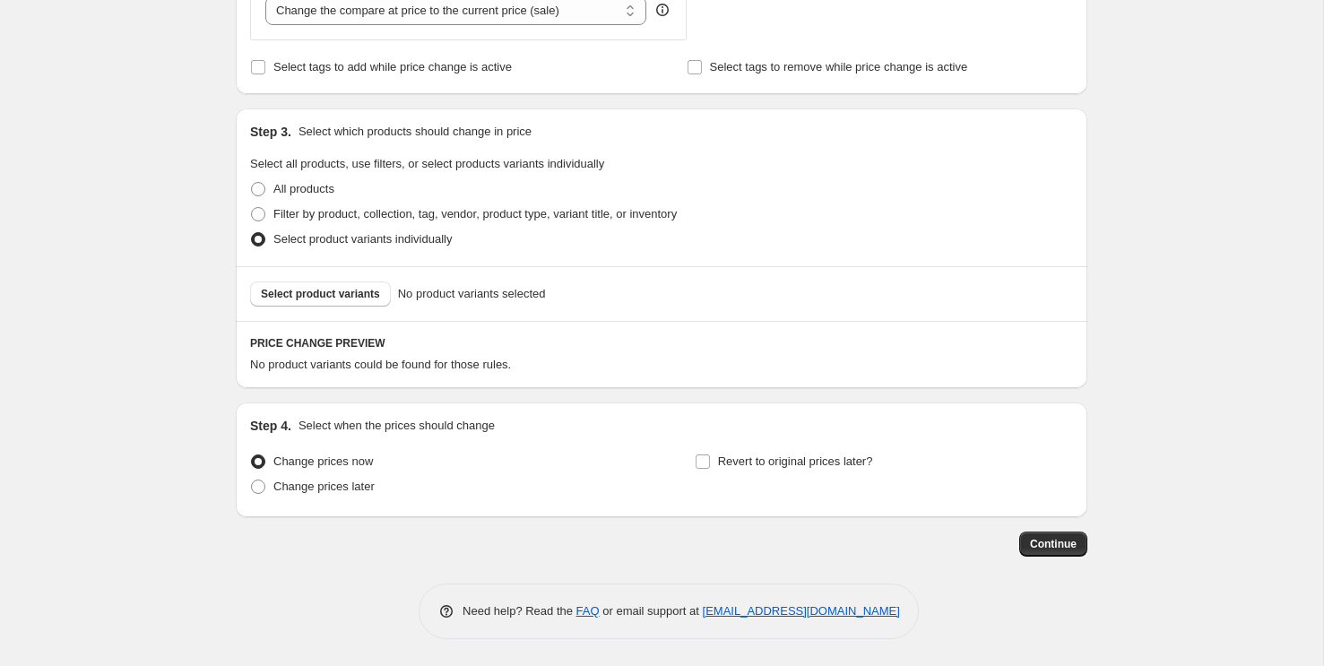
click at [402, 373] on div "No product variants could be found for those rules." at bounding box center [661, 365] width 823 height 18
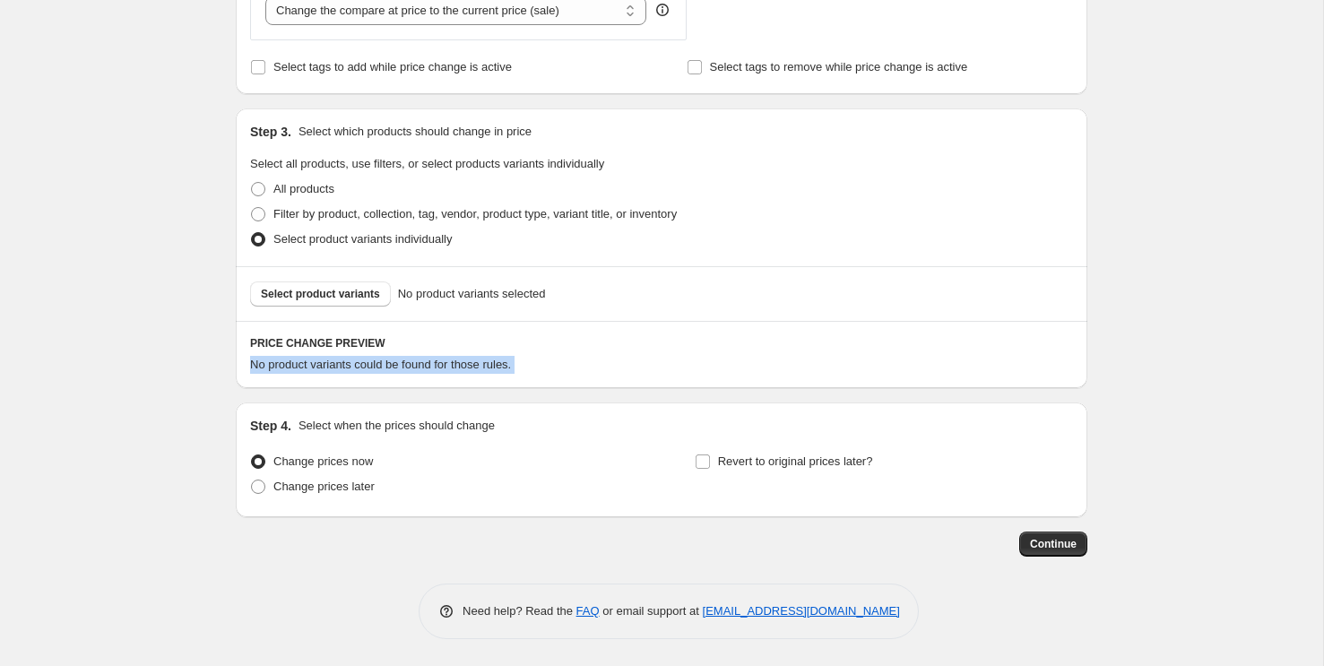
click at [402, 373] on div "No product variants could be found for those rules." at bounding box center [661, 365] width 823 height 18
click at [402, 366] on span "No product variants could be found for those rules." at bounding box center [380, 364] width 261 height 13
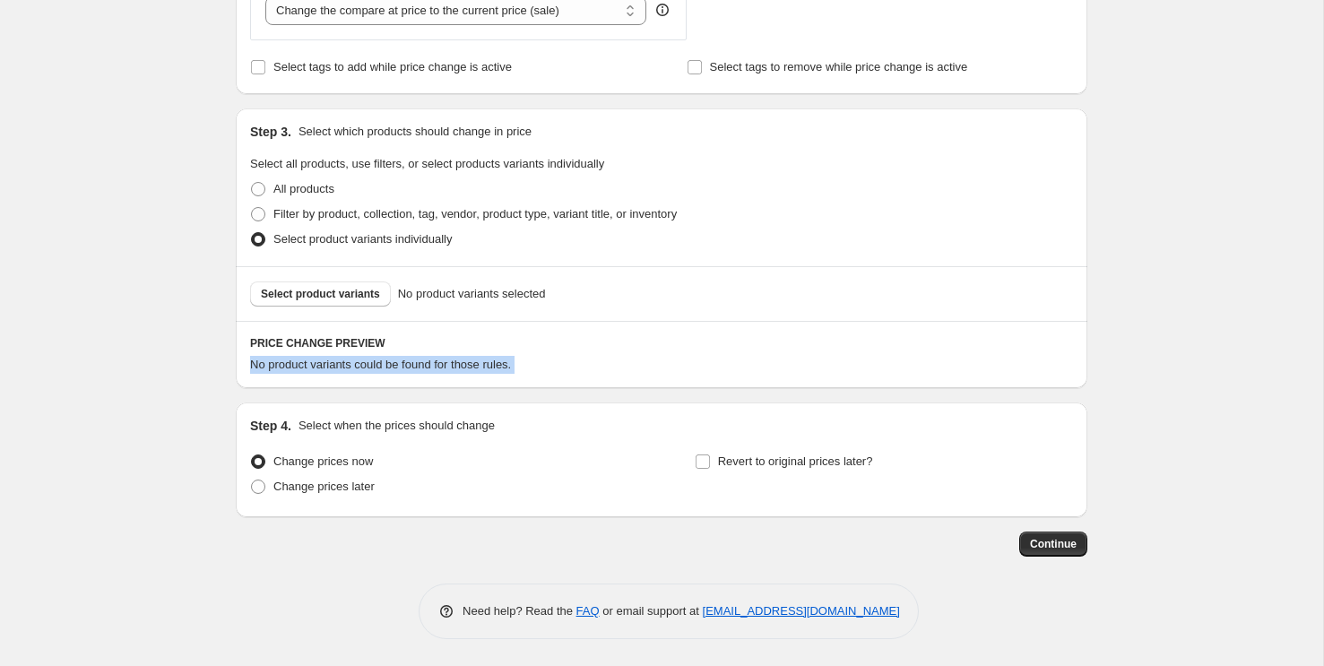
click at [433, 364] on span "No product variants could be found for those rules." at bounding box center [380, 364] width 261 height 13
click at [414, 364] on span "No product variants could be found for those rules." at bounding box center [380, 364] width 261 height 13
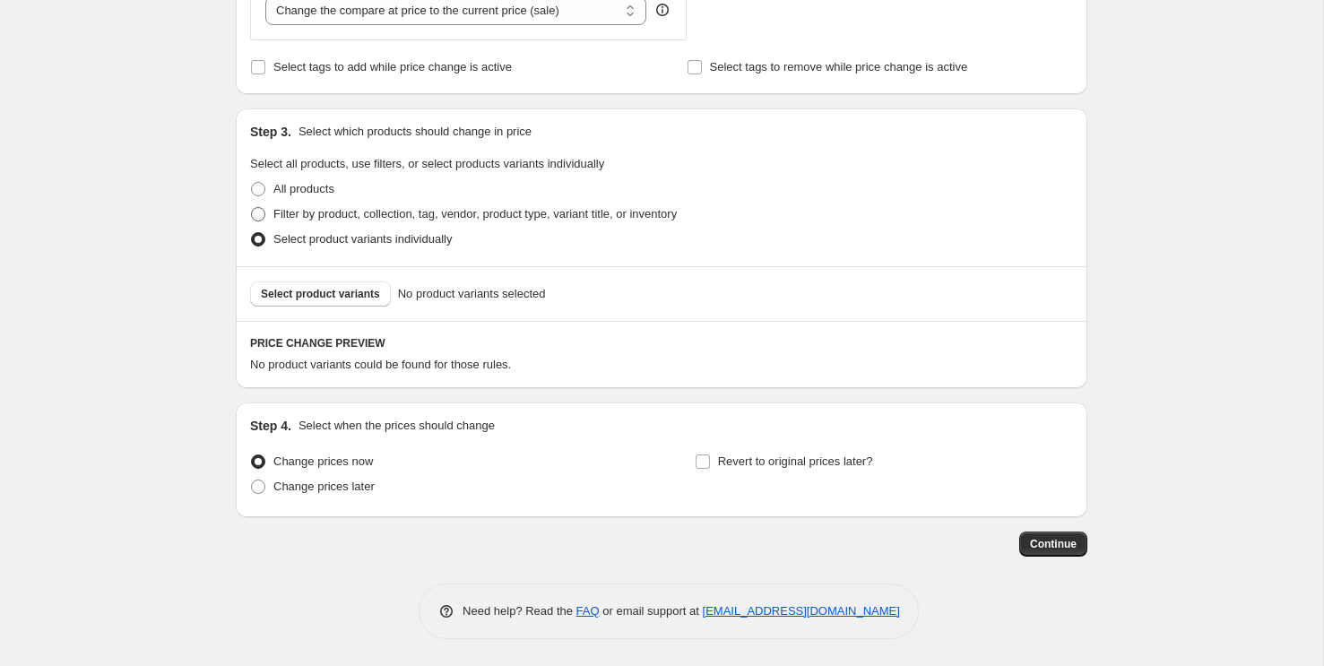
click at [415, 220] on span "Filter by product, collection, tag, vendor, product type, variant title, or inv…" at bounding box center [474, 213] width 403 height 13
click at [252, 208] on input "Filter by product, collection, tag, vendor, product type, variant title, or inv…" at bounding box center [251, 207] width 1 height 1
radio input "true"
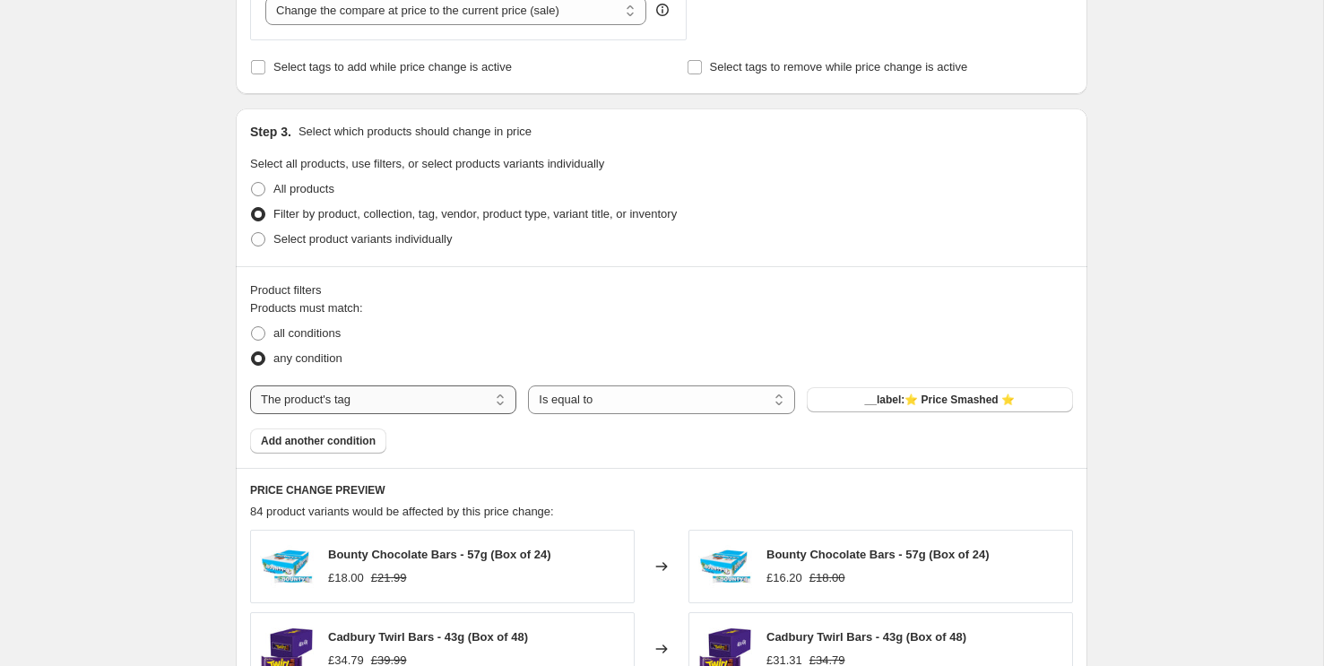
click at [487, 403] on select "The product The product's collection The product's tag The product's vendor The…" at bounding box center [383, 399] width 266 height 29
click at [563, 401] on select "Is equal to Is not equal to" at bounding box center [661, 399] width 266 height 29
click at [425, 393] on select "The product The product's collection The product's tag The product's vendor The…" at bounding box center [383, 399] width 266 height 29
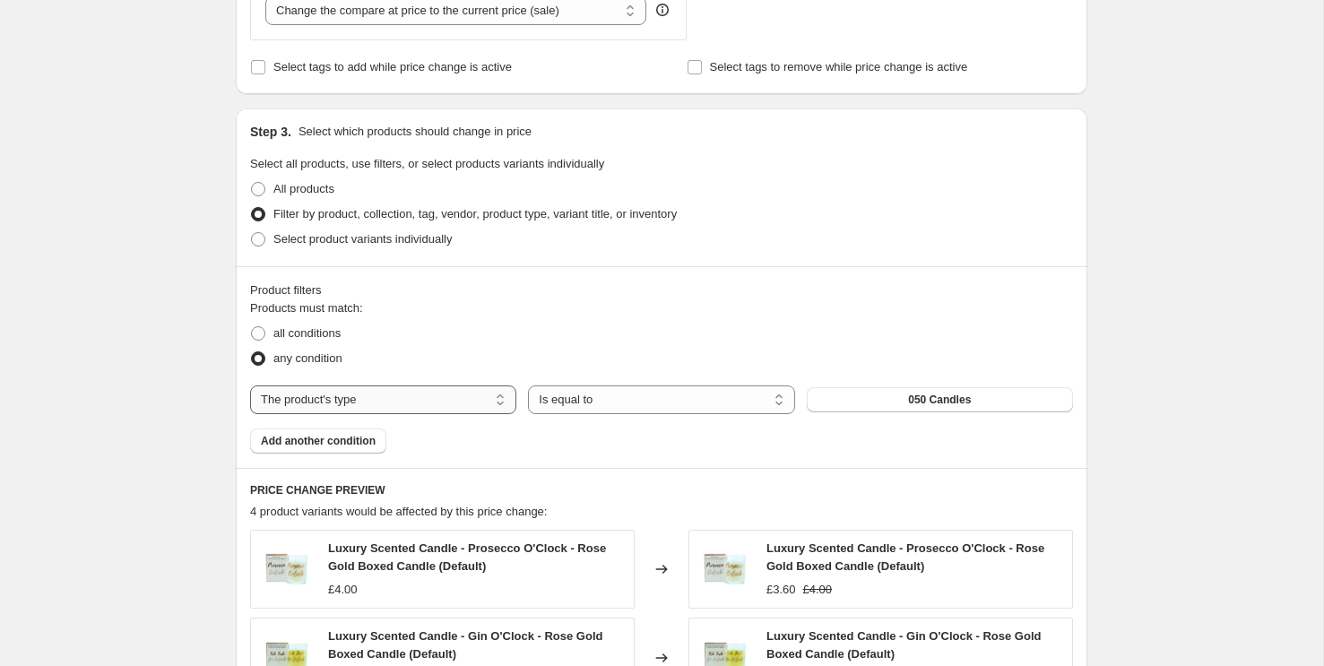
click at [510, 397] on select "The product The product's collection The product's tag The product's vendor The…" at bounding box center [383, 399] width 266 height 29
select select "product"
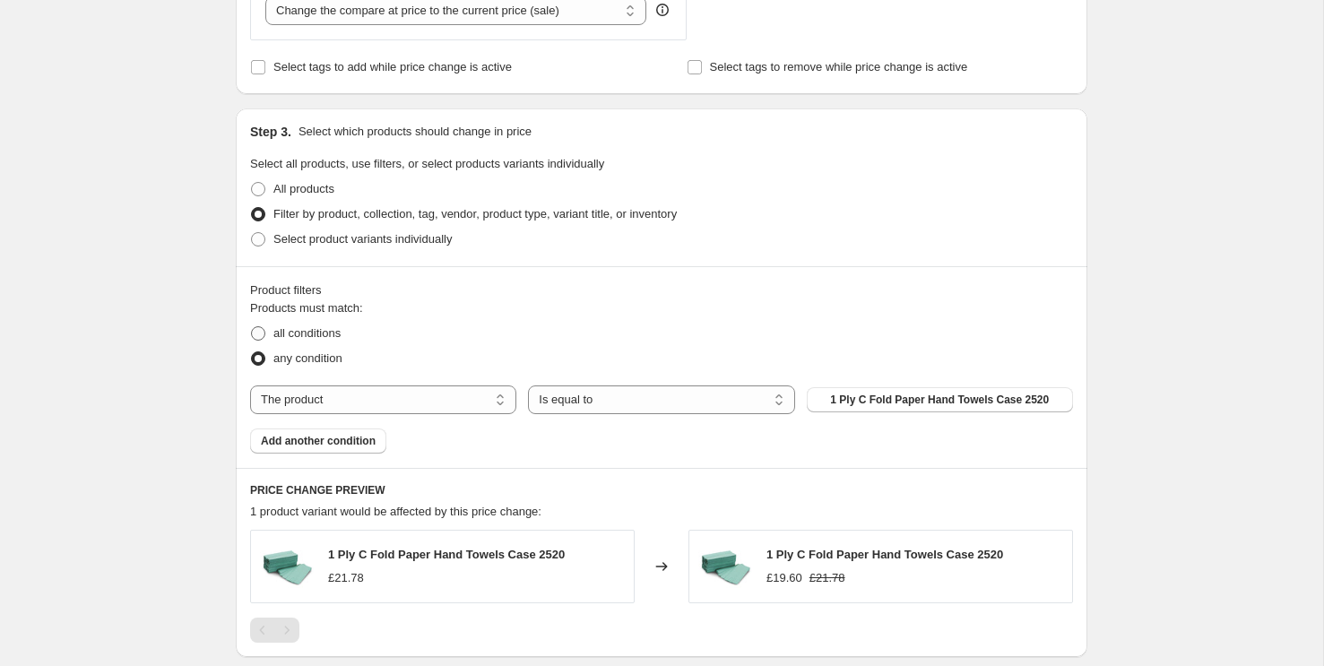
click at [321, 341] on label "all conditions" at bounding box center [295, 333] width 91 height 25
click at [252, 327] on input "all conditions" at bounding box center [251, 326] width 1 height 1
radio input "true"
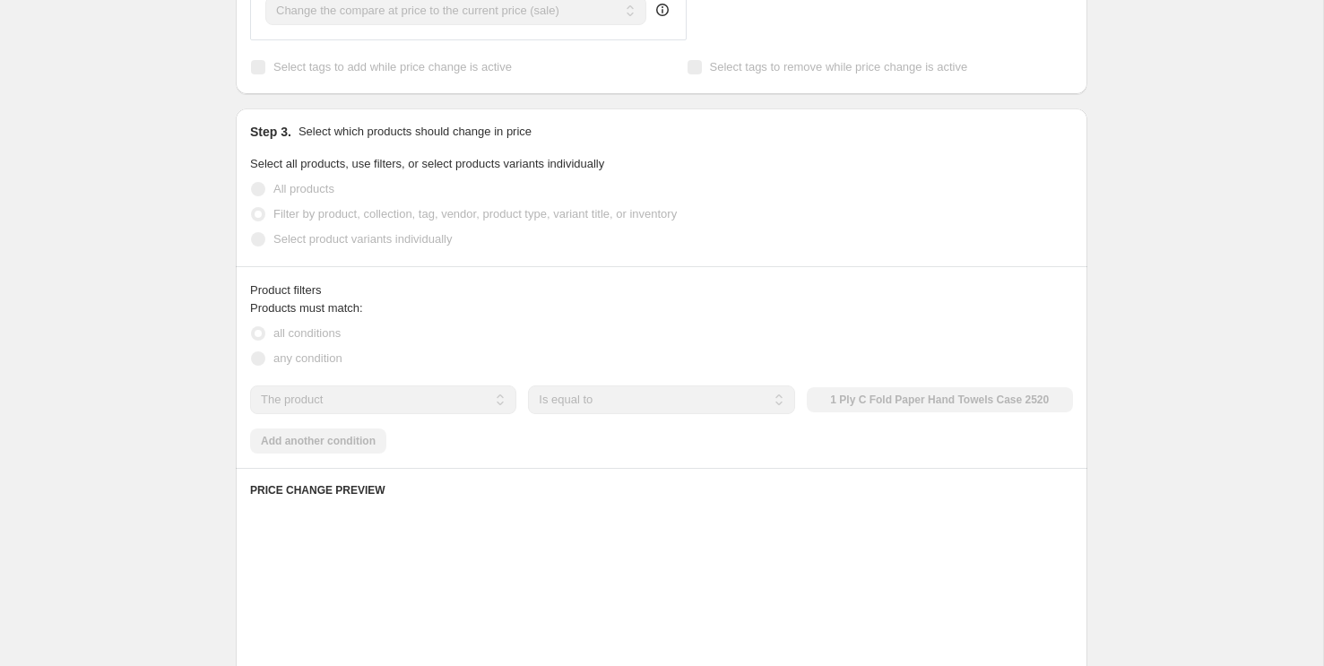
click at [321, 341] on label "all conditions" at bounding box center [295, 333] width 91 height 25
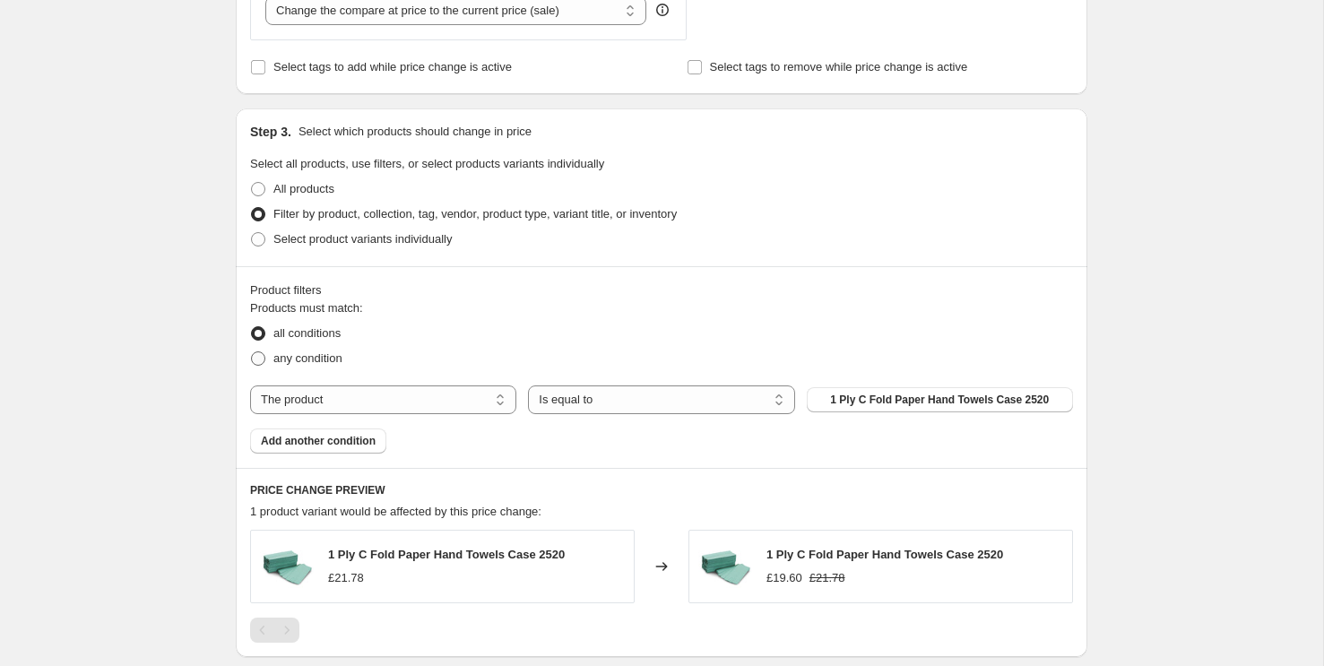
click at [321, 356] on span "any condition" at bounding box center [307, 357] width 69 height 13
click at [252, 352] on input "any condition" at bounding box center [251, 351] width 1 height 1
radio input "true"
click at [410, 392] on select "The product The product's collection The product's tag The product's vendor The…" at bounding box center [383, 399] width 266 height 29
select select "title"
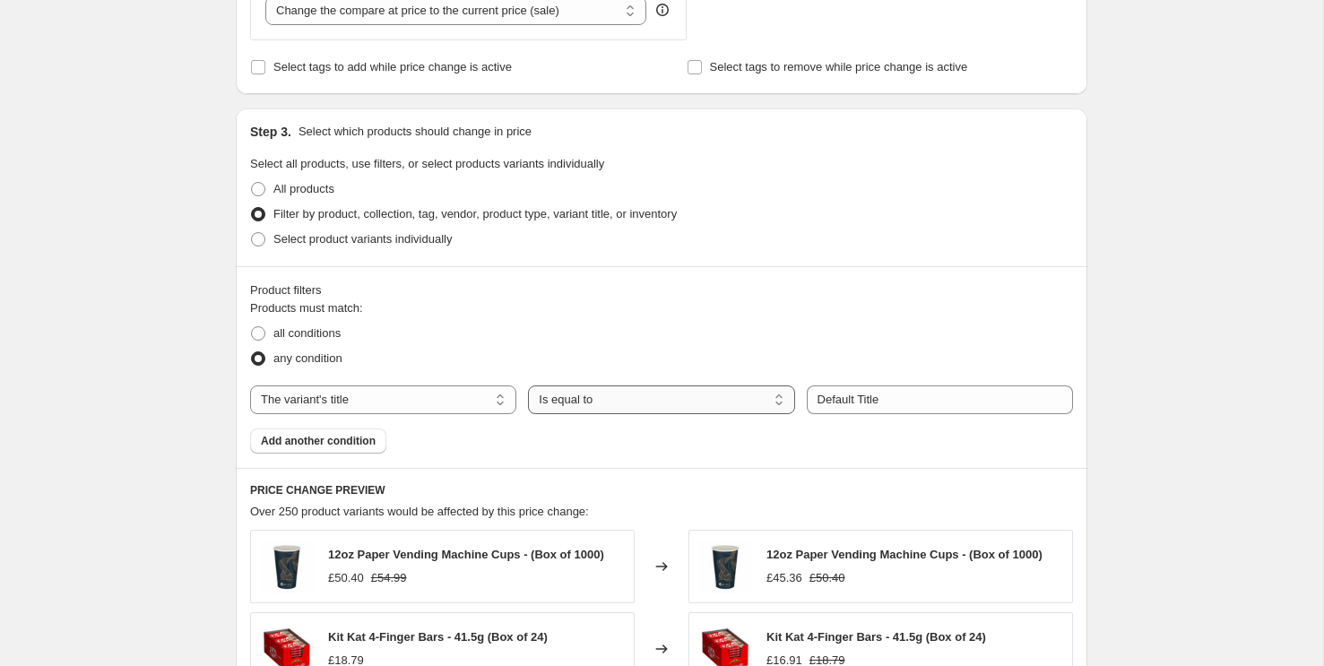
click at [565, 410] on select "Is equal to Is not equal to Contains" at bounding box center [661, 399] width 266 height 29
click at [553, 388] on select "Is equal to Is not equal to Contains" at bounding box center [661, 399] width 266 height 29
select select "not_equal"
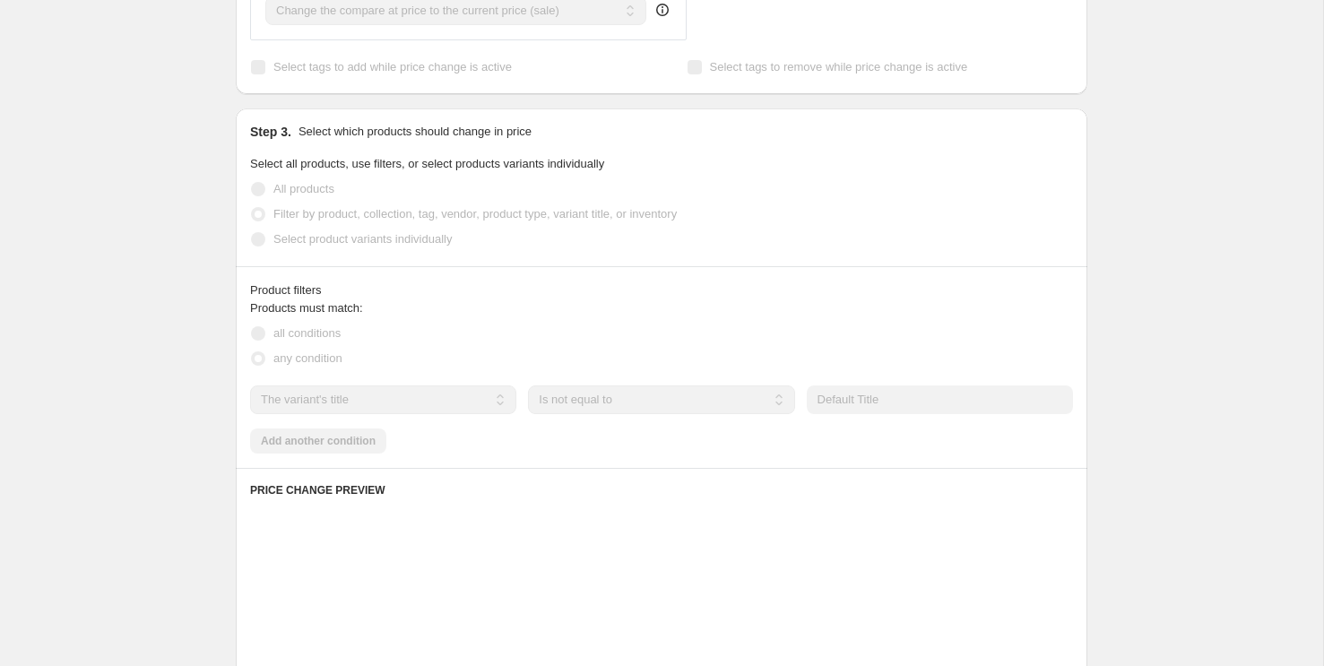
click at [606, 366] on div "any condition" at bounding box center [661, 358] width 823 height 25
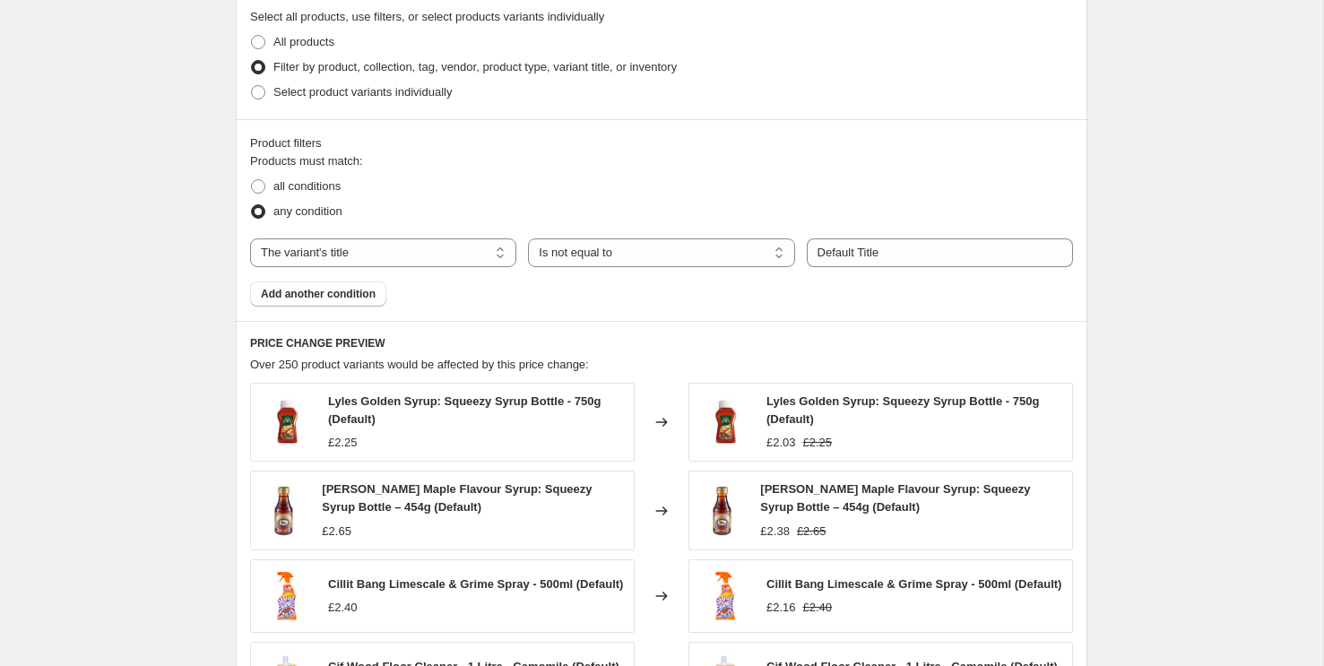
scroll to position [869, 0]
